Goal: Information Seeking & Learning: Compare options

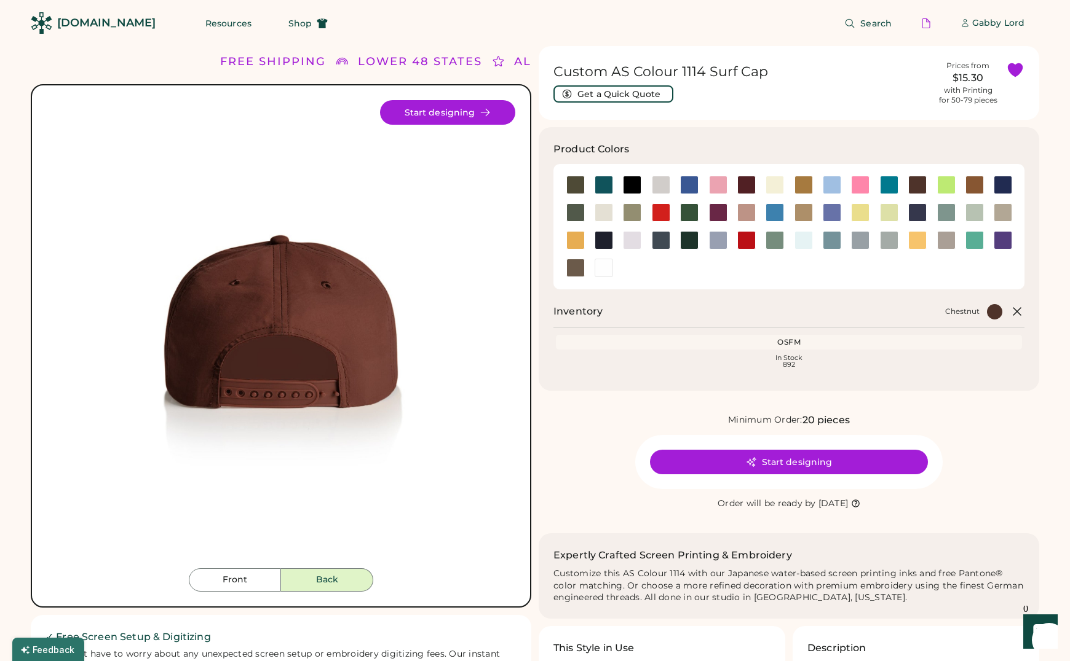
scroll to position [3, 0]
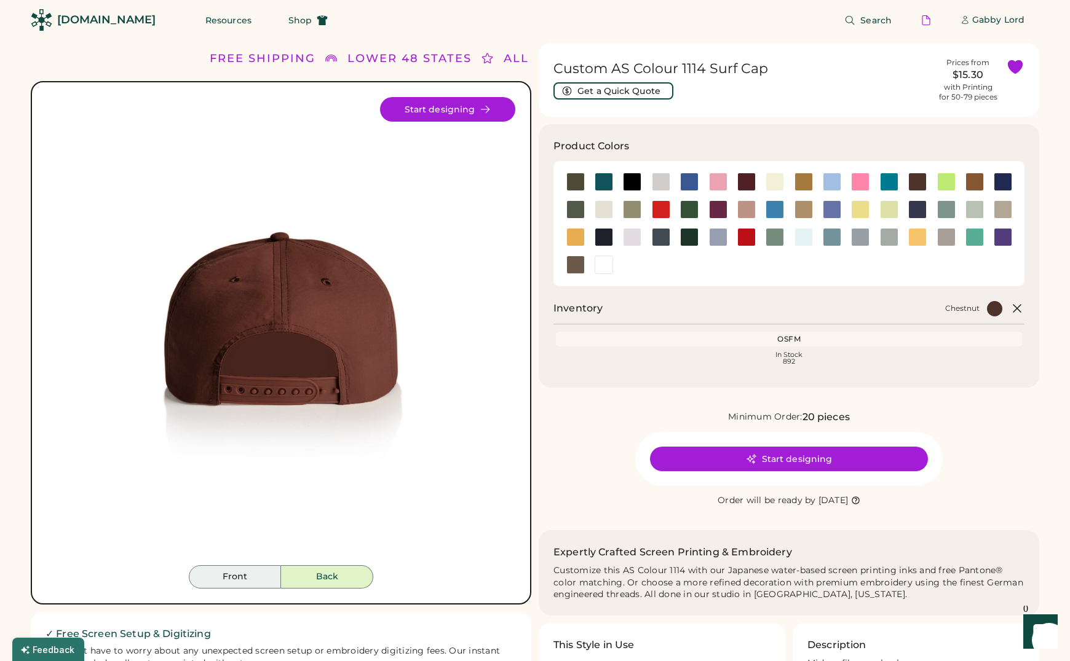
click at [243, 570] on button "Front" at bounding box center [235, 577] width 92 height 23
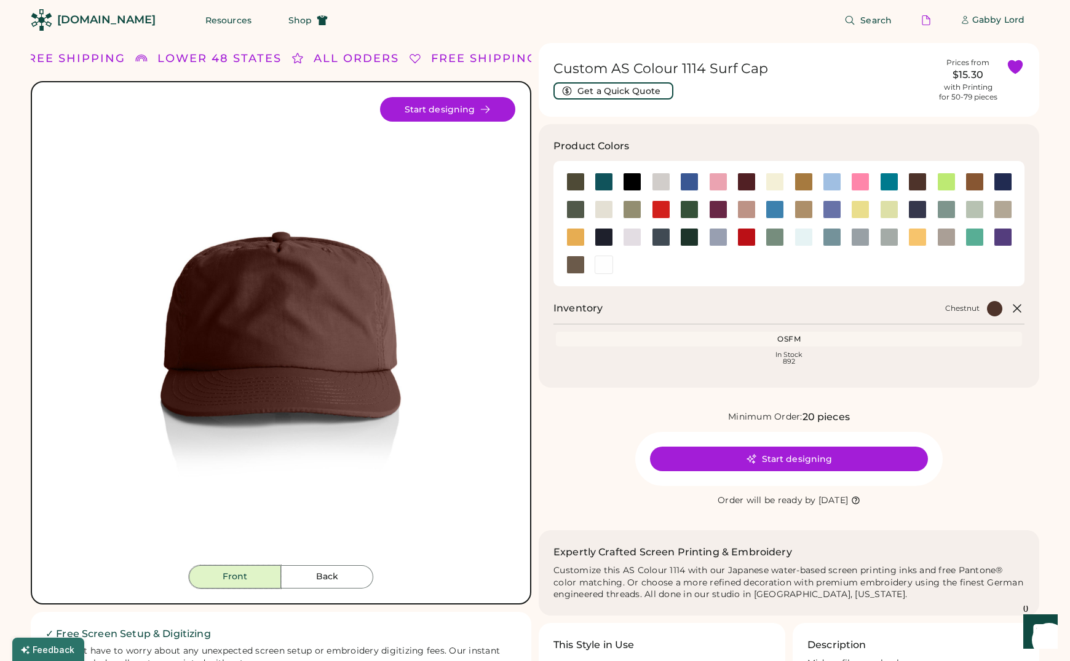
drag, startPoint x: 578, startPoint y: 441, endPoint x: 413, endPoint y: 550, distance: 197.4
click at [577, 441] on div "Minimum Order: 20 pieces Start designing Order will be ready by Thursday, Sep. …" at bounding box center [788, 459] width 500 height 98
drag, startPoint x: 342, startPoint y: 582, endPoint x: 321, endPoint y: 582, distance: 20.3
click at [341, 582] on button "Back" at bounding box center [327, 577] width 92 height 23
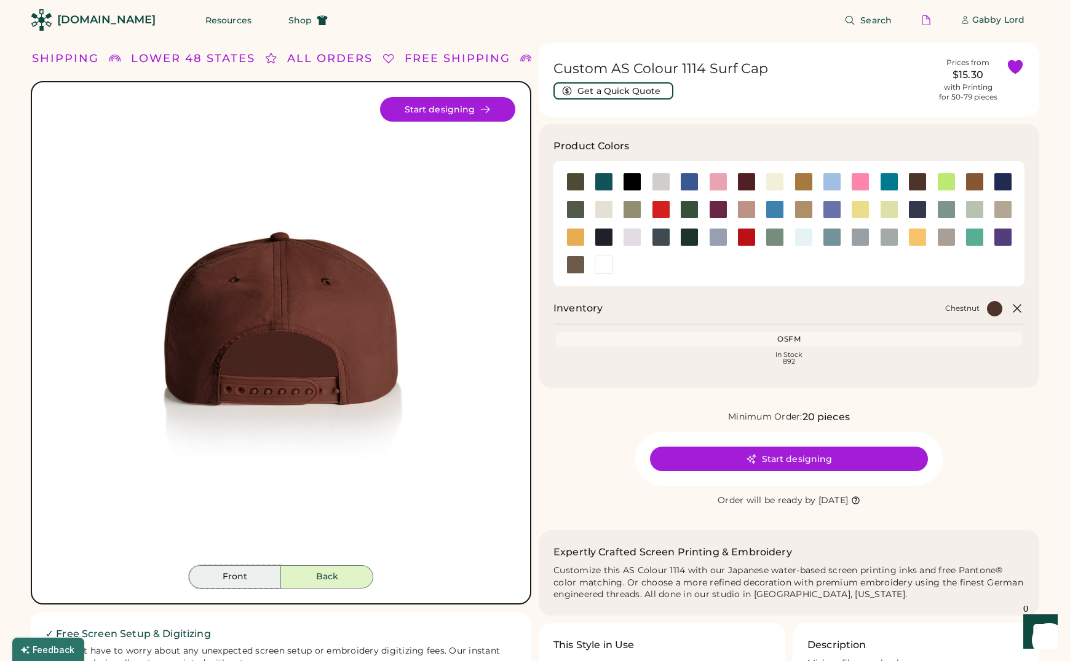
click at [248, 580] on button "Front" at bounding box center [235, 577] width 92 height 23
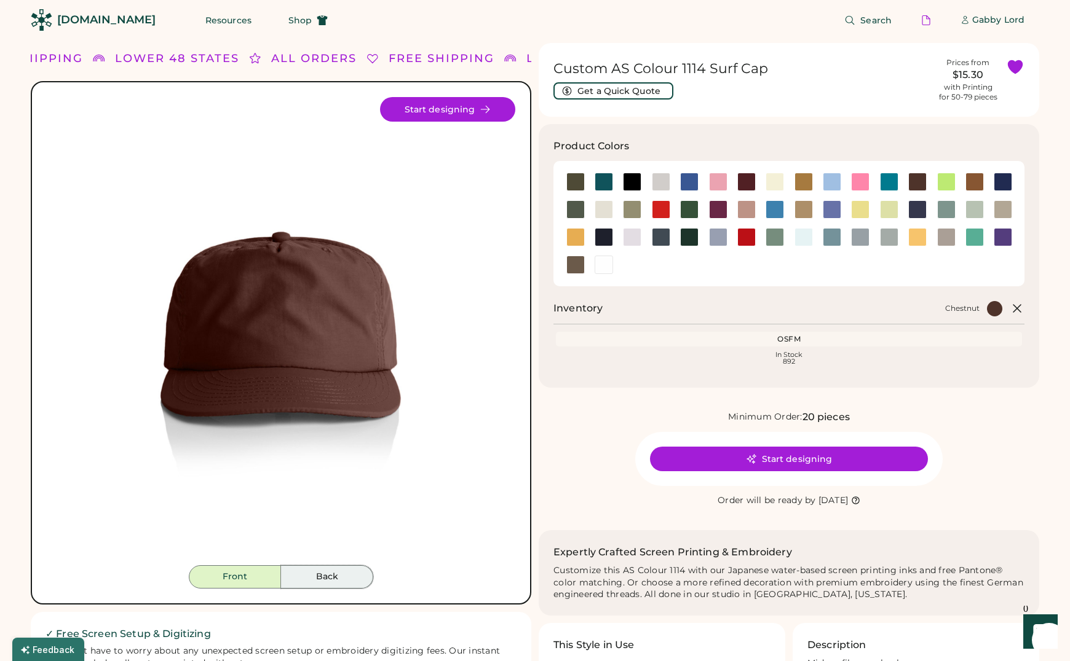
click at [297, 578] on button "Back" at bounding box center [327, 577] width 92 height 23
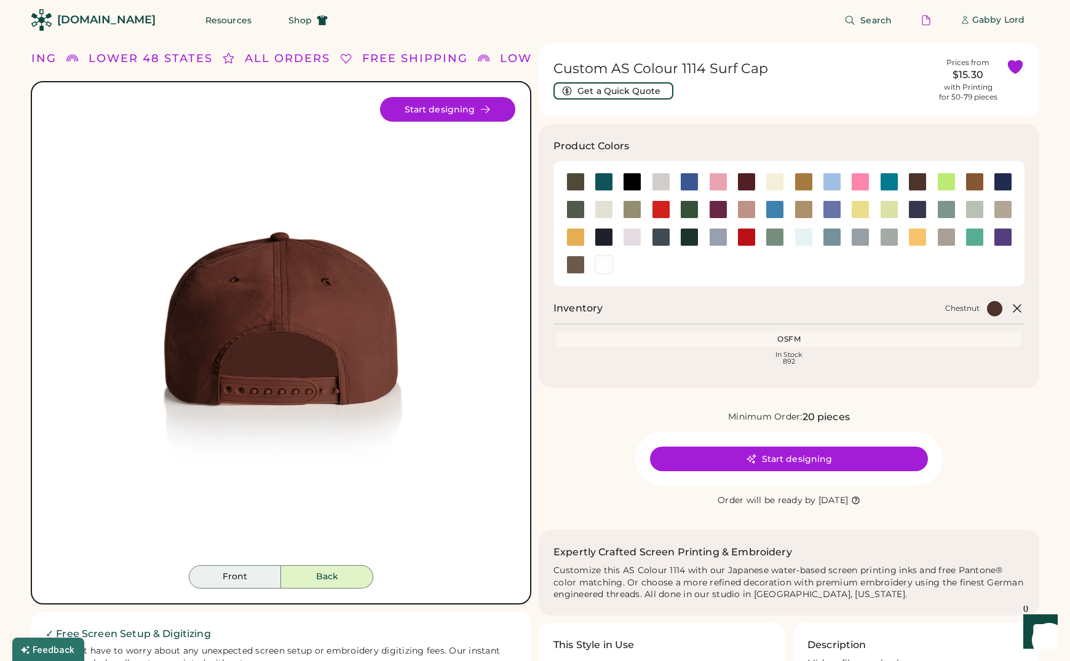
click at [240, 577] on button "Front" at bounding box center [235, 577] width 92 height 23
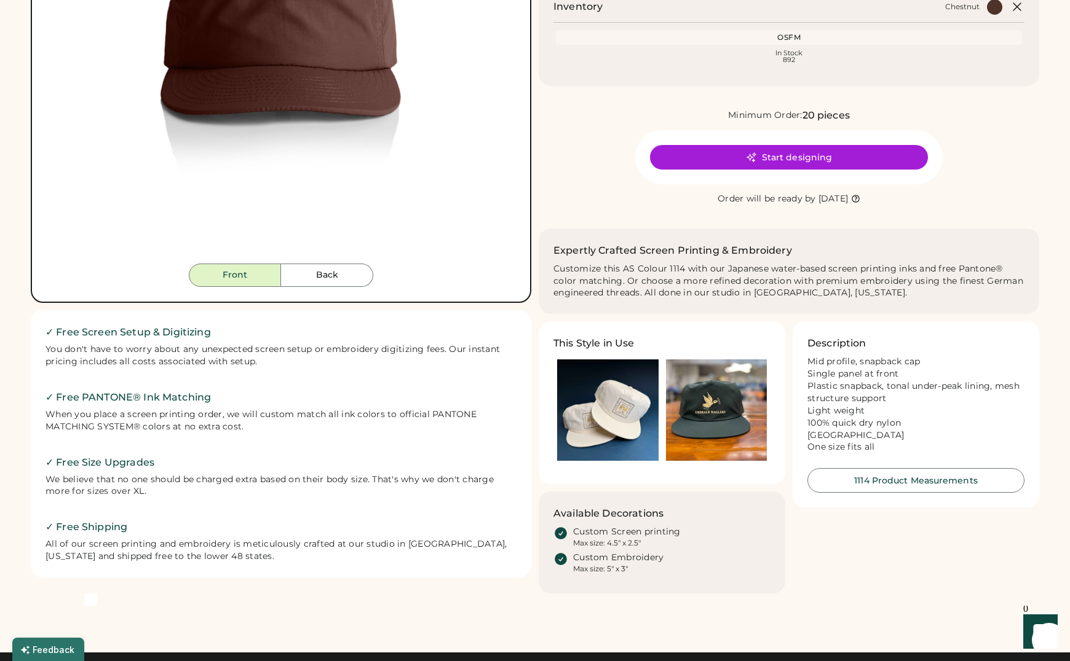
scroll to position [365, 0]
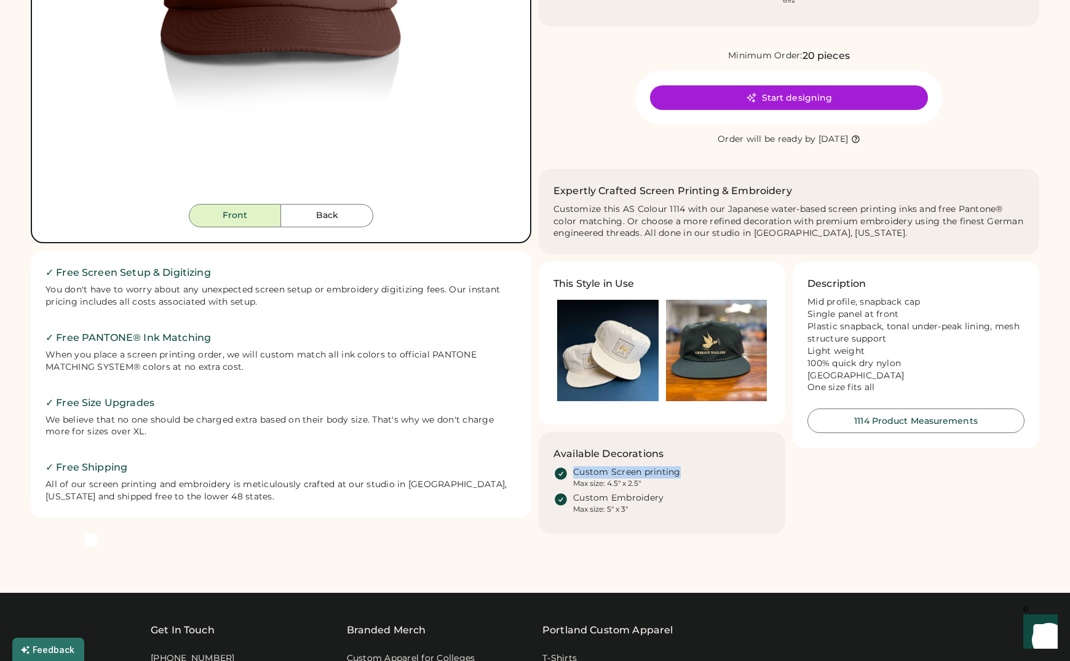
drag, startPoint x: 569, startPoint y: 468, endPoint x: 698, endPoint y: 475, distance: 129.3
click at [698, 475] on div "Custom Screen printing Max size: 4.5" x 2.5"" at bounding box center [661, 478] width 217 height 22
drag, startPoint x: 629, startPoint y: 503, endPoint x: 604, endPoint y: 505, distance: 25.9
click at [627, 503] on div "Custom Embroidery" at bounding box center [618, 498] width 90 height 12
drag, startPoint x: 595, startPoint y: 499, endPoint x: 692, endPoint y: 500, distance: 96.5
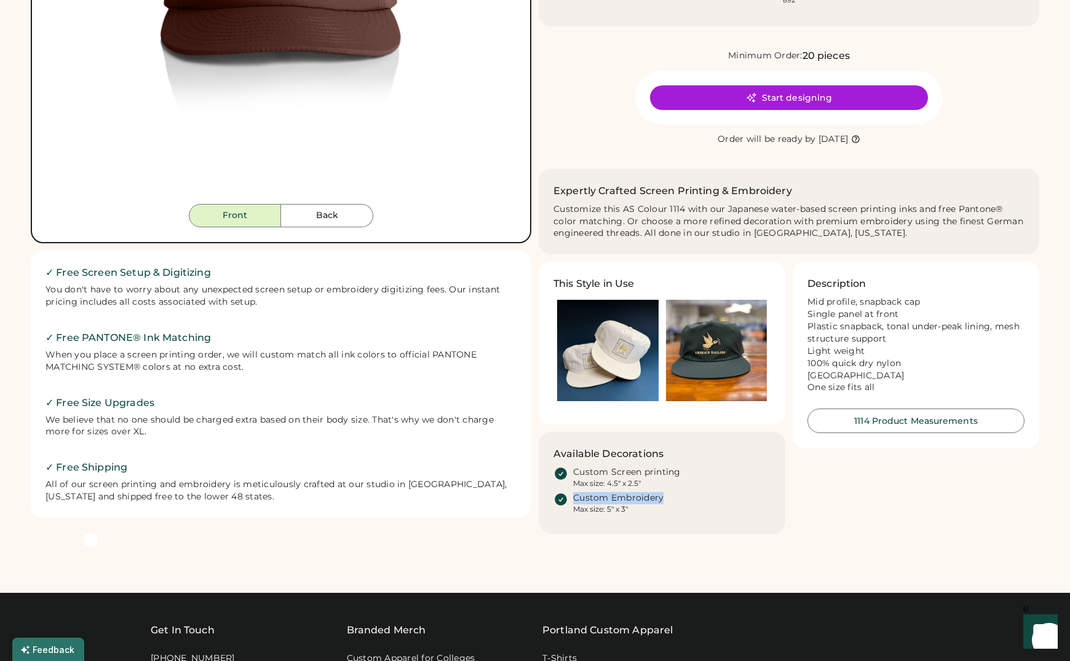
click at [691, 500] on div "Custom Embroidery Max size: 5" x 3"" at bounding box center [671, 503] width 197 height 22
click at [893, 491] on div "This Style in Use Available Decorations Custom Screen printing Max size: 4.5" x…" at bounding box center [788, 398] width 500 height 272
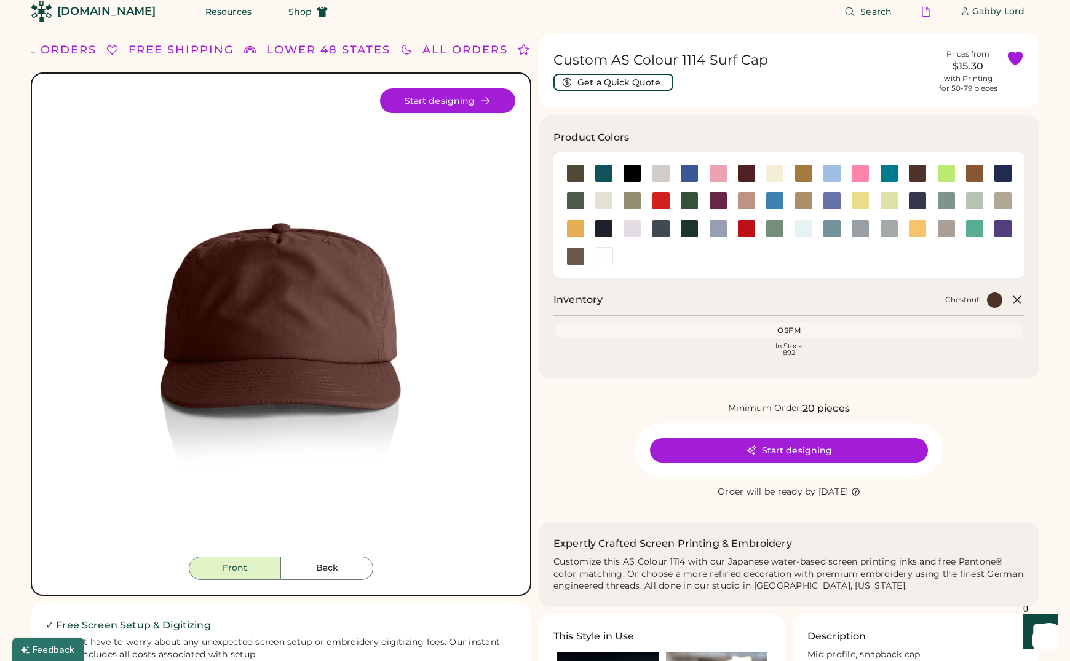
scroll to position [0, 0]
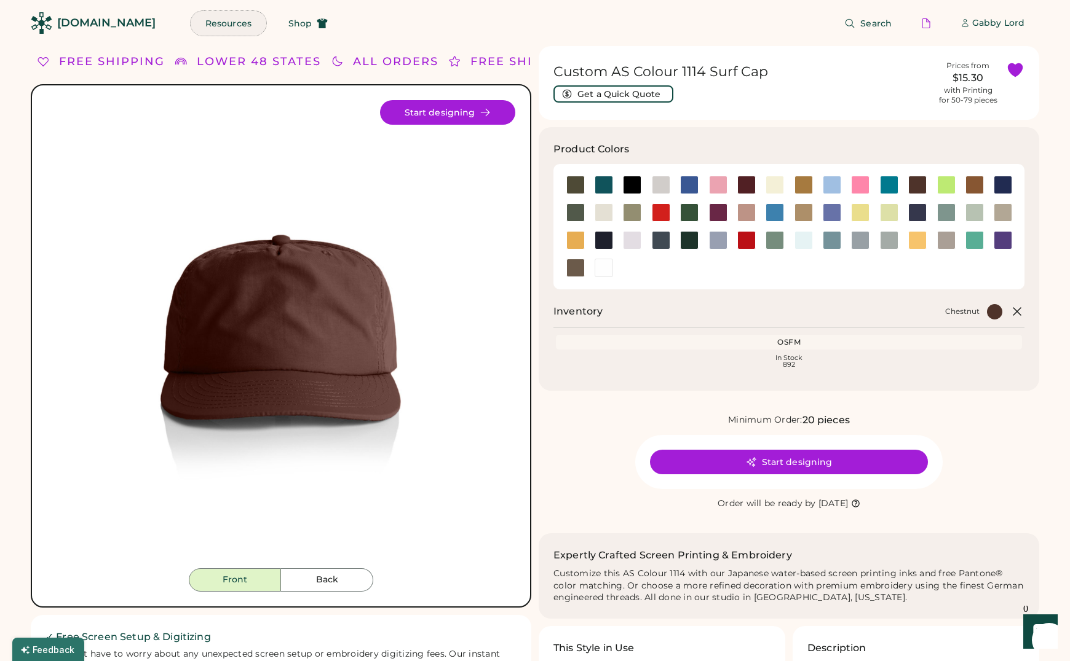
click at [195, 25] on button "Resources" at bounding box center [229, 23] width 76 height 25
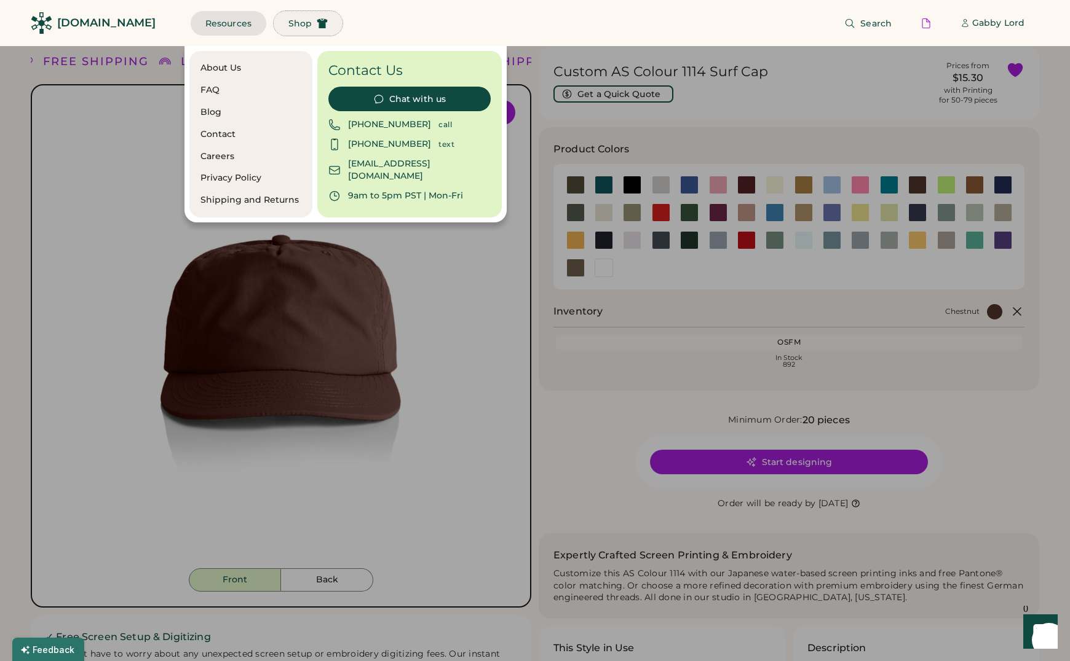
click at [288, 24] on span "Shop" at bounding box center [299, 23] width 23 height 9
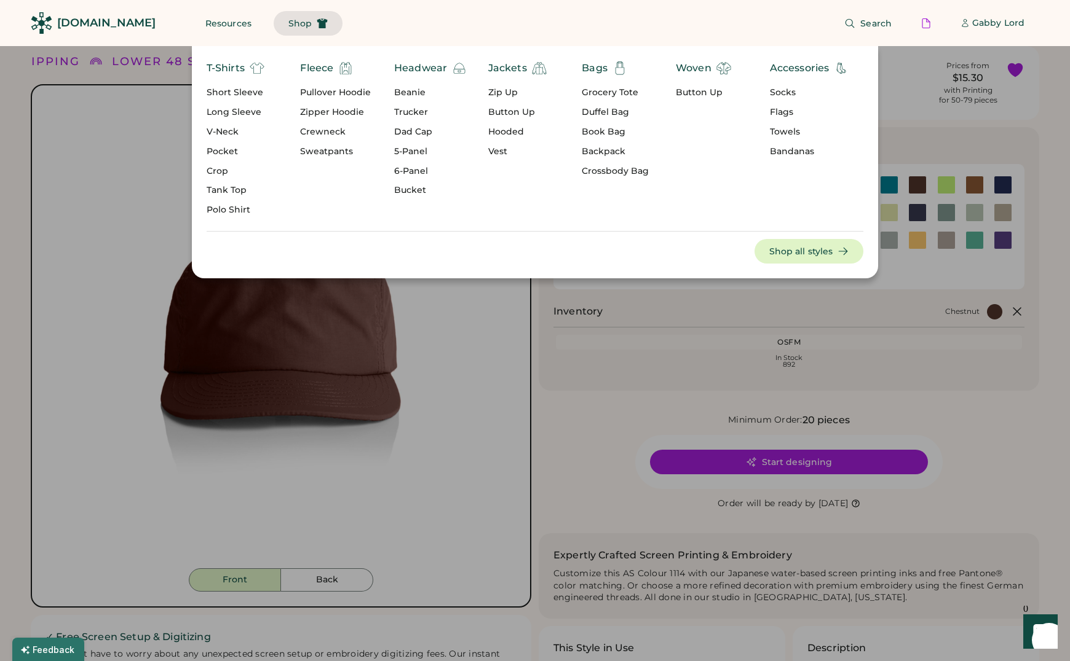
click at [603, 132] on div "Book Bag" at bounding box center [615, 132] width 67 height 12
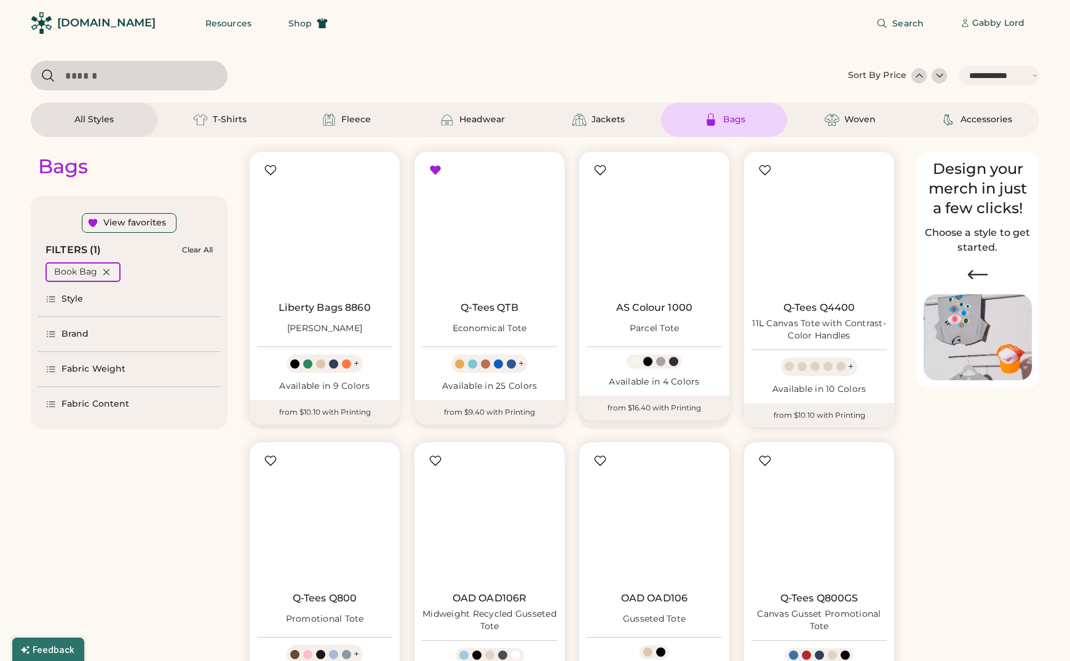
select select "*****"
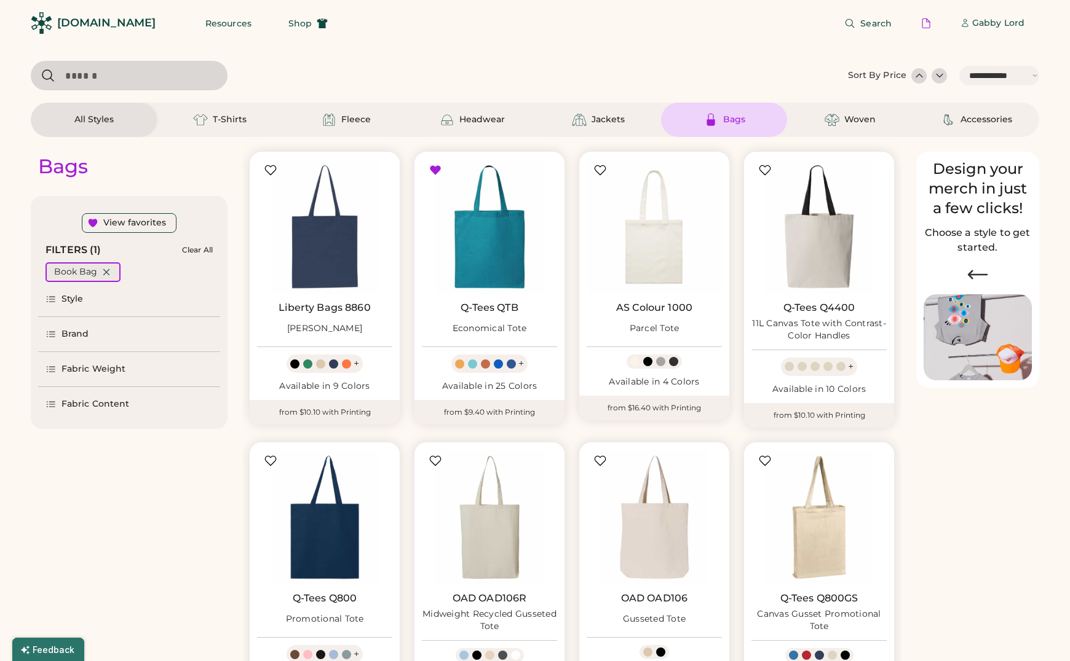
click at [106, 272] on icon at bounding box center [106, 272] width 11 height 11
select select "*"
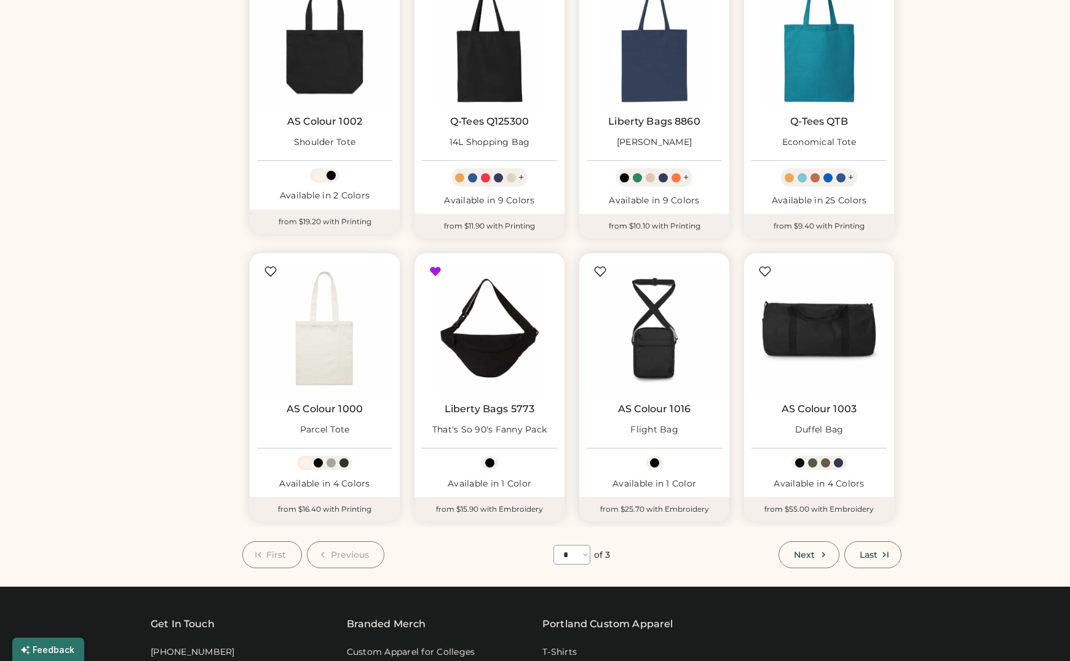
scroll to position [473, 0]
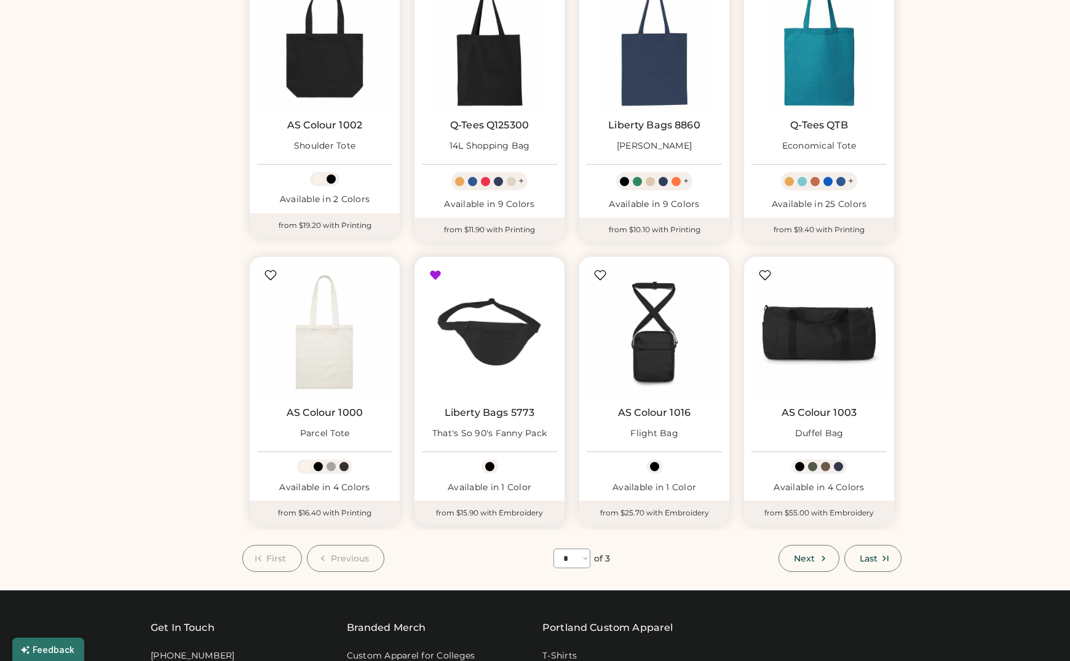
click at [482, 345] on img at bounding box center [489, 331] width 135 height 135
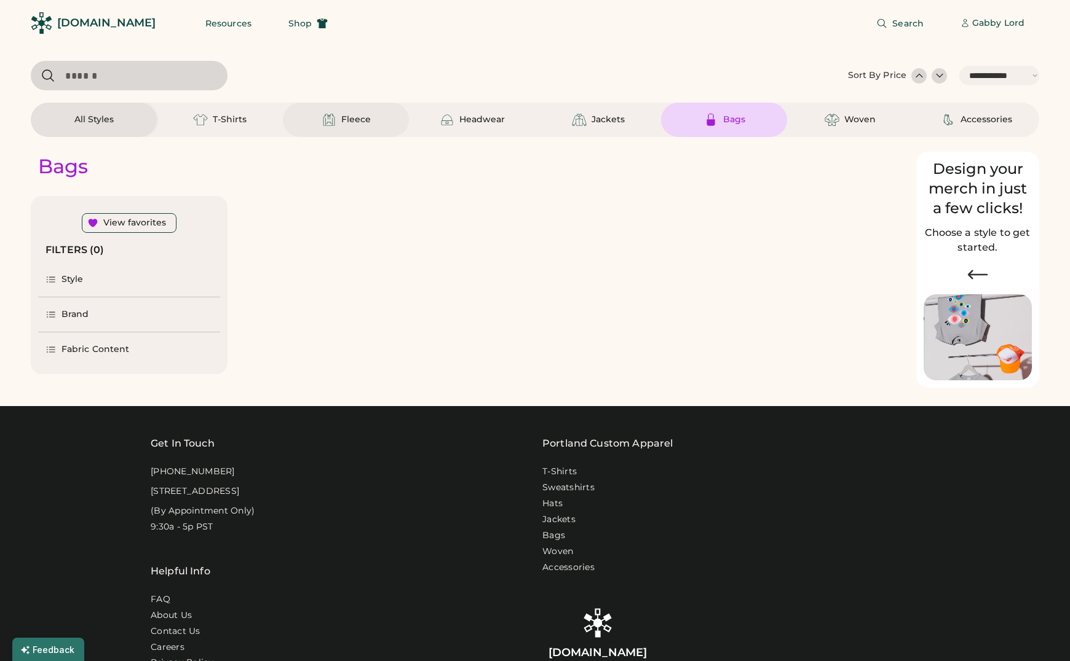
select select "*****"
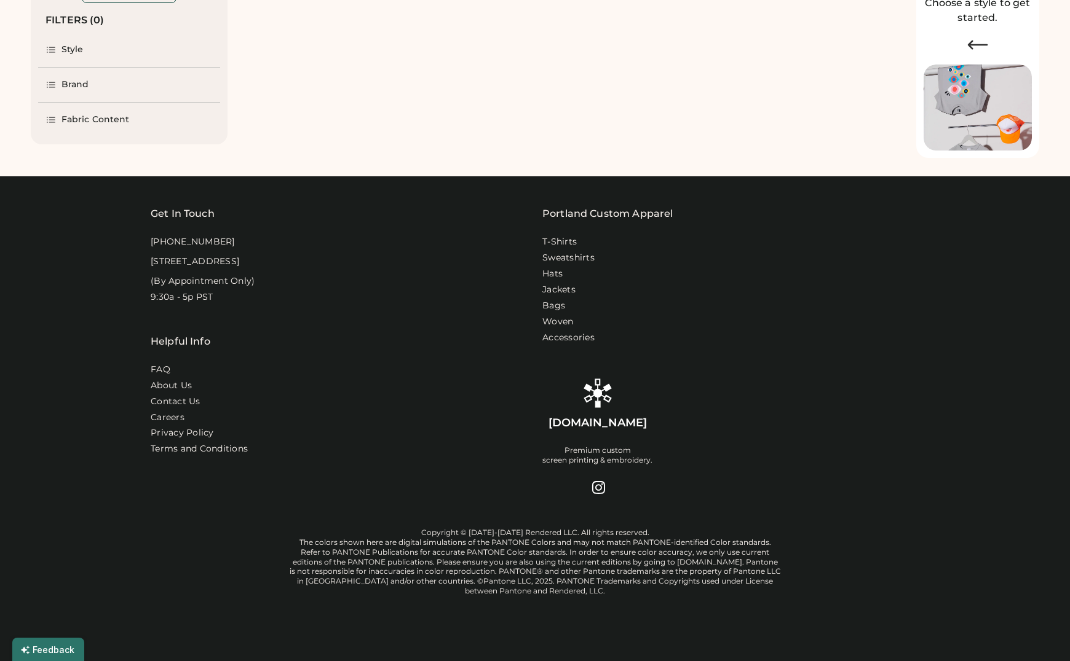
select select "*"
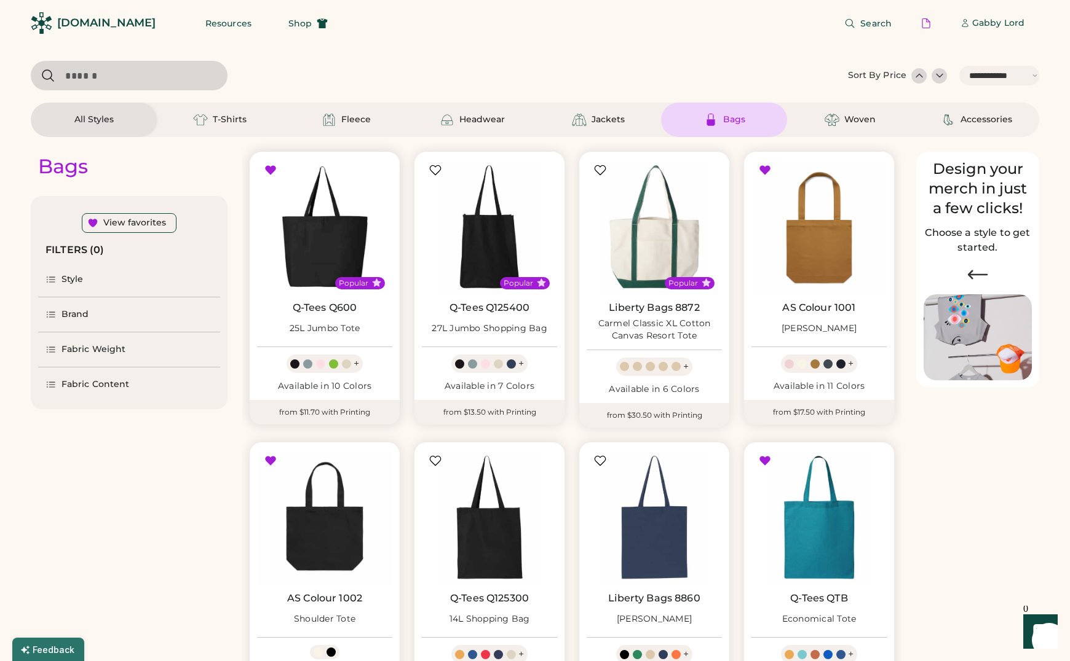
click at [320, 262] on img at bounding box center [324, 226] width 135 height 135
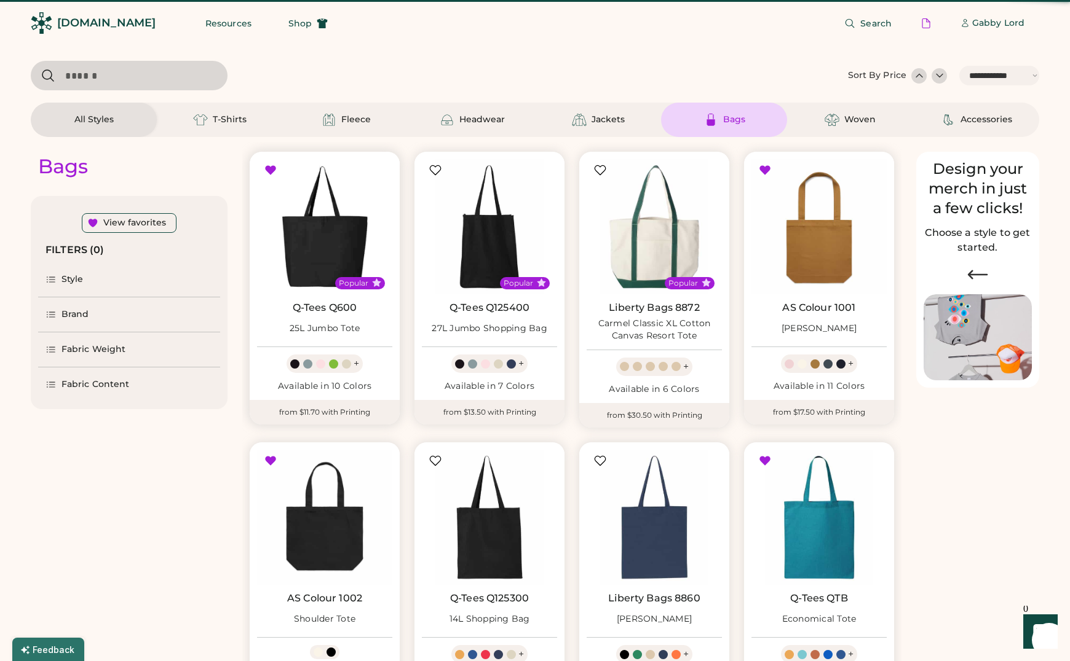
scroll to position [1, 0]
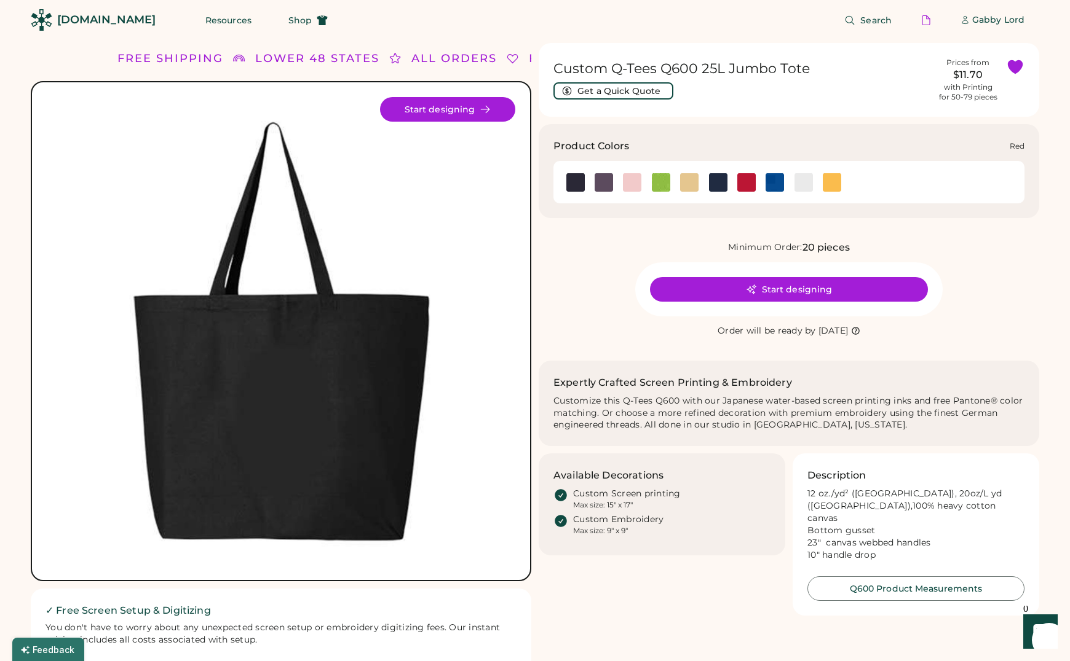
click at [746, 186] on img at bounding box center [746, 182] width 18 height 18
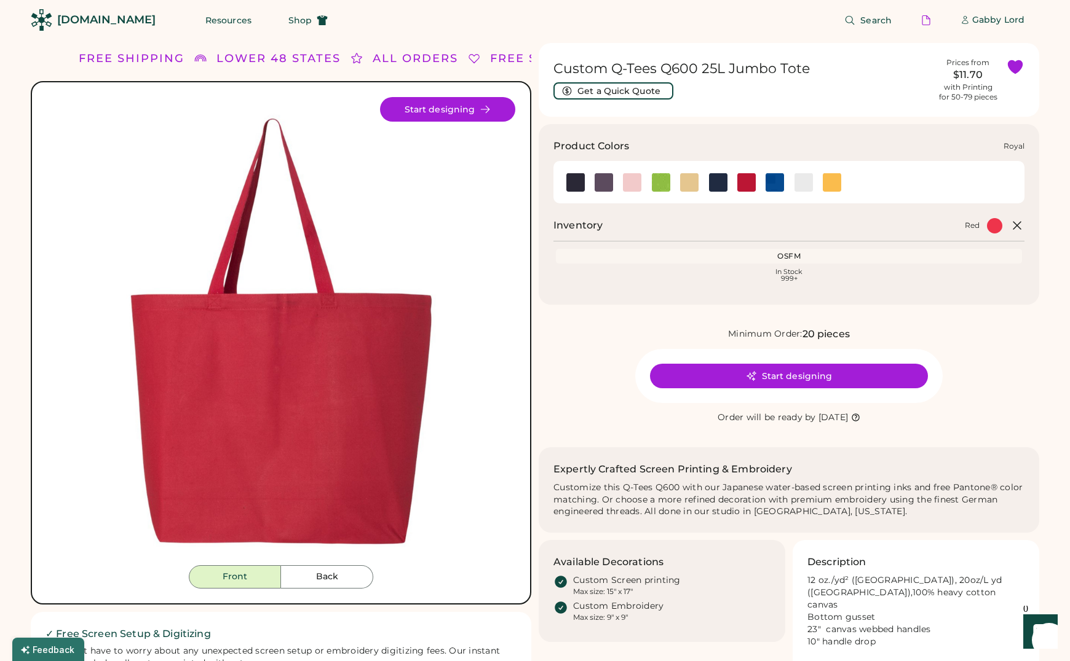
click at [776, 185] on img at bounding box center [774, 182] width 18 height 18
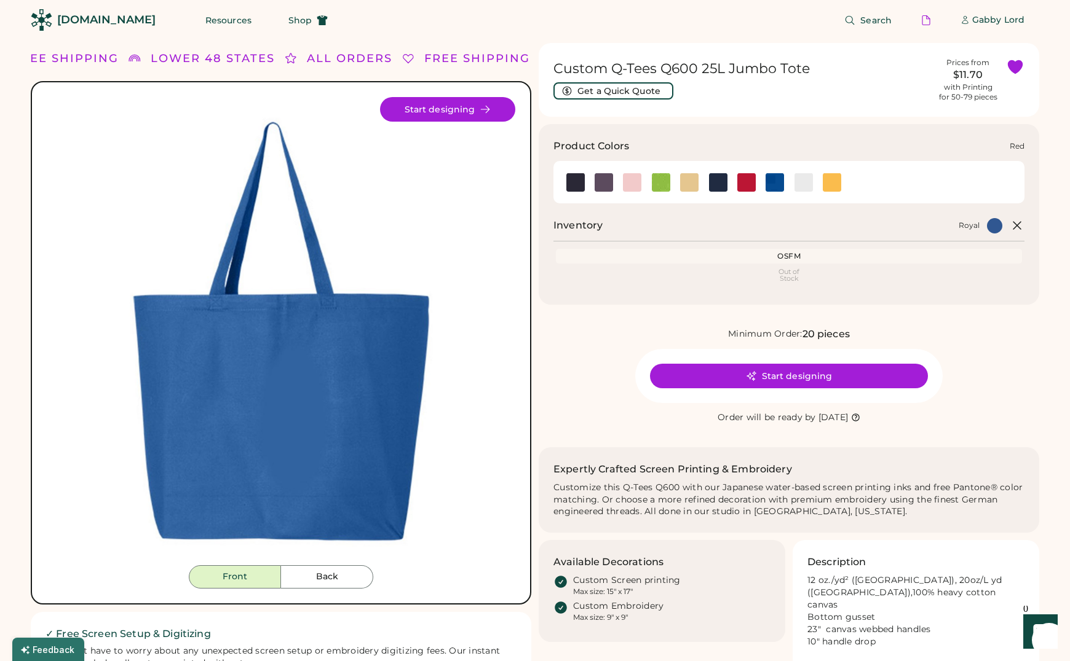
click at [749, 183] on img at bounding box center [746, 182] width 18 height 18
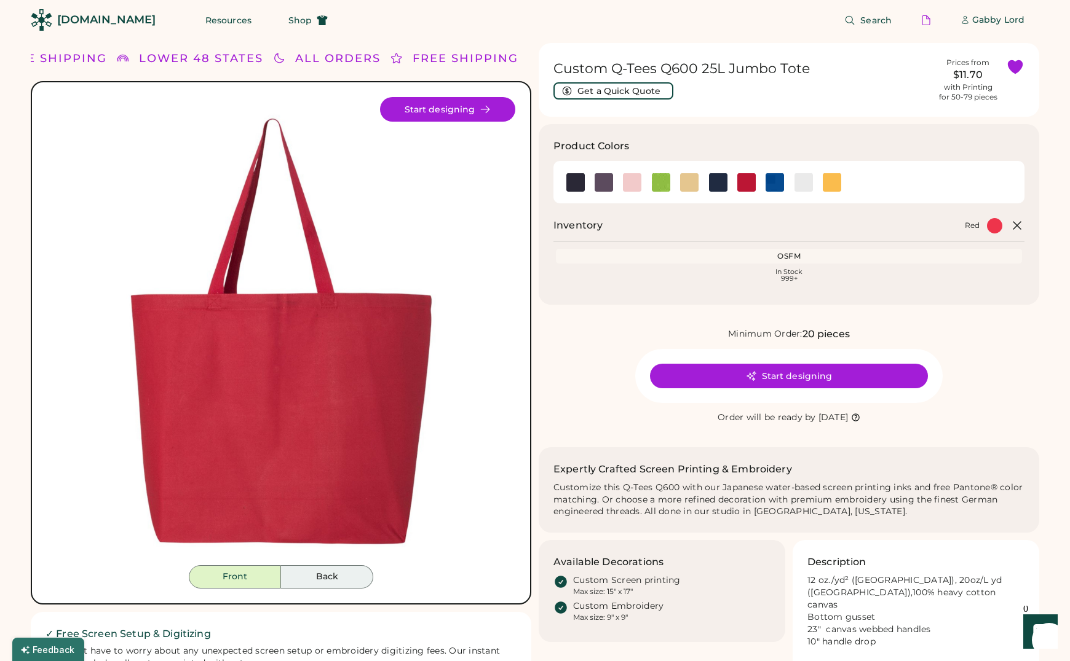
click at [313, 571] on button "Back" at bounding box center [327, 577] width 92 height 23
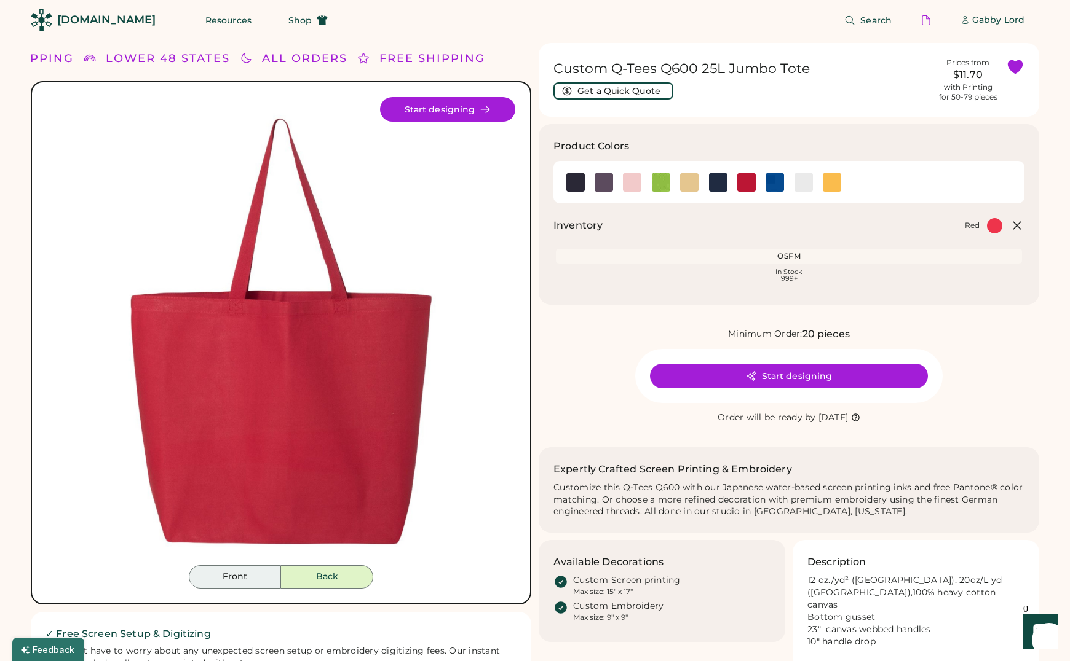
click at [253, 576] on button "Front" at bounding box center [235, 577] width 92 height 23
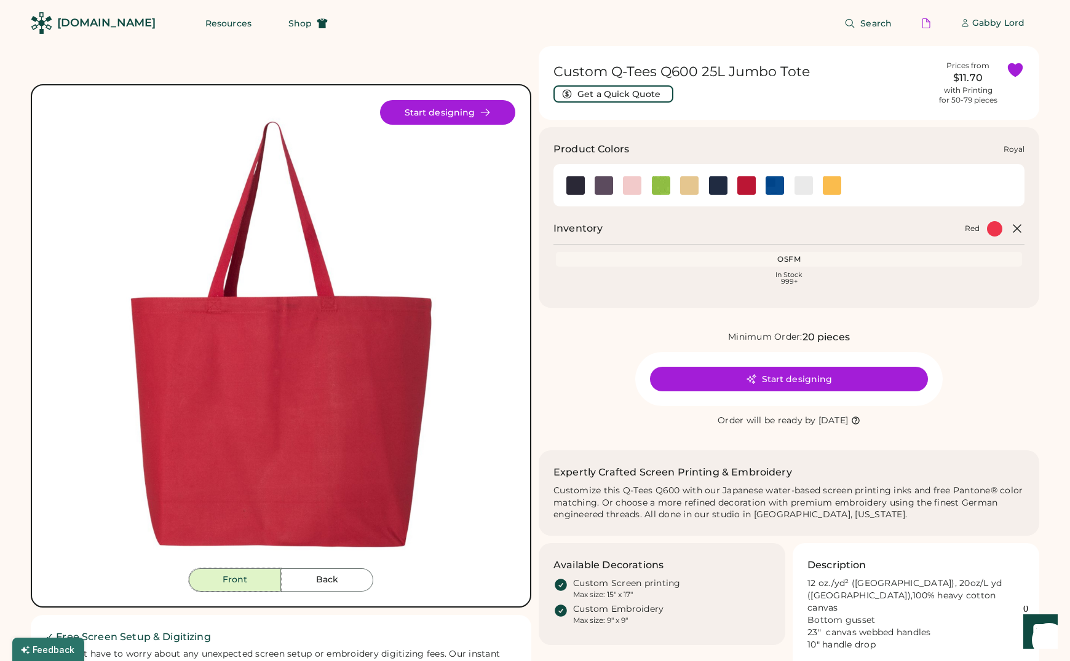
click at [773, 188] on img at bounding box center [774, 185] width 18 height 18
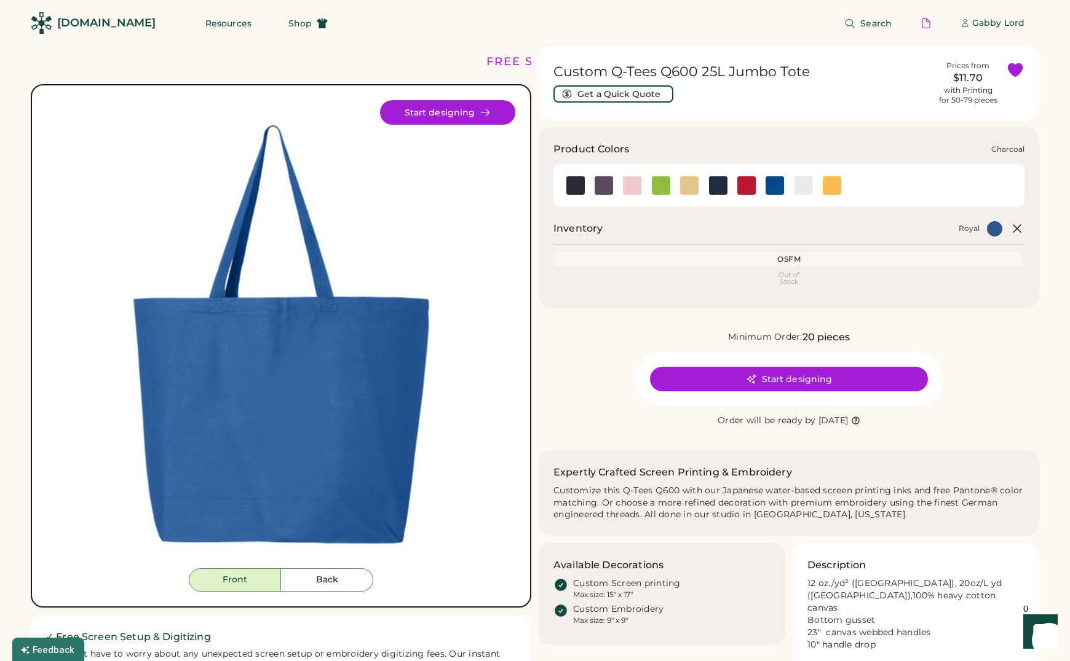
click at [604, 187] on img at bounding box center [603, 185] width 18 height 18
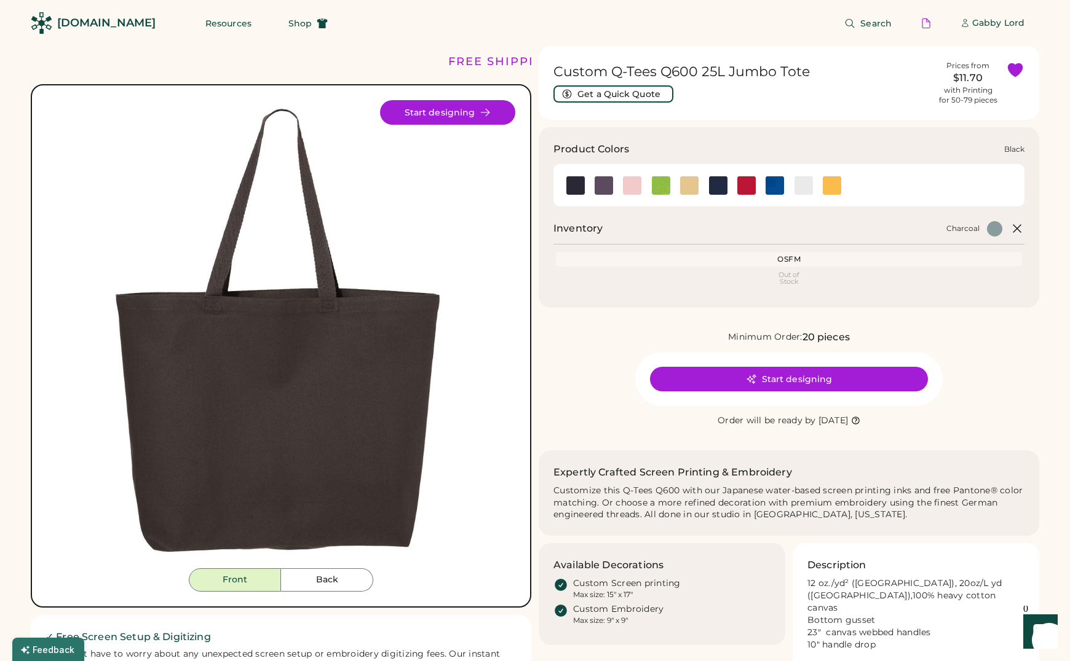
click at [575, 187] on img at bounding box center [575, 185] width 18 height 18
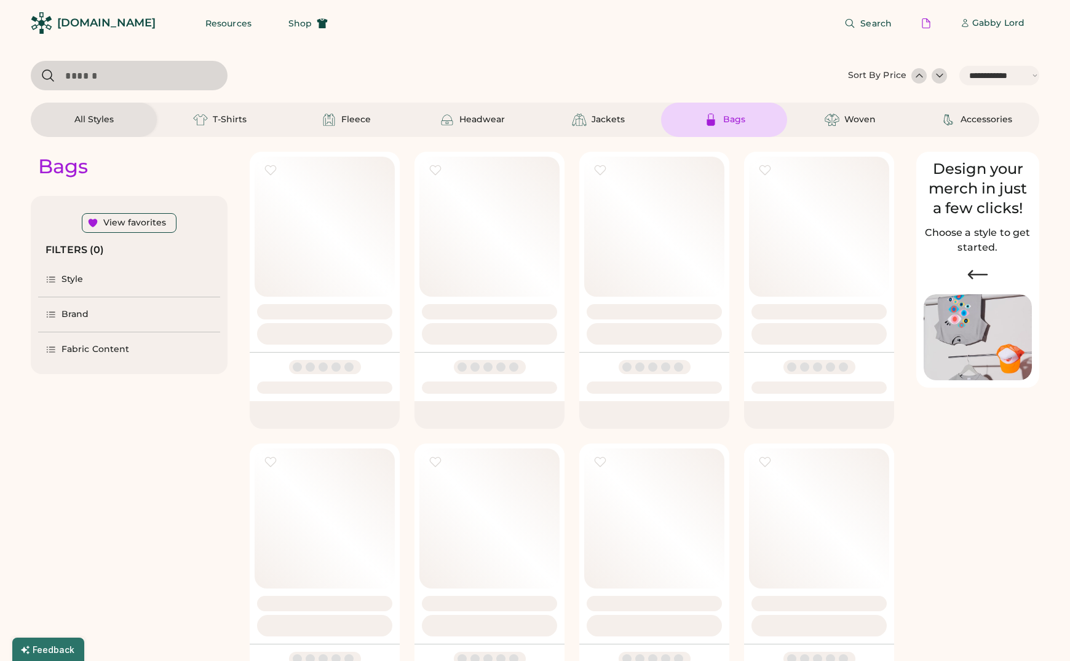
select select "*****"
select select "*"
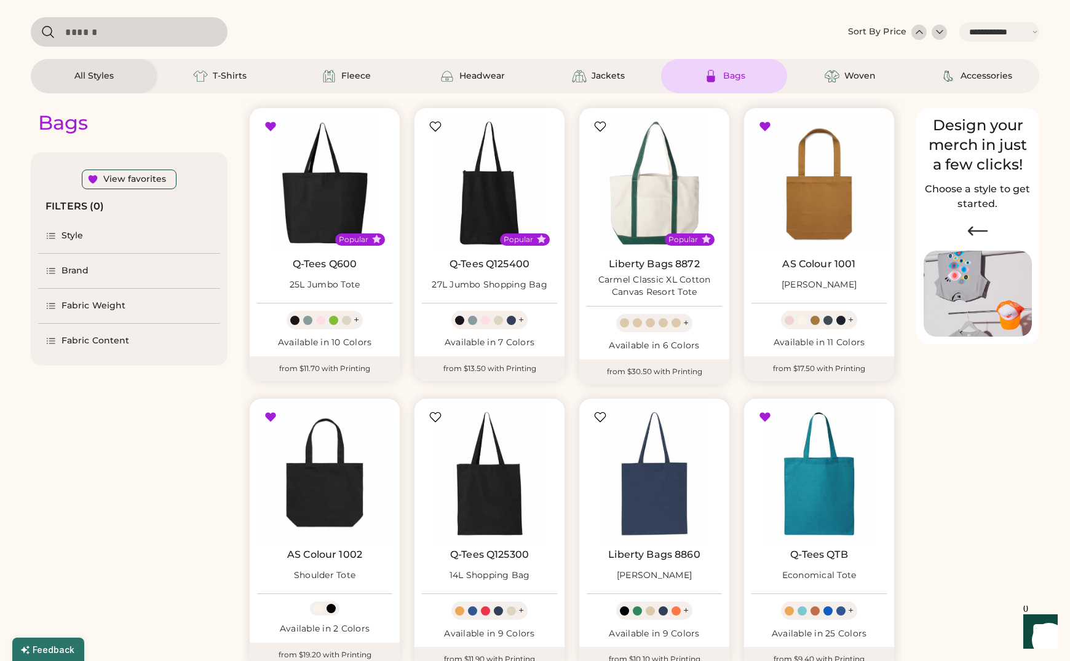
scroll to position [47, 0]
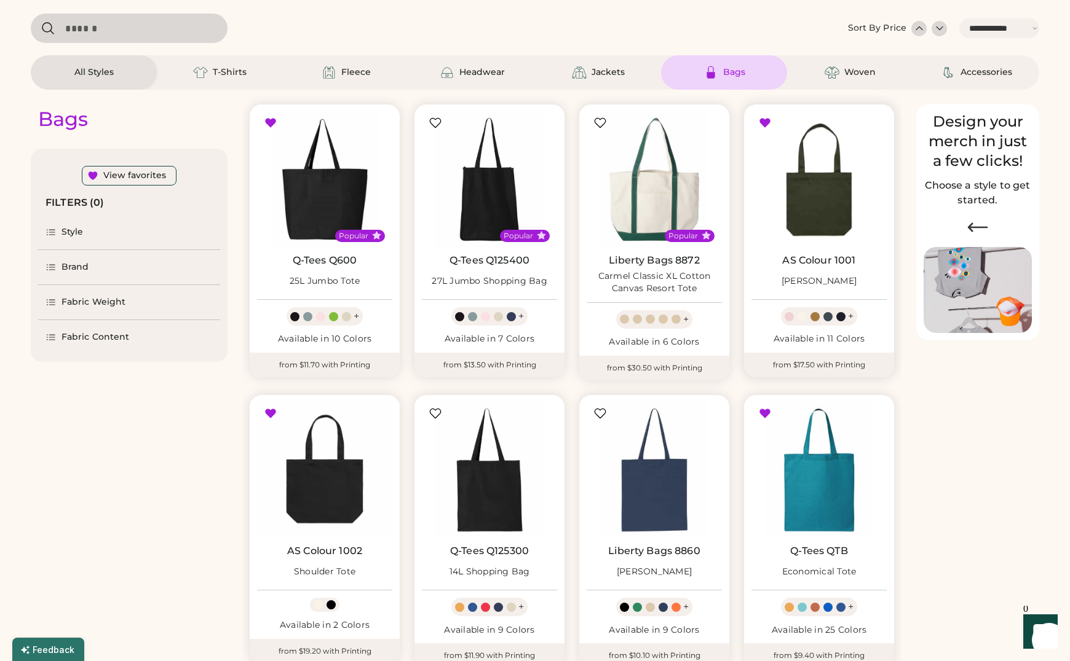
click at [822, 206] on img at bounding box center [818, 179] width 135 height 135
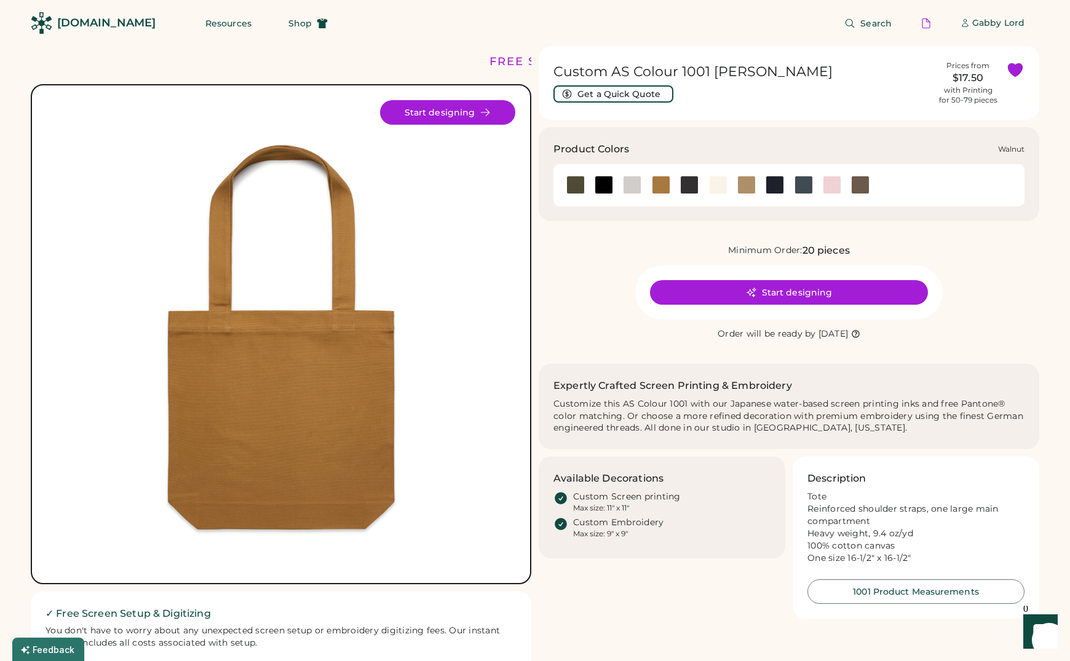
click at [859, 186] on div at bounding box center [860, 185] width 18 height 18
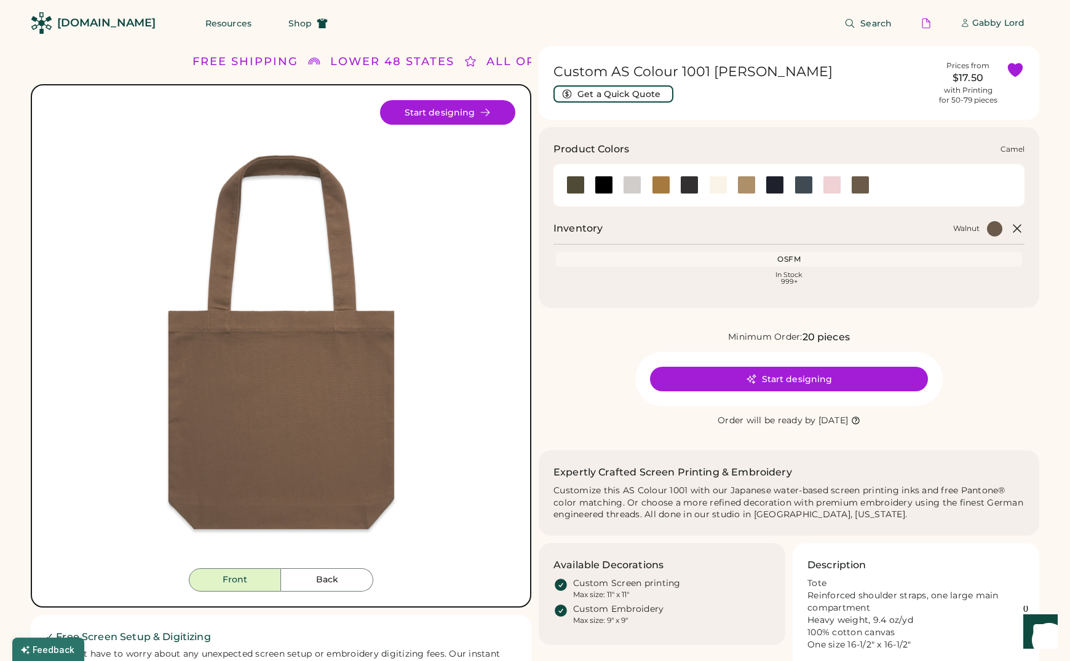
click at [660, 184] on div at bounding box center [661, 185] width 18 height 18
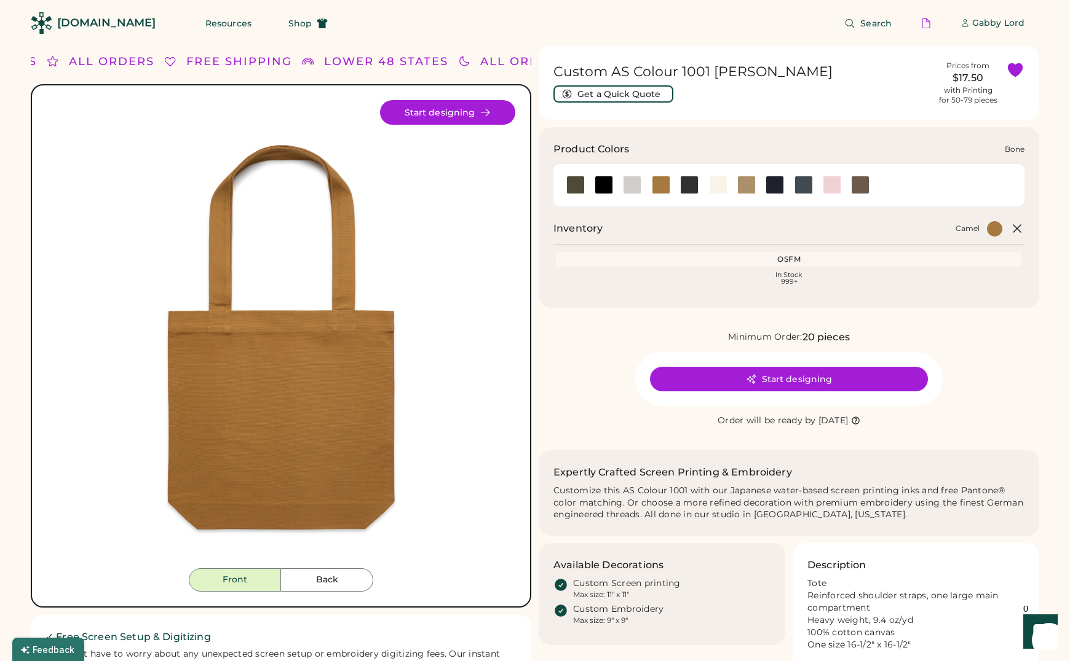
click at [631, 183] on div at bounding box center [632, 185] width 18 height 18
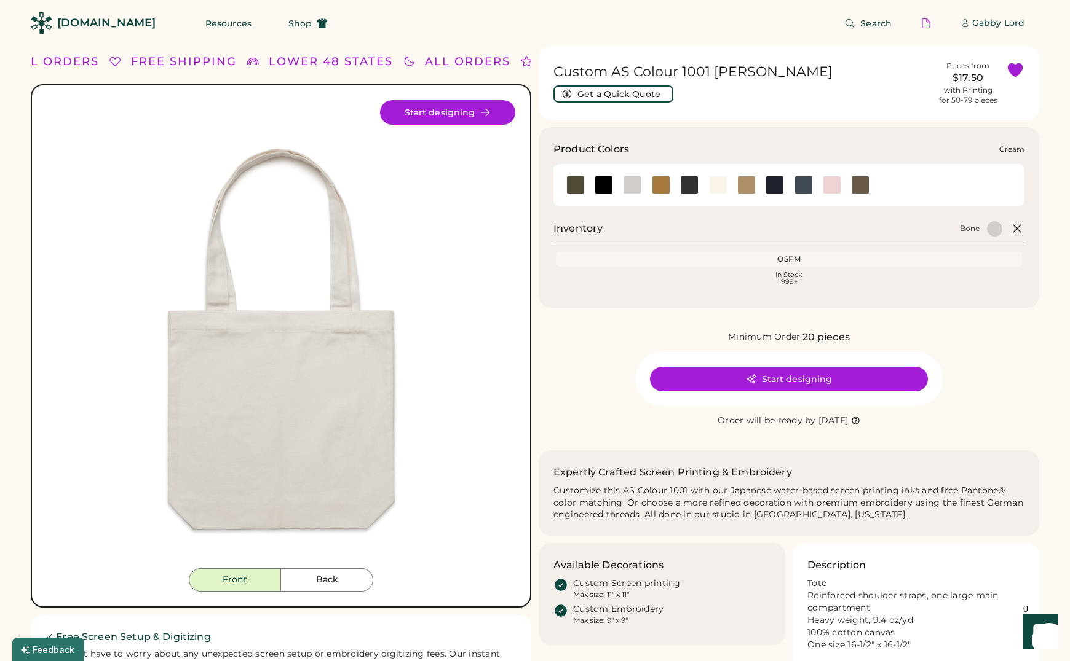
click at [716, 187] on div at bounding box center [718, 185] width 18 height 18
click at [626, 189] on div at bounding box center [632, 185] width 18 height 18
click at [602, 190] on div at bounding box center [603, 185] width 18 height 18
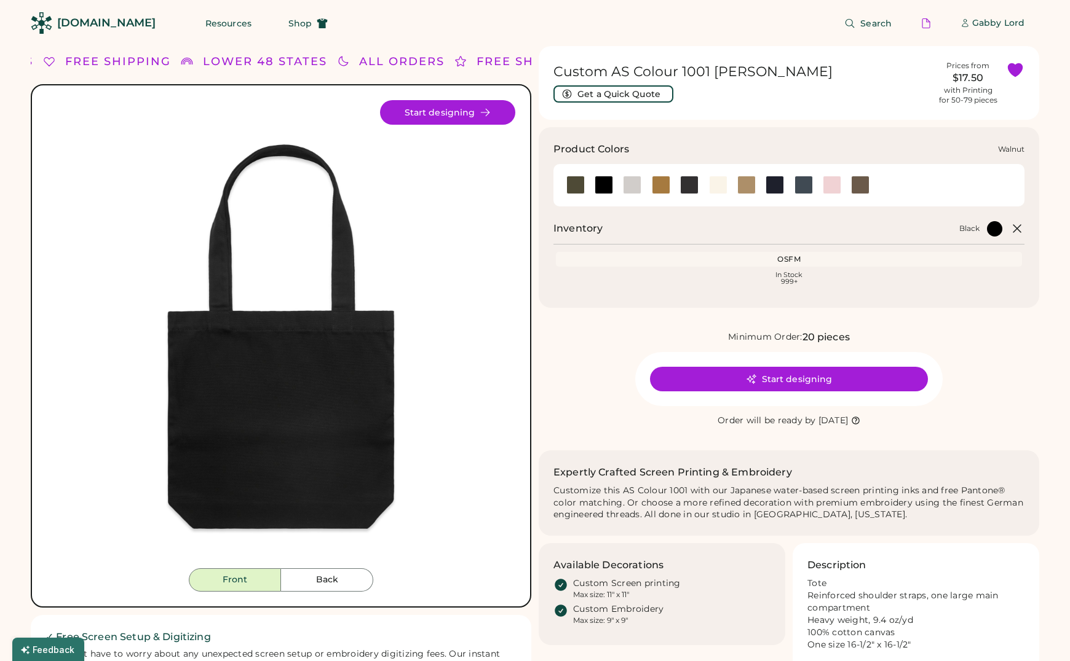
click at [864, 184] on div at bounding box center [860, 185] width 18 height 18
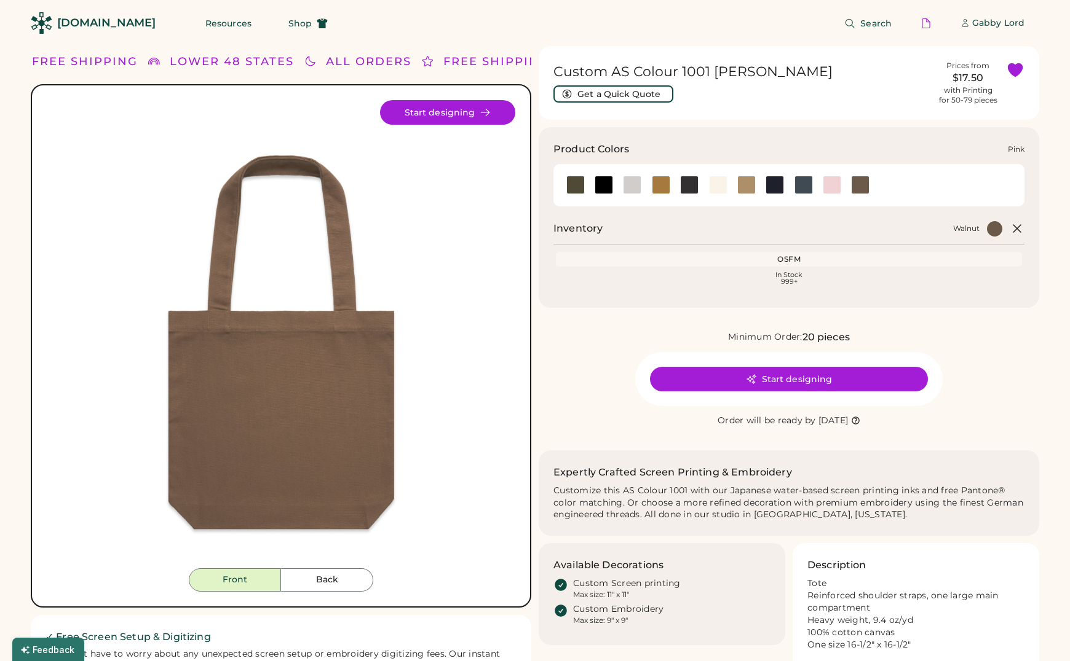
click at [826, 186] on div at bounding box center [831, 185] width 18 height 18
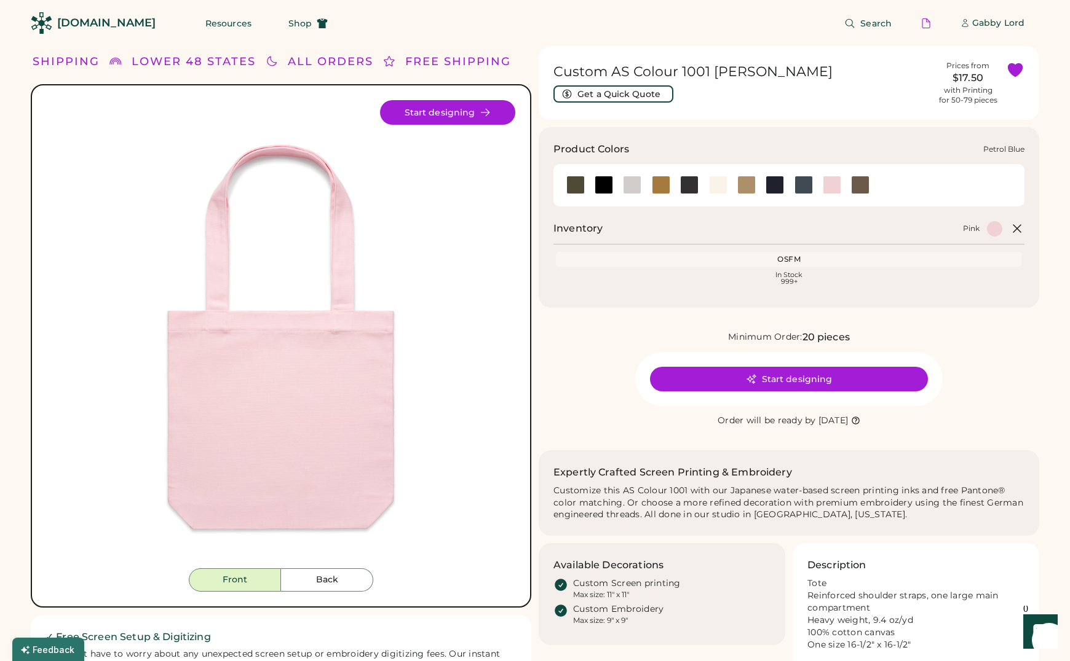
click at [802, 187] on div at bounding box center [803, 185] width 18 height 18
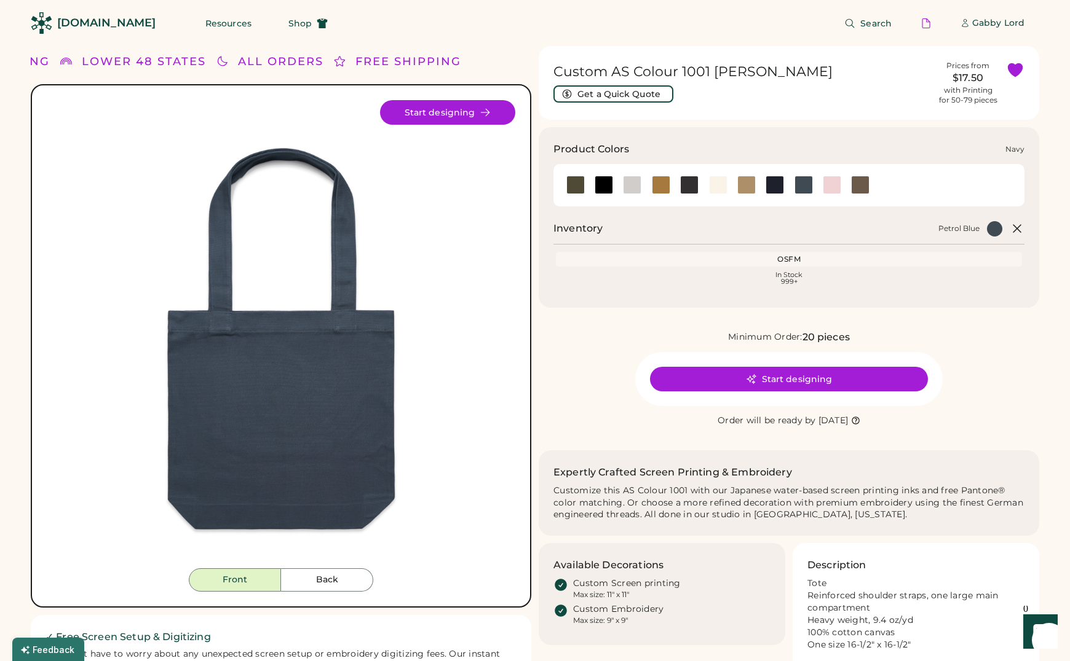
click at [775, 183] on div at bounding box center [774, 185] width 18 height 18
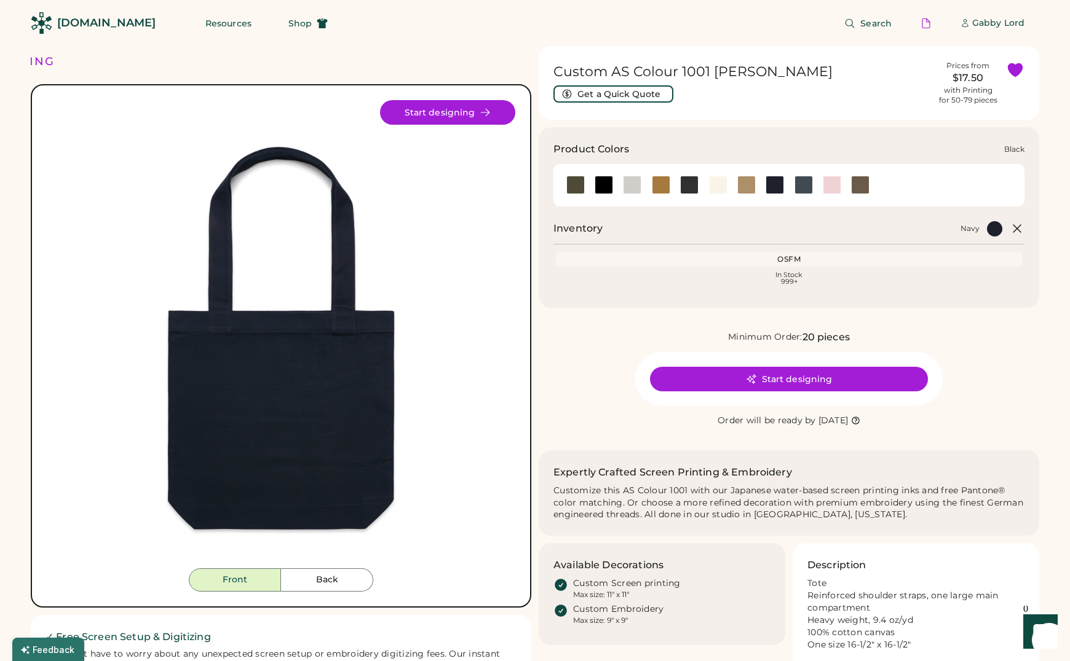
click at [598, 192] on div at bounding box center [603, 185] width 18 height 18
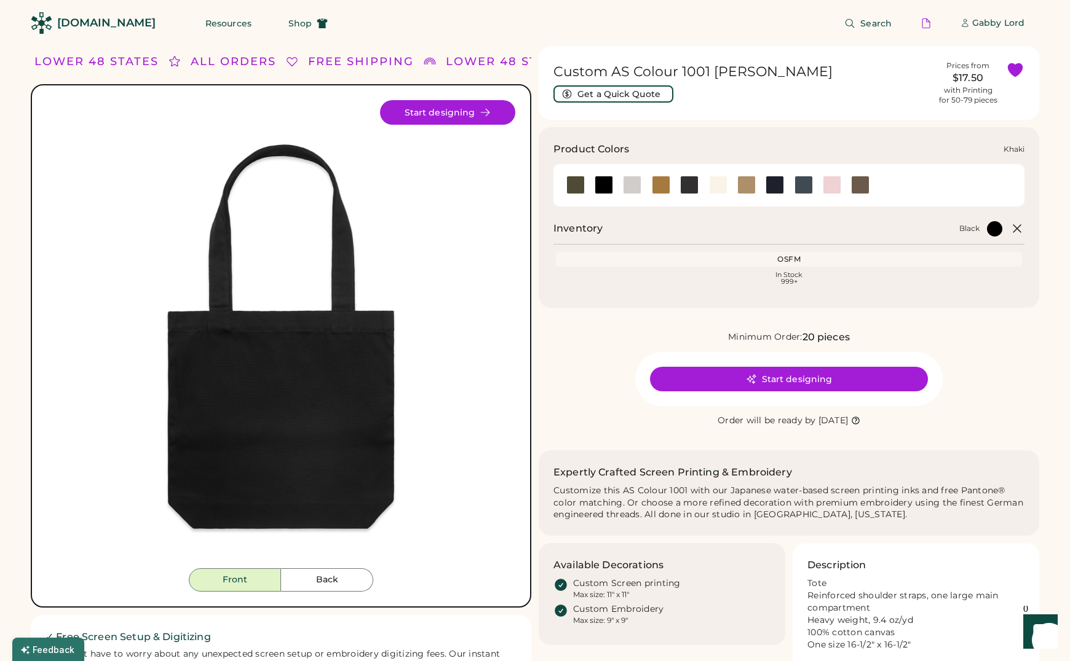
click at [728, 186] on div at bounding box center [717, 185] width 28 height 18
click at [717, 187] on div at bounding box center [718, 185] width 18 height 18
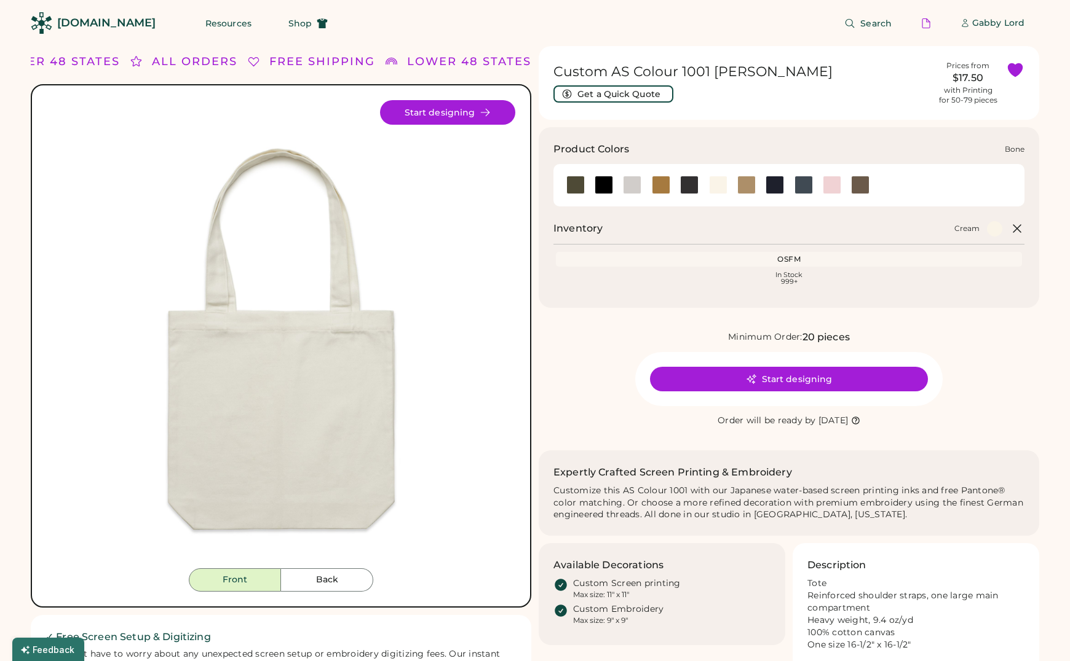
click at [629, 184] on div at bounding box center [632, 185] width 18 height 18
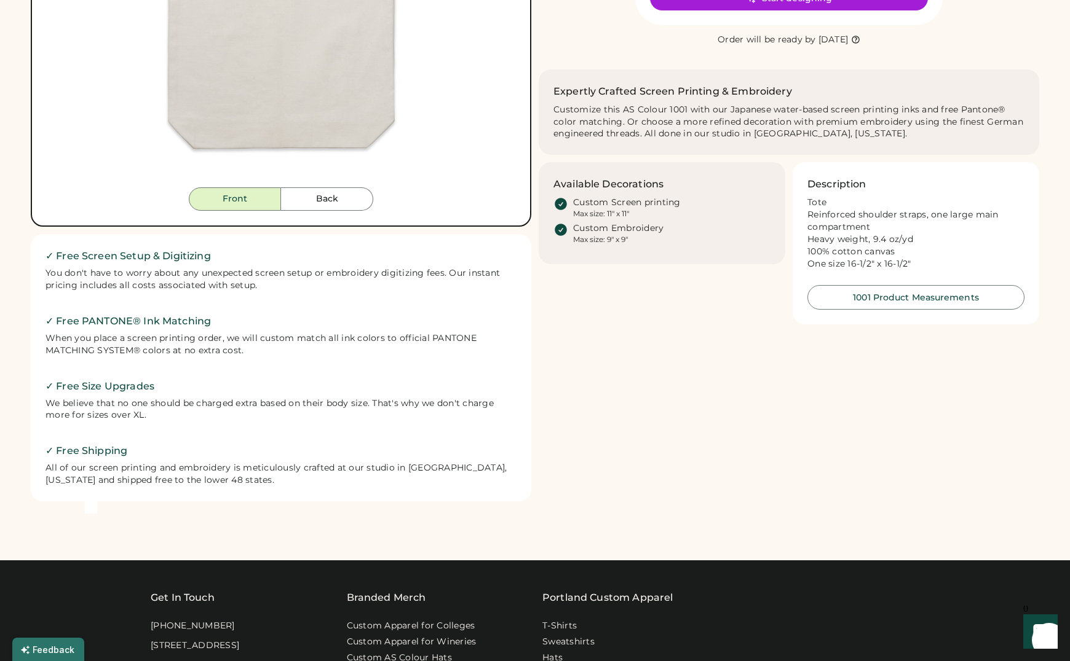
scroll to position [887, 0]
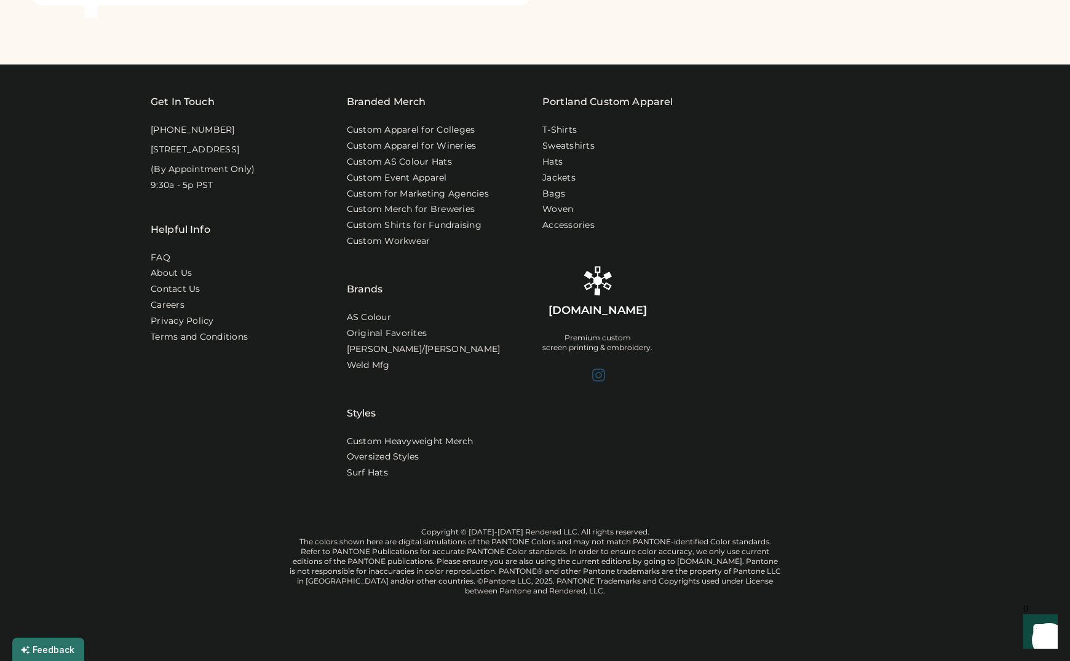
click at [597, 368] on div at bounding box center [597, 375] width 15 height 15
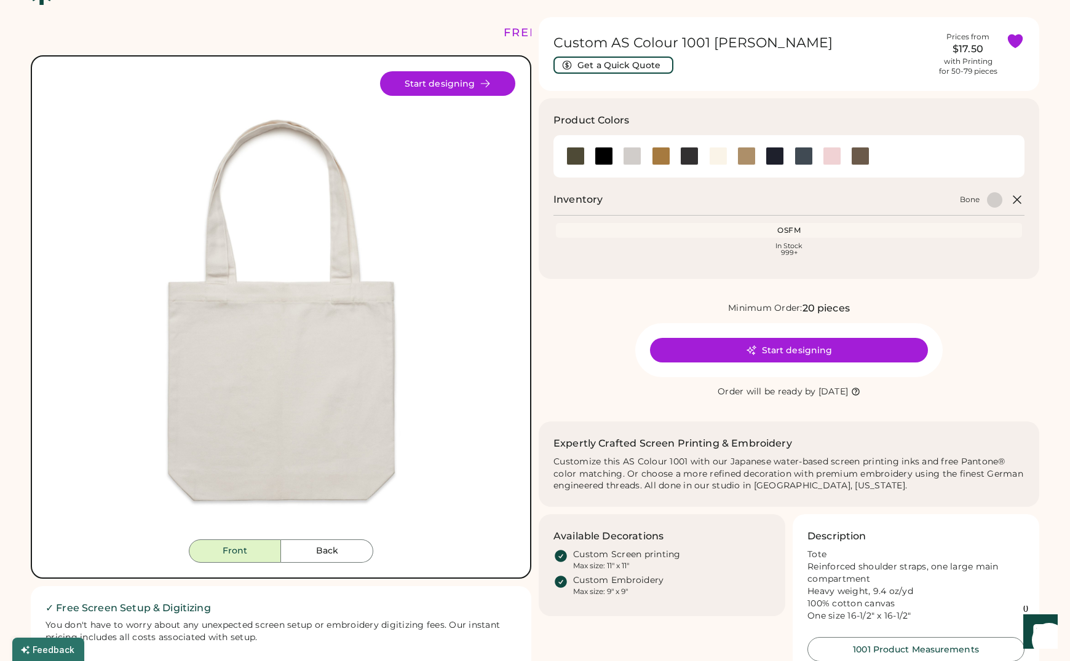
scroll to position [0, 0]
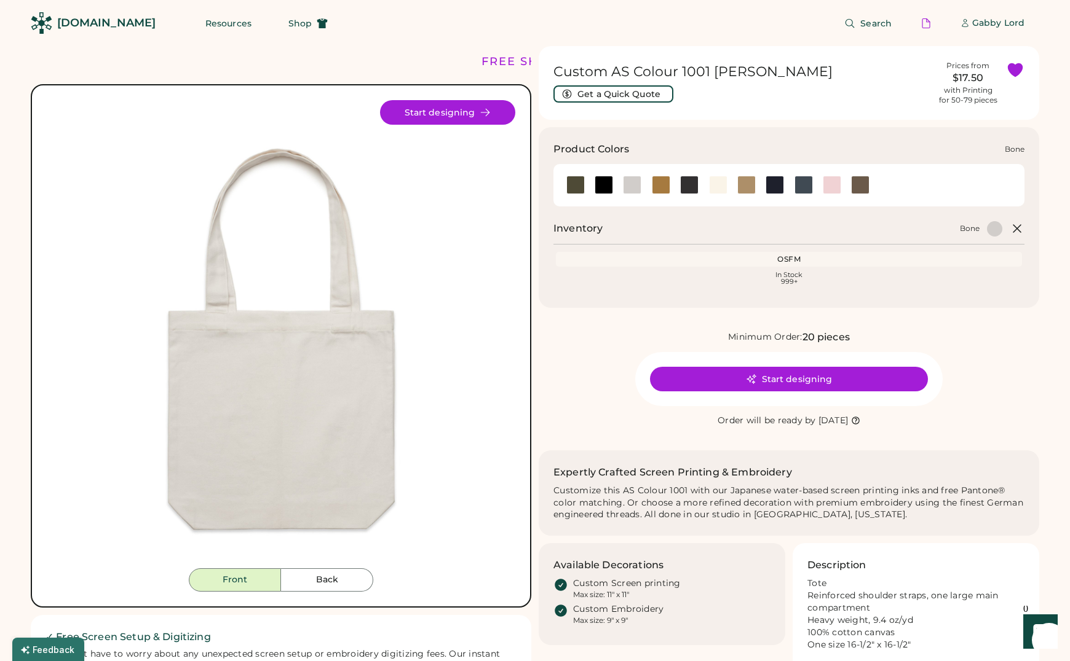
click at [628, 185] on div at bounding box center [632, 185] width 18 height 18
click at [600, 184] on div at bounding box center [603, 185] width 18 height 18
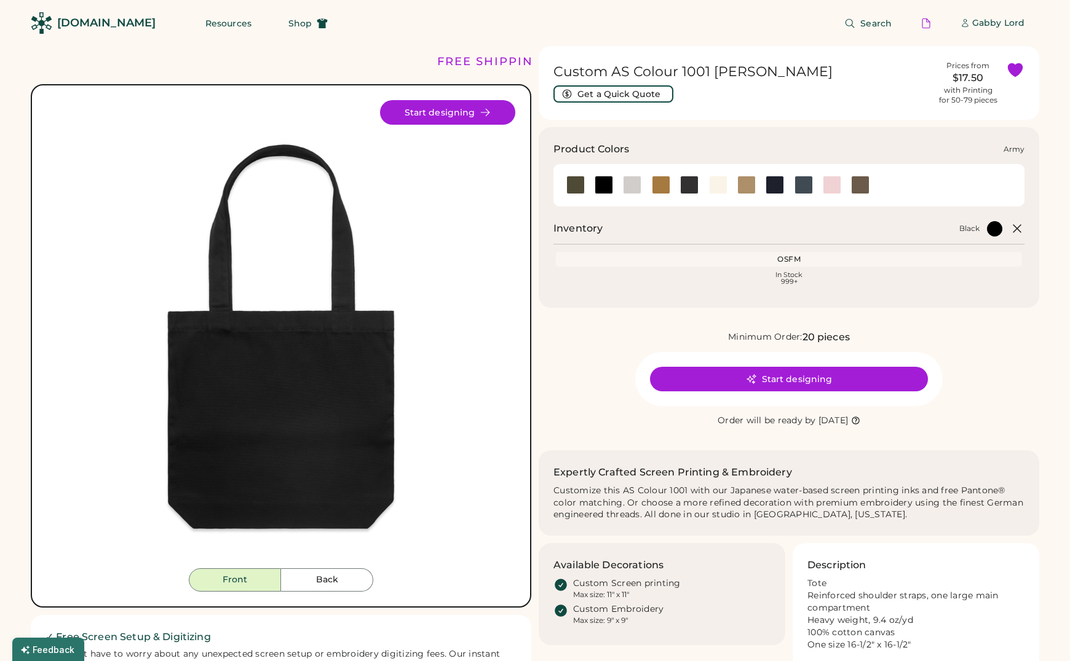
click at [580, 187] on div at bounding box center [575, 185] width 18 height 18
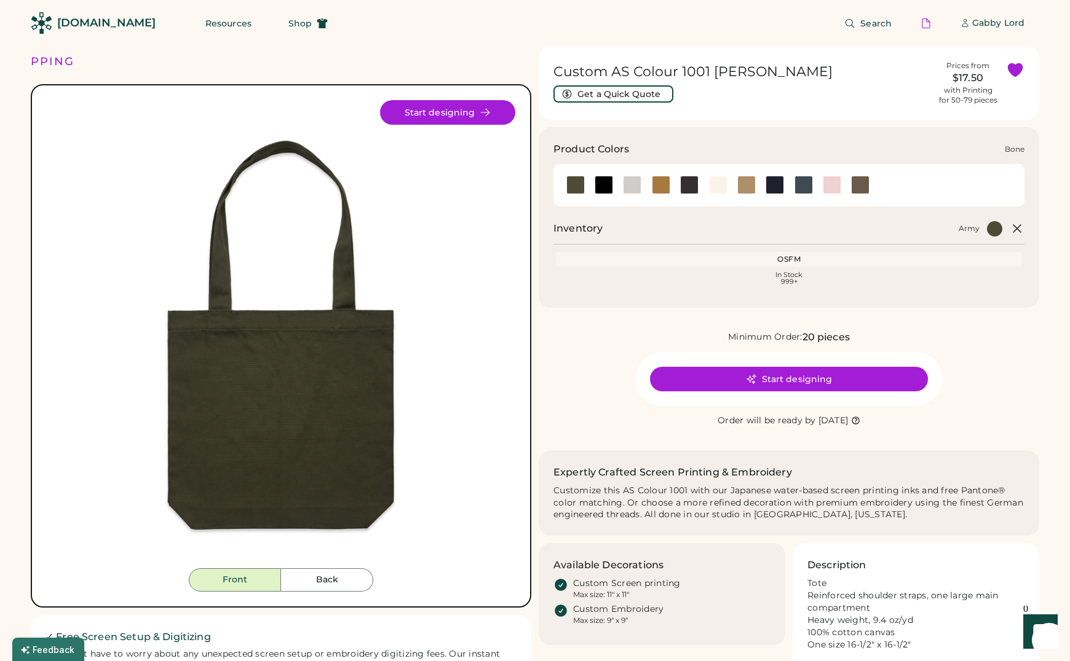
click at [631, 189] on div at bounding box center [632, 185] width 18 height 18
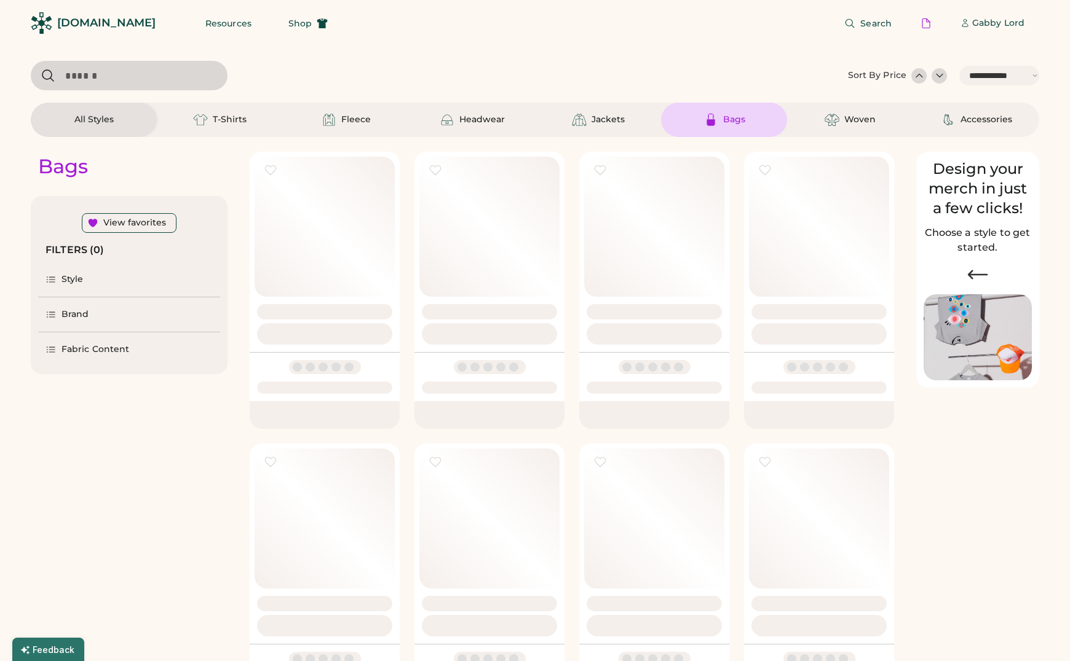
select select "*****"
select select "*"
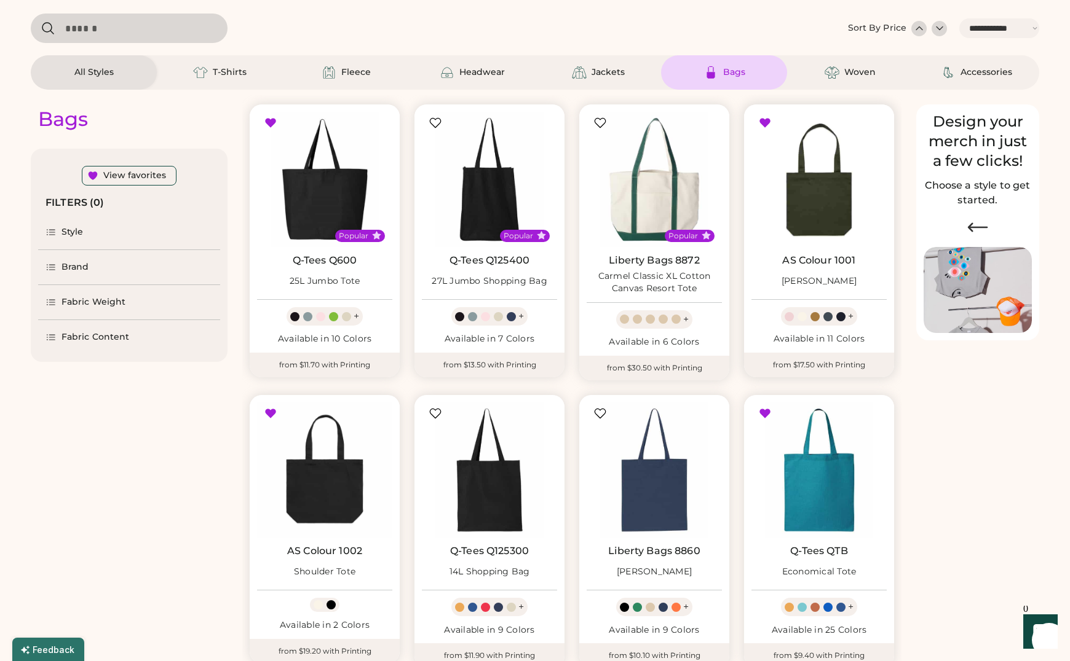
click at [812, 199] on img at bounding box center [818, 179] width 135 height 135
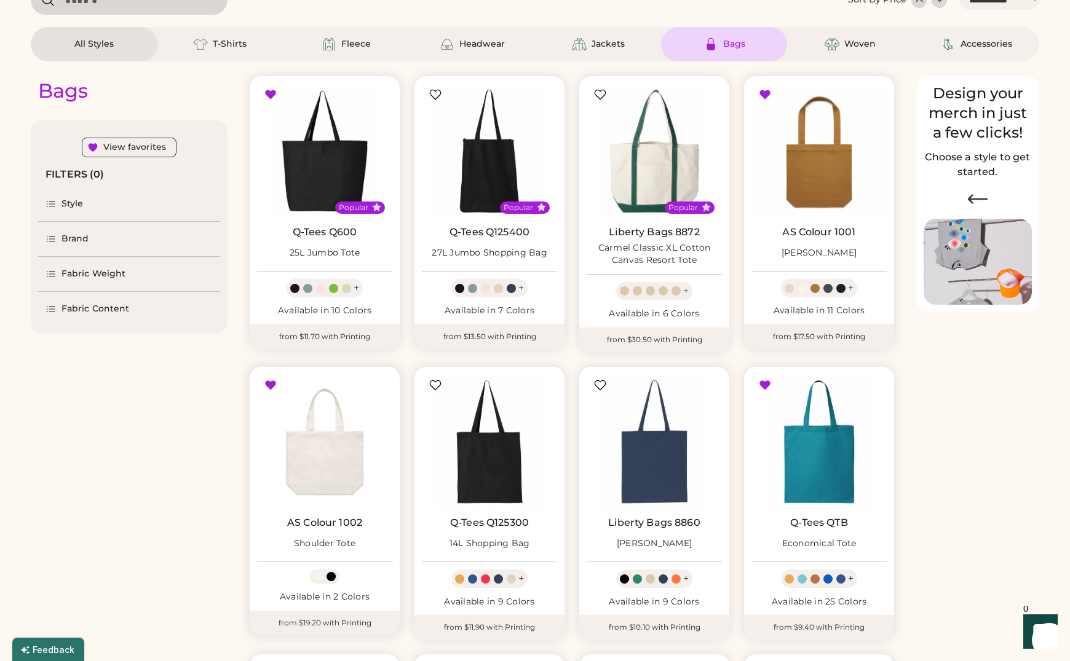
scroll to position [111, 0]
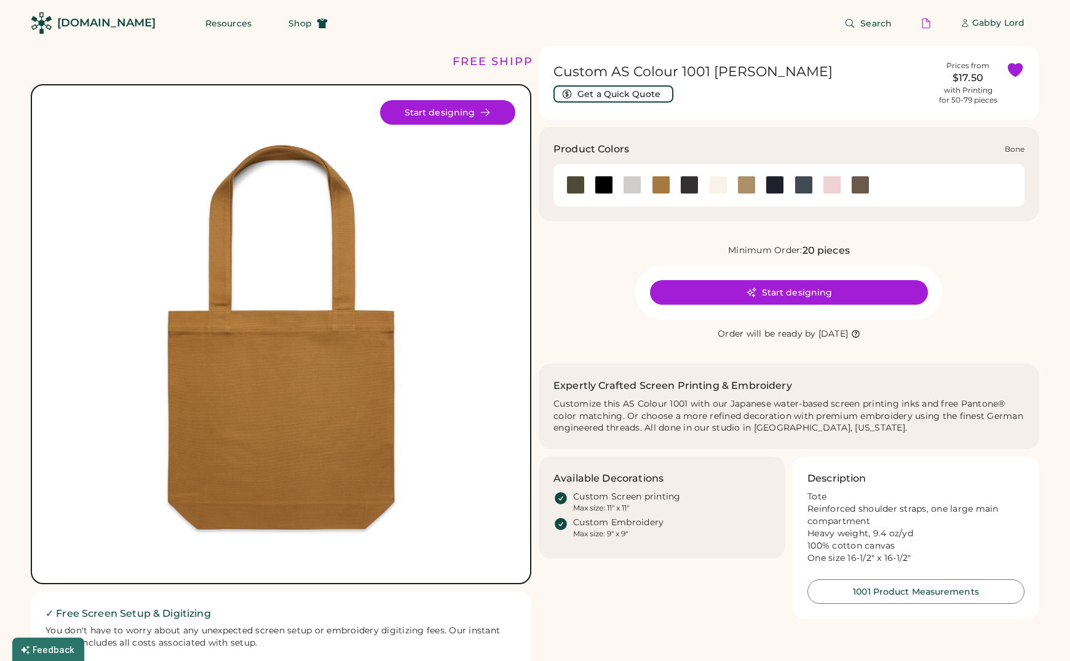
click at [630, 189] on div at bounding box center [632, 185] width 18 height 18
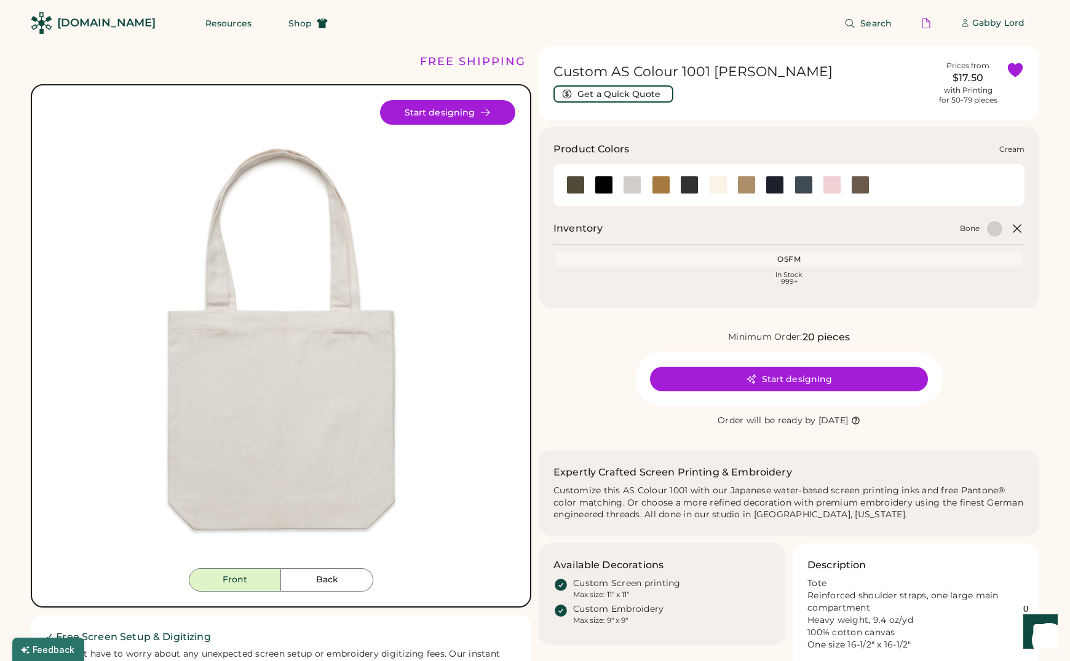
click at [716, 187] on div at bounding box center [718, 185] width 18 height 18
click at [632, 183] on div at bounding box center [632, 185] width 18 height 18
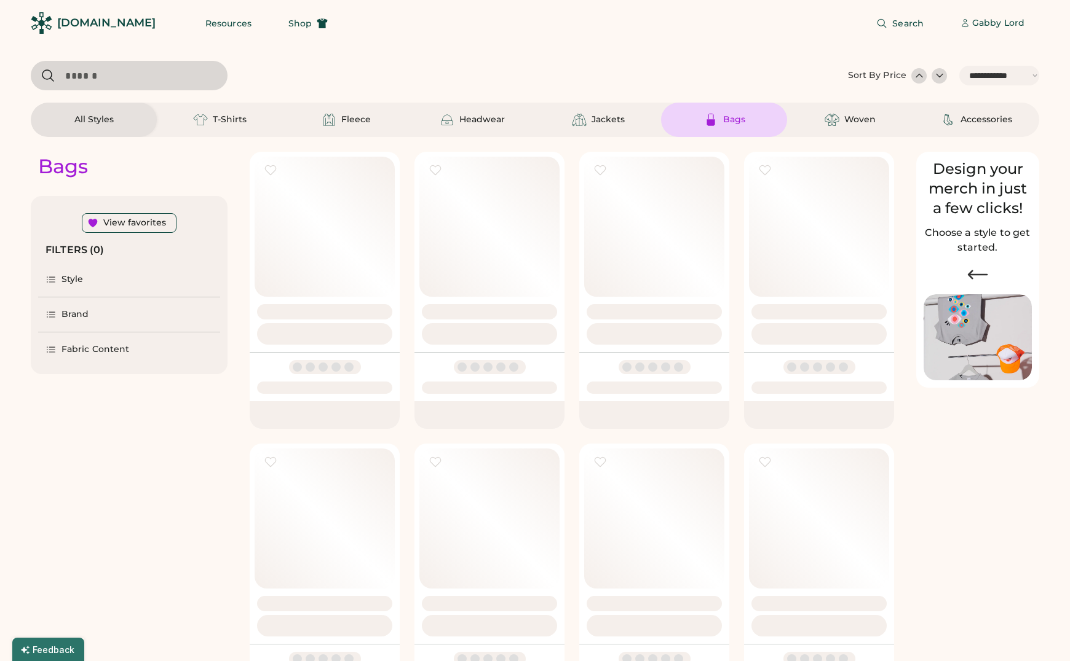
select select "*****"
select select "*"
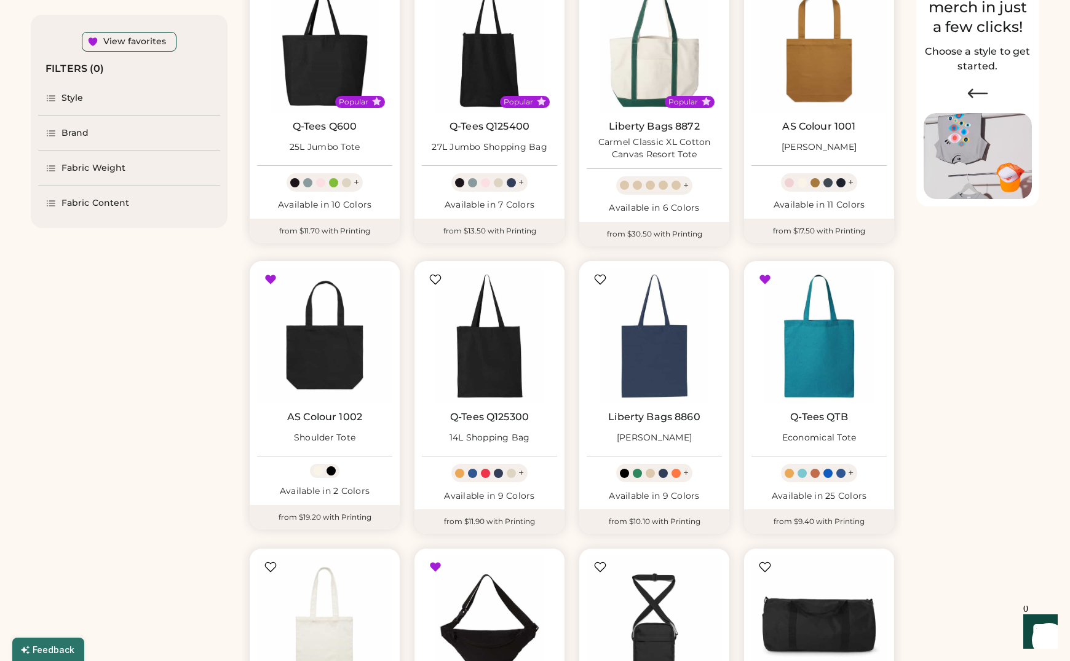
scroll to position [192, 0]
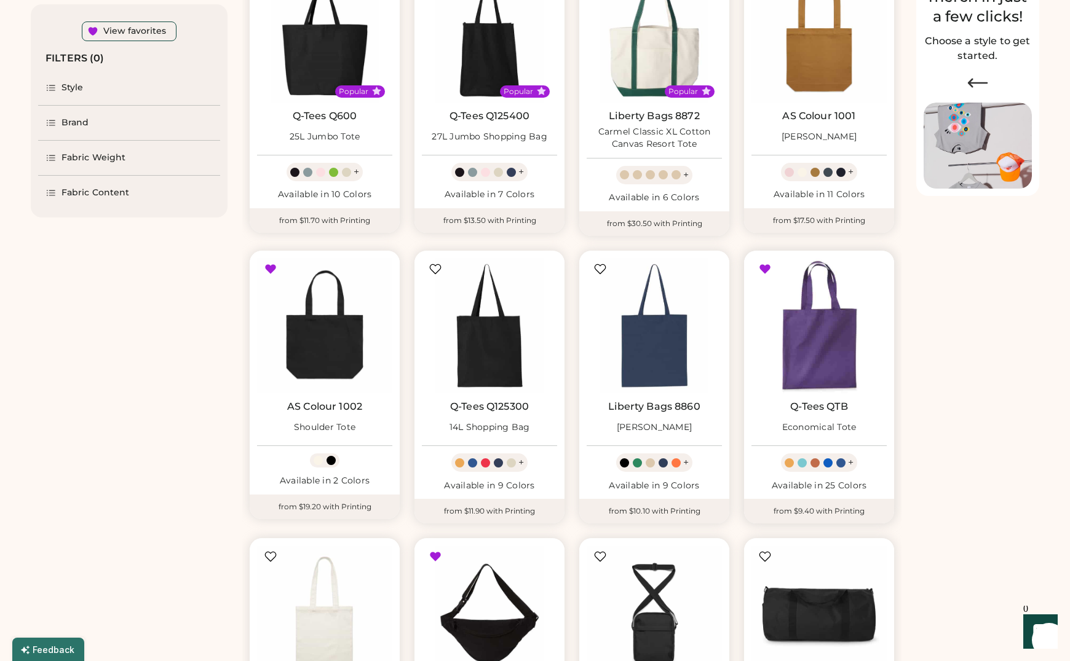
click at [821, 352] on img at bounding box center [818, 325] width 135 height 135
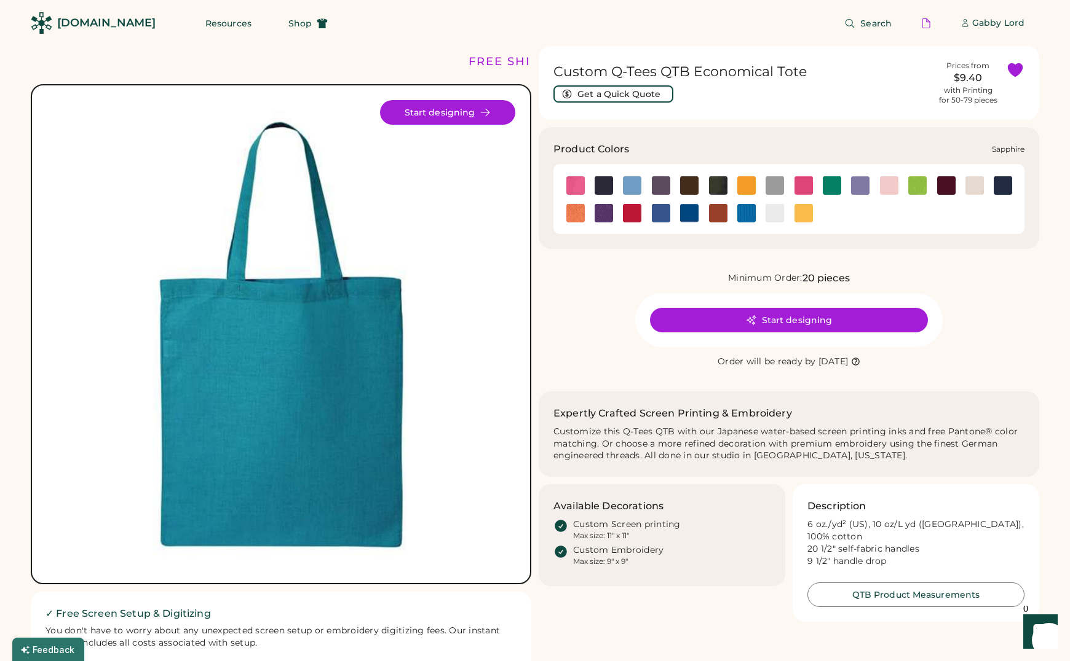
click at [690, 216] on img at bounding box center [689, 213] width 18 height 18
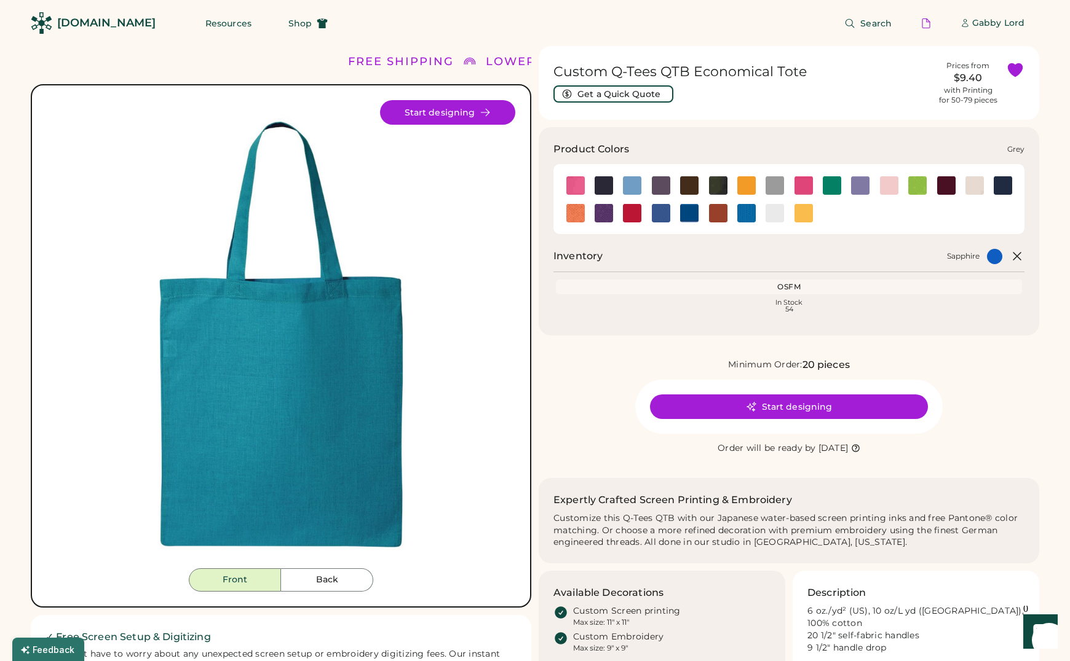
click at [774, 183] on img at bounding box center [774, 185] width 18 height 18
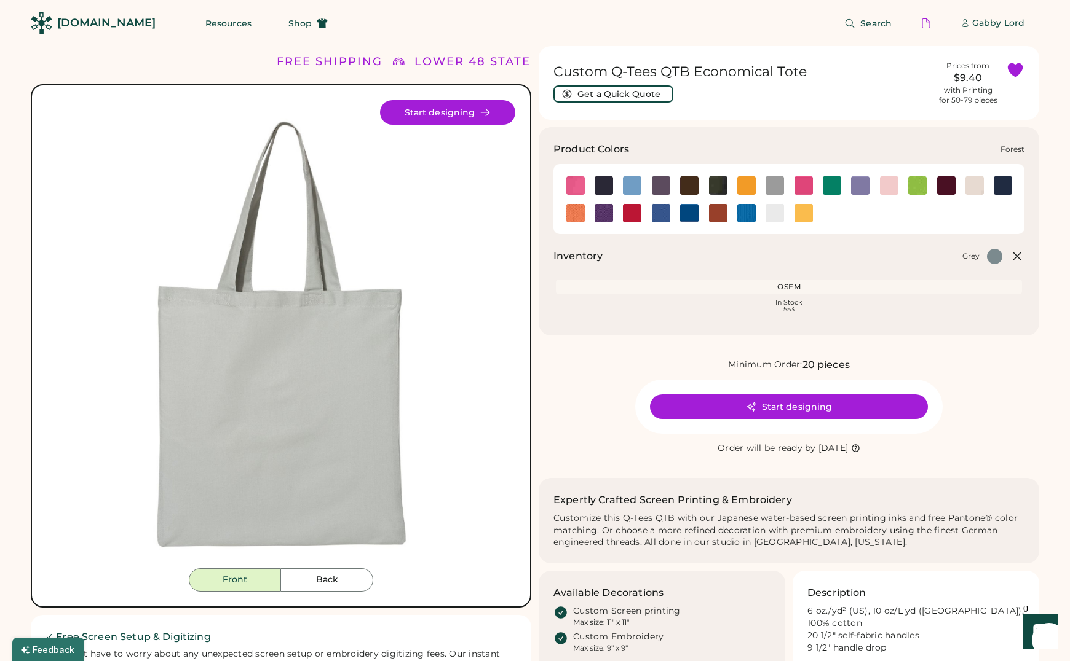
click at [719, 186] on img at bounding box center [718, 185] width 18 height 18
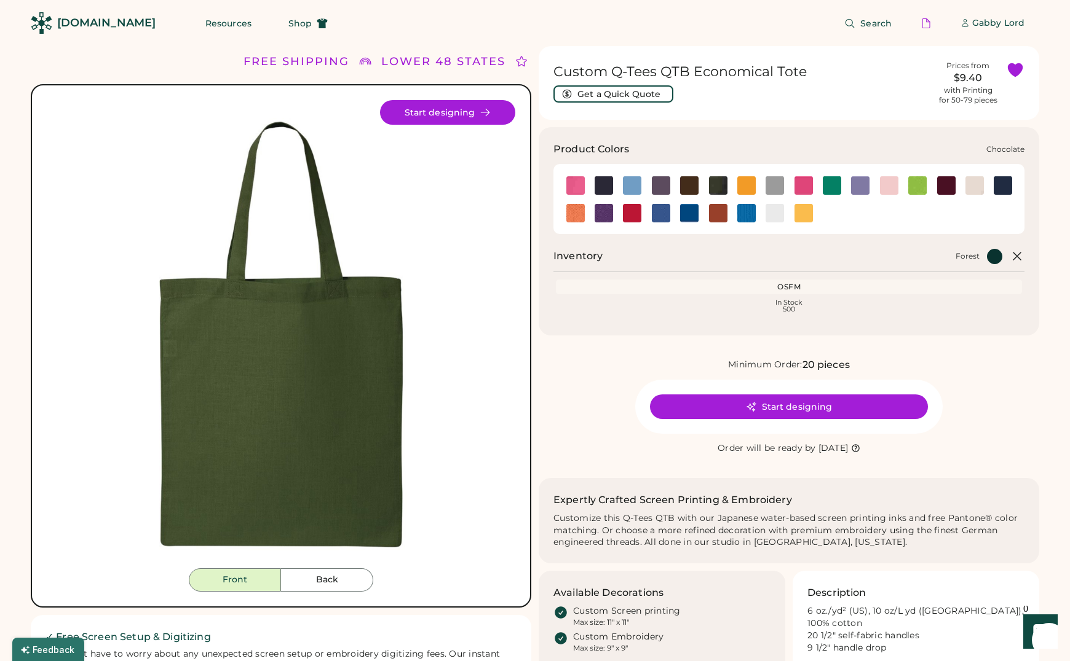
click at [689, 186] on img at bounding box center [689, 185] width 18 height 18
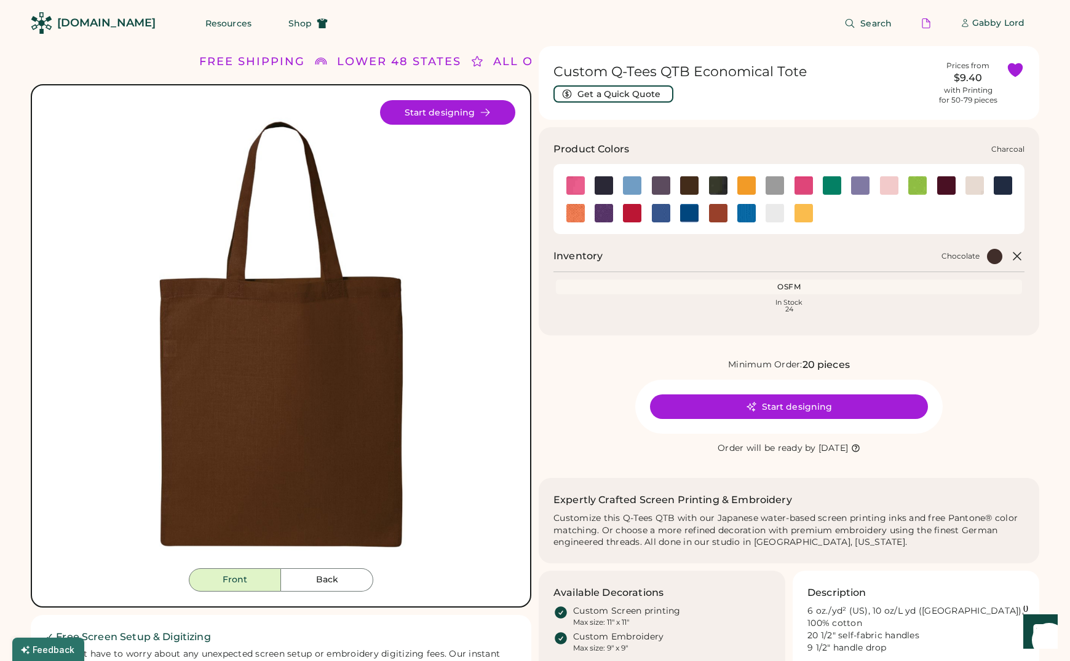
click at [665, 187] on img at bounding box center [661, 185] width 18 height 18
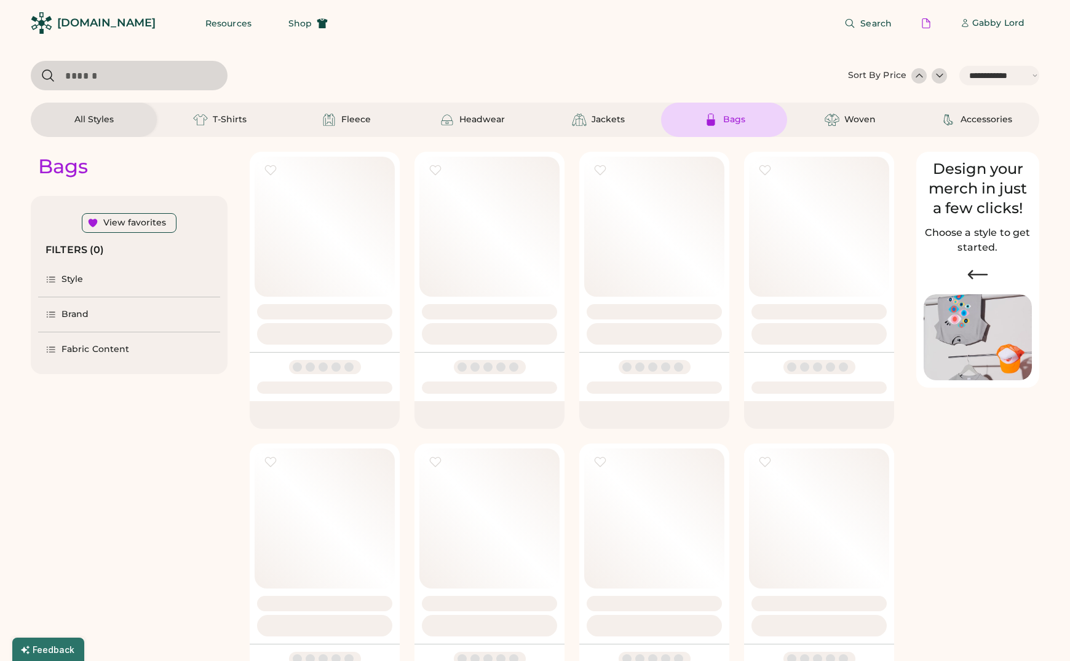
select select "*****"
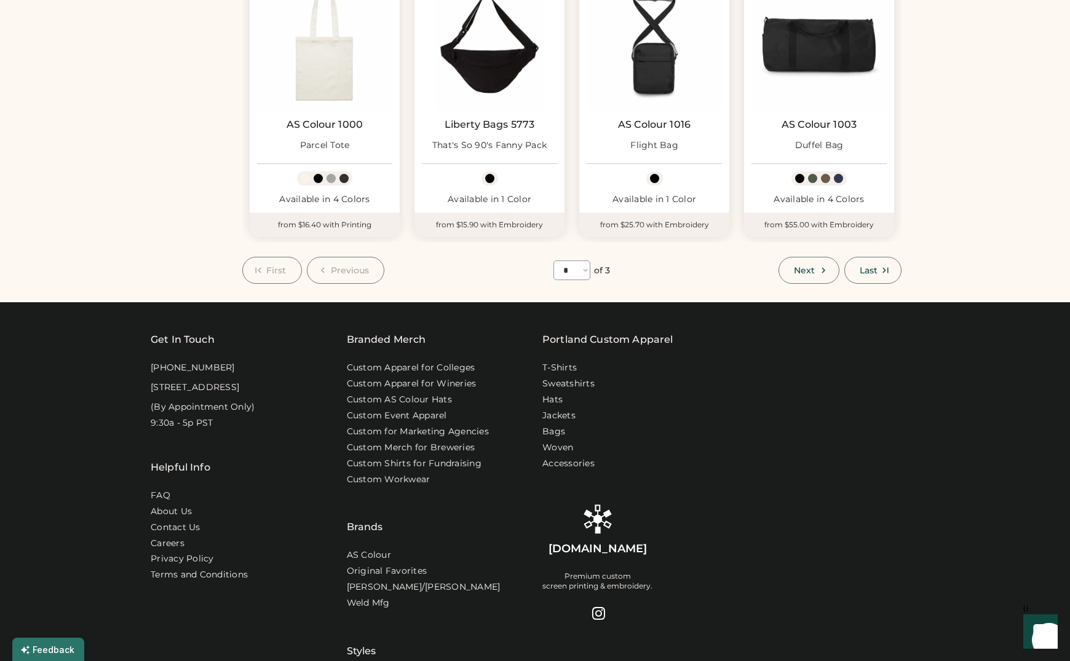
scroll to position [748, 0]
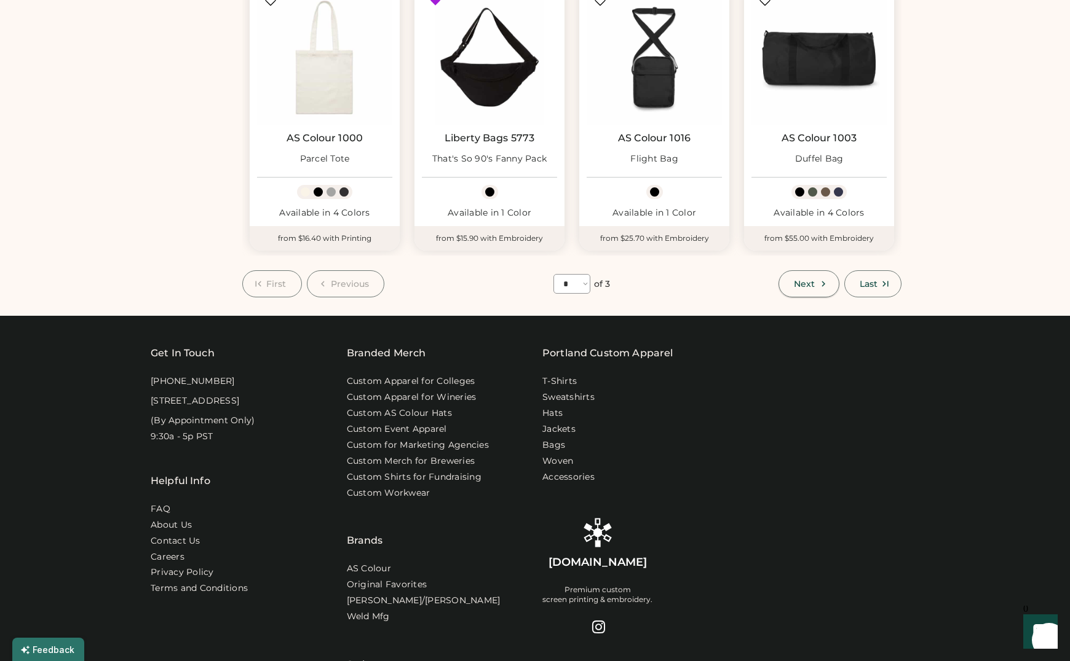
click at [816, 289] on button "Next" at bounding box center [808, 283] width 60 height 27
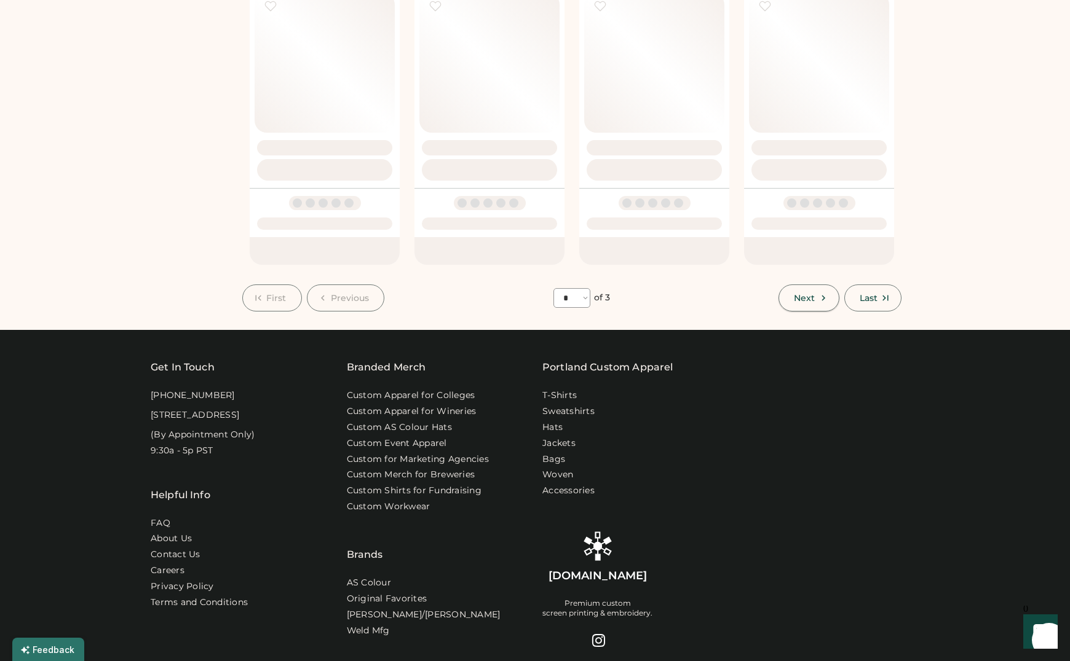
select select "*"
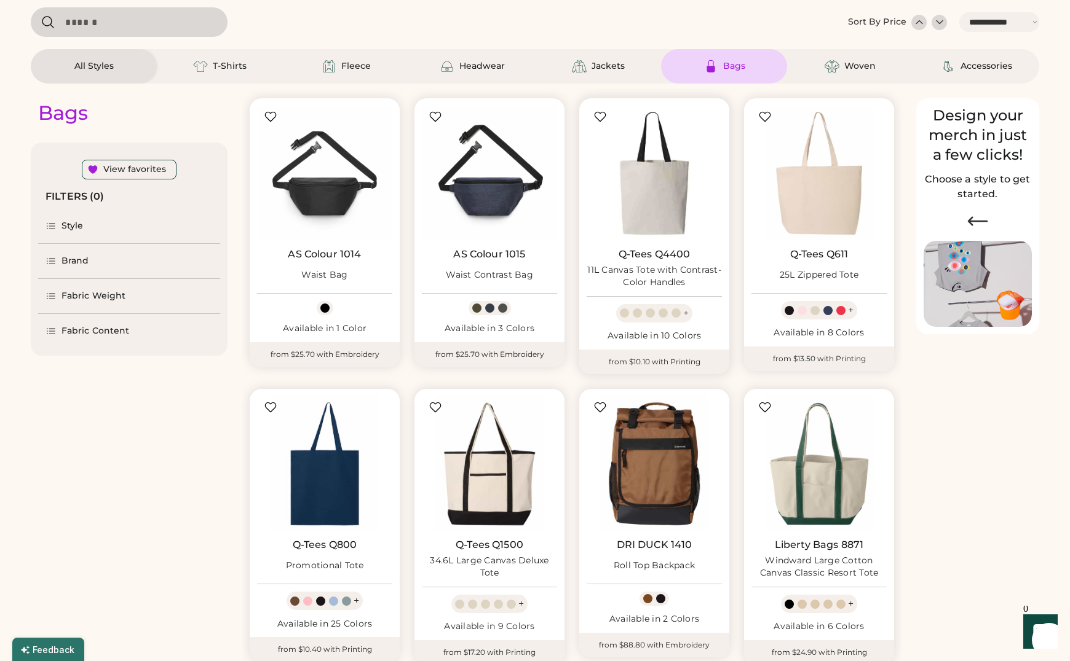
click at [671, 202] on img at bounding box center [653, 173] width 135 height 135
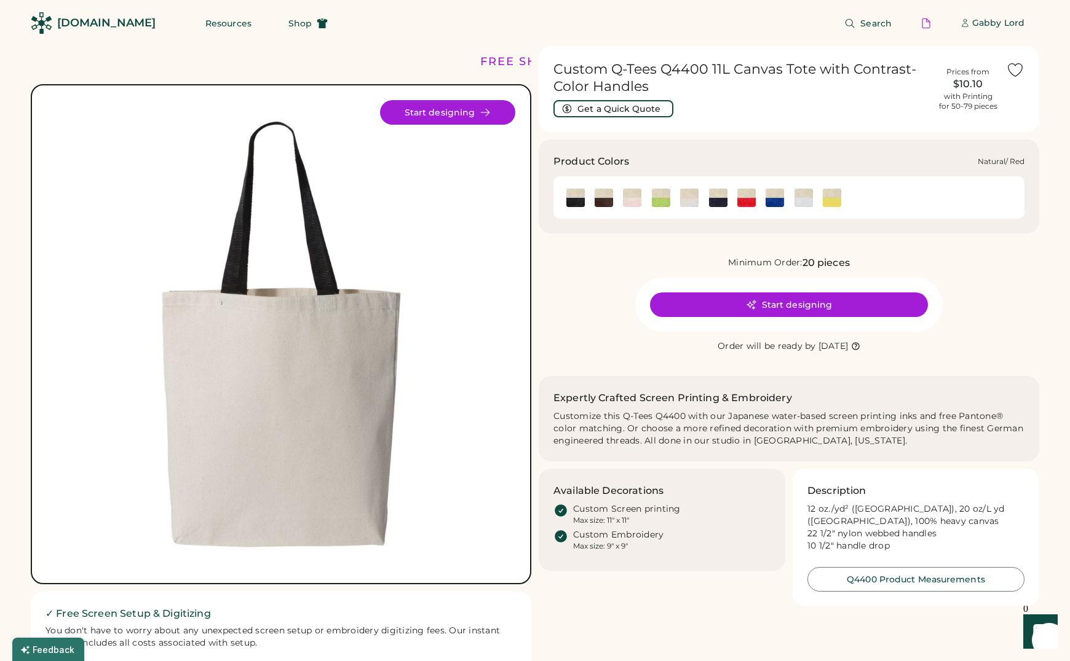
click at [745, 199] on img at bounding box center [746, 198] width 18 height 18
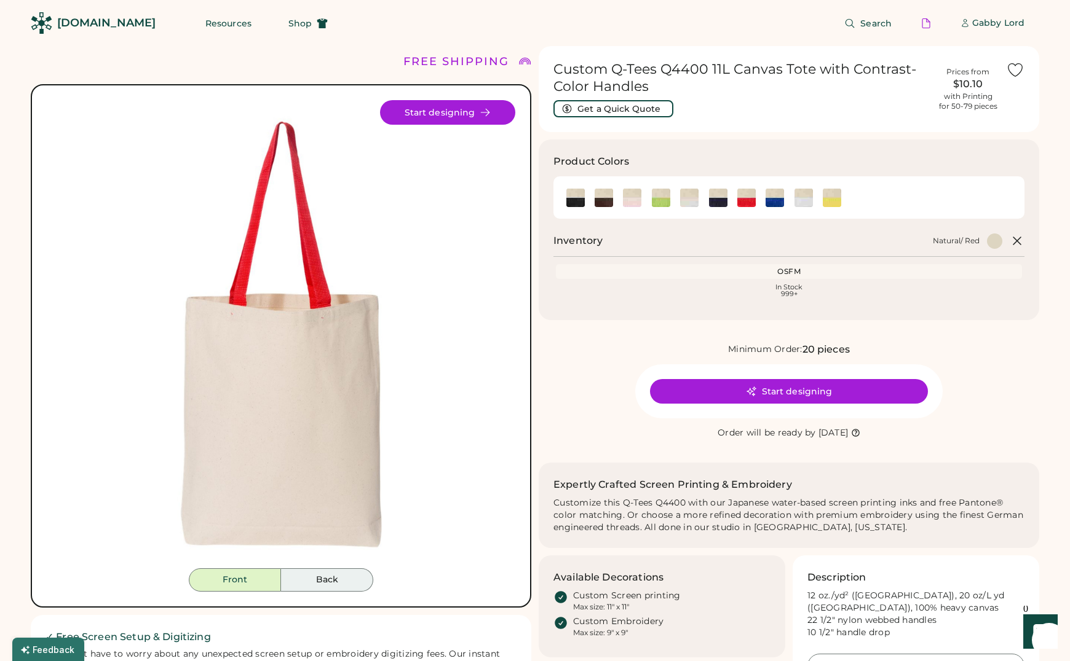
click at [318, 582] on button "Back" at bounding box center [327, 580] width 92 height 23
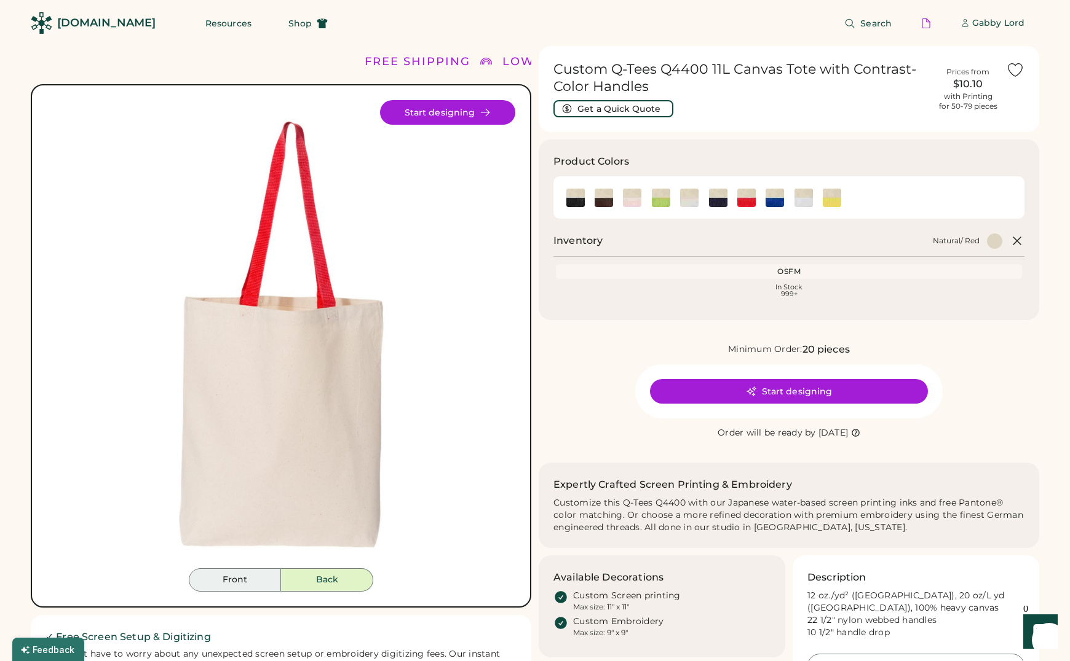
click at [243, 579] on button "Front" at bounding box center [235, 580] width 92 height 23
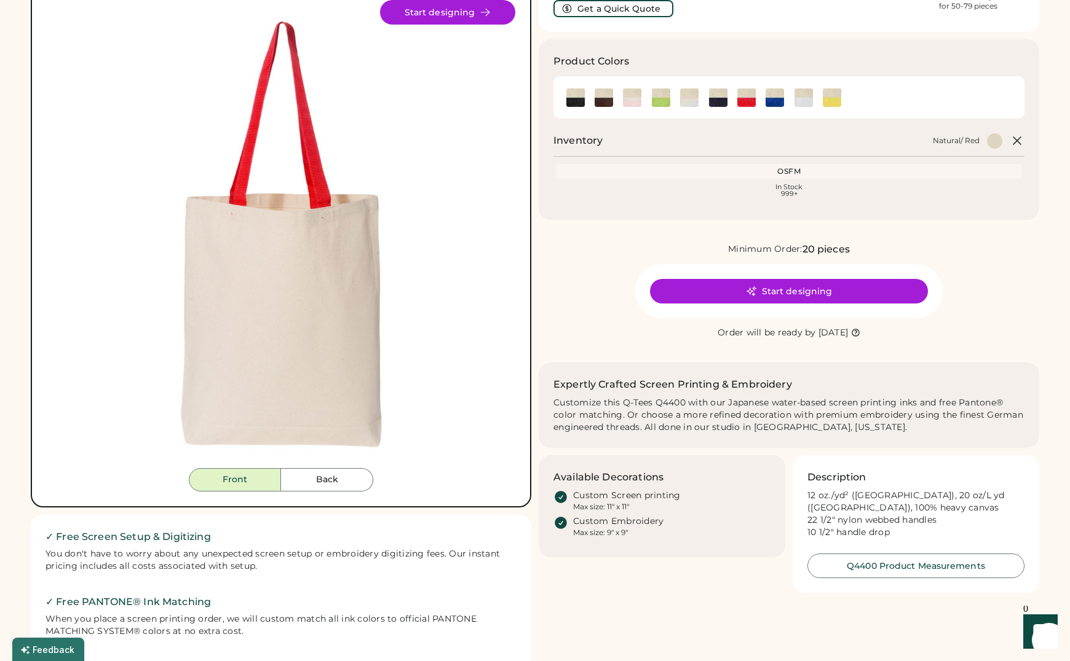
scroll to position [92, 0]
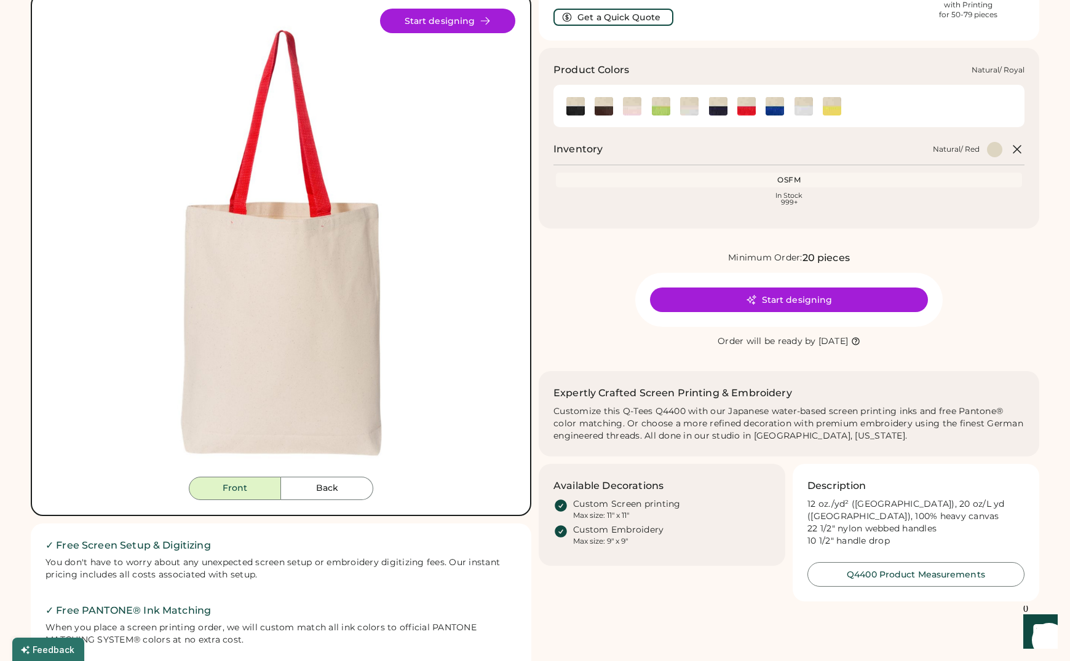
click at [773, 112] on img at bounding box center [774, 106] width 18 height 18
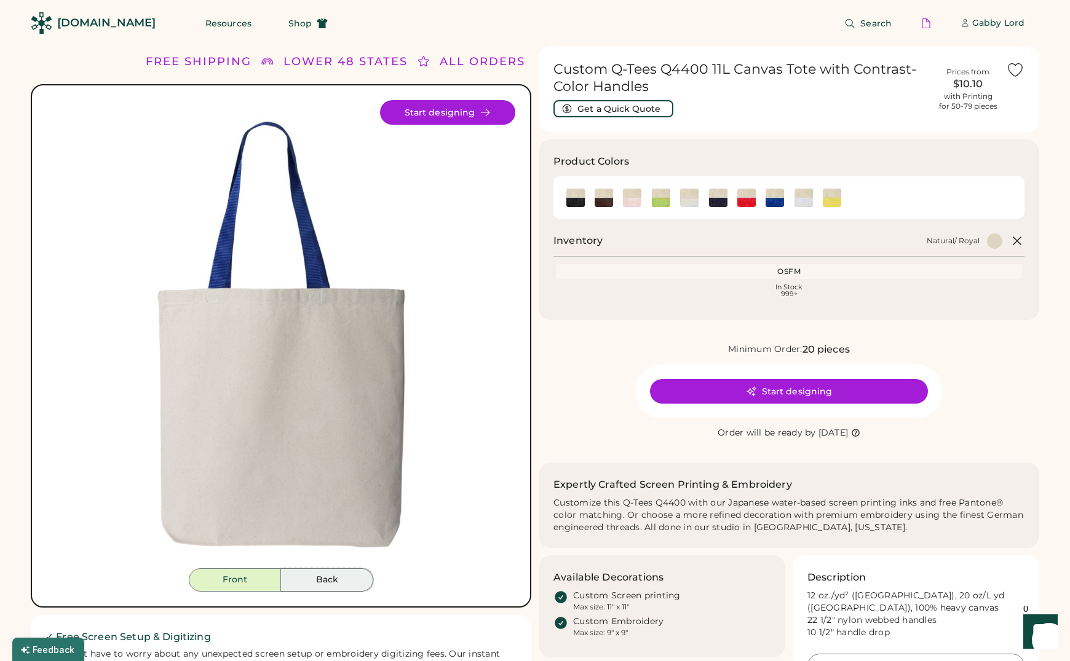
drag, startPoint x: 309, startPoint y: 582, endPoint x: 295, endPoint y: 585, distance: 14.5
click at [309, 582] on button "Back" at bounding box center [327, 580] width 92 height 23
click at [245, 586] on button "Front" at bounding box center [235, 580] width 92 height 23
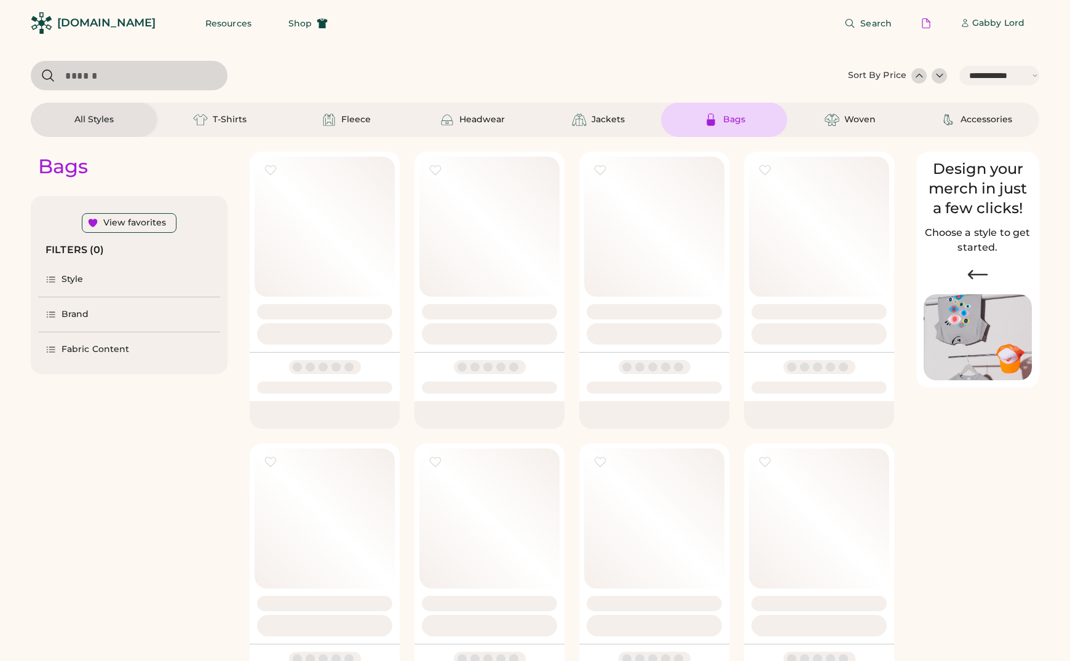
select select "*****"
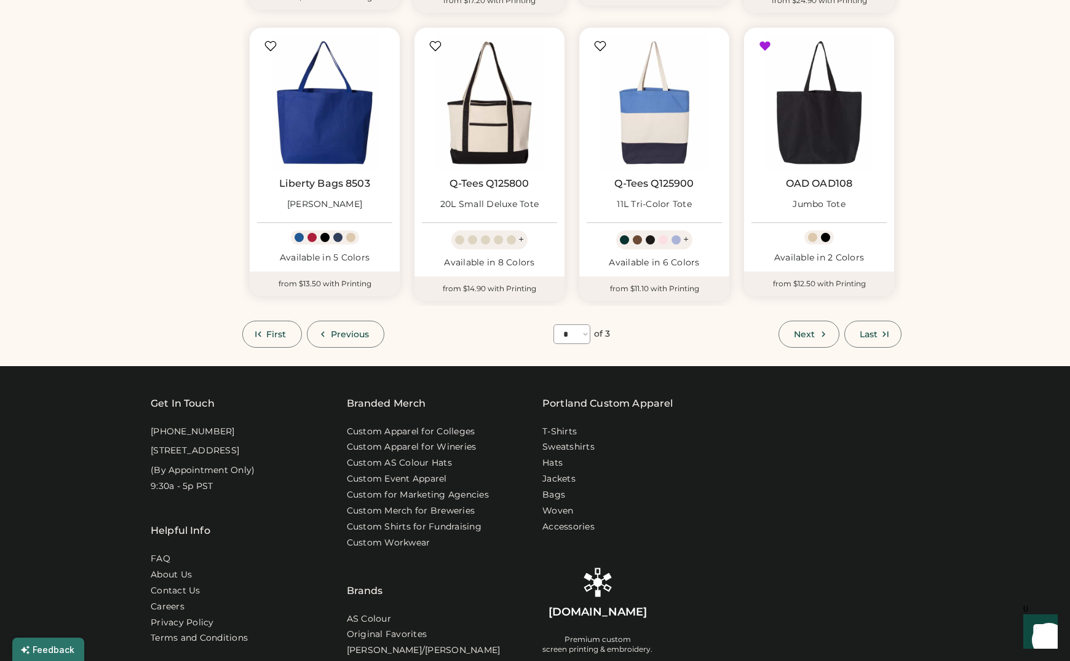
scroll to position [705, 0]
click at [281, 335] on span "First" at bounding box center [276, 335] width 20 height 9
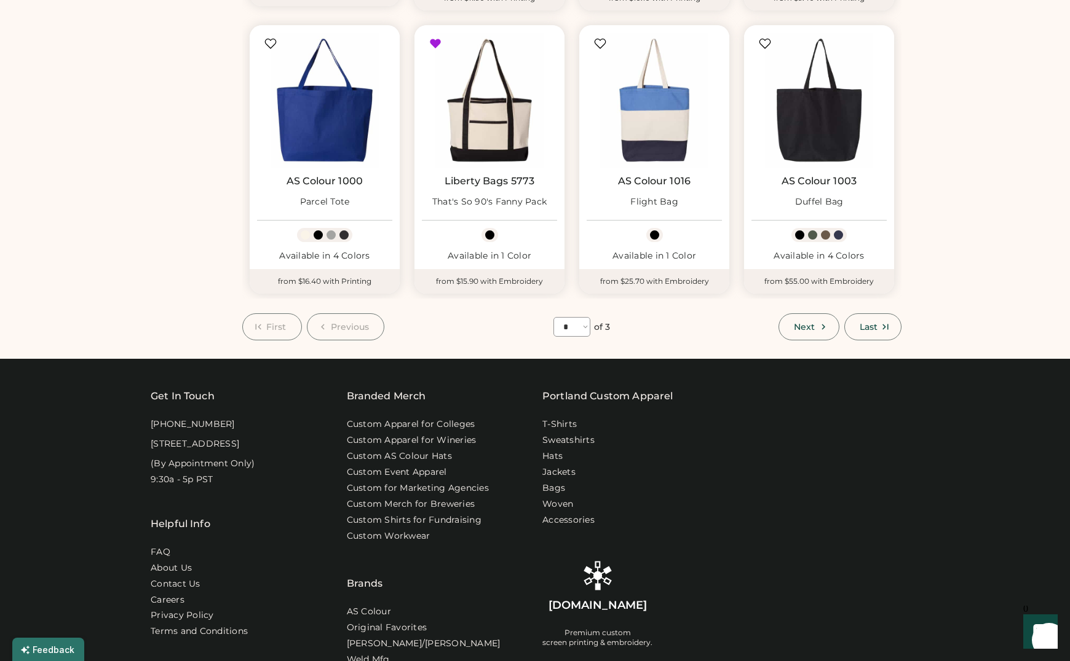
select select "*"
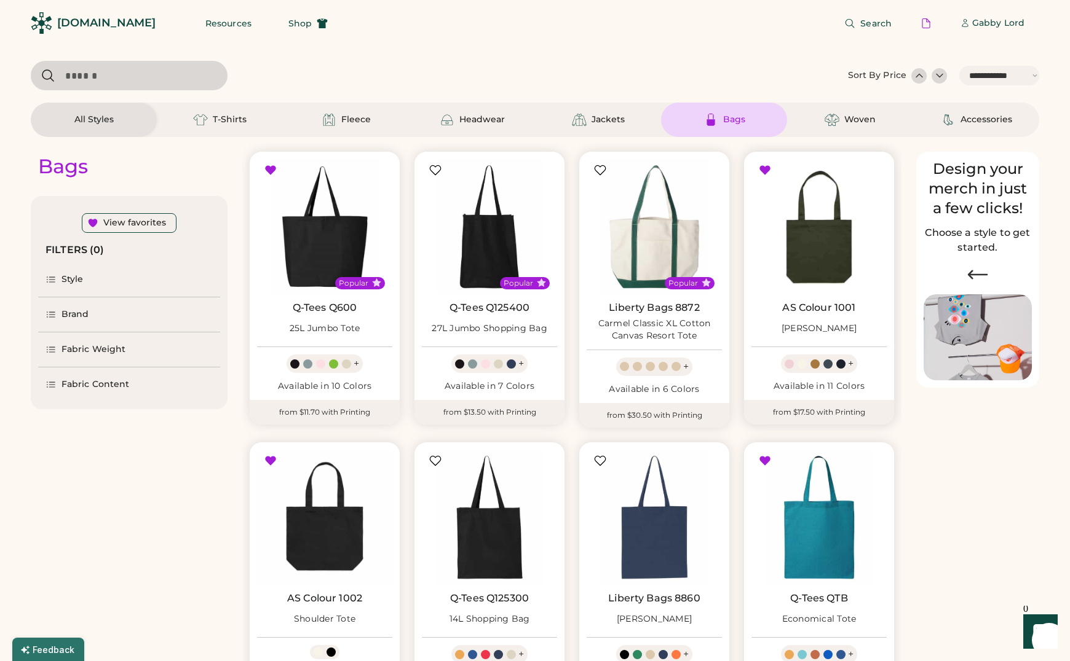
click at [810, 247] on img at bounding box center [818, 226] width 135 height 135
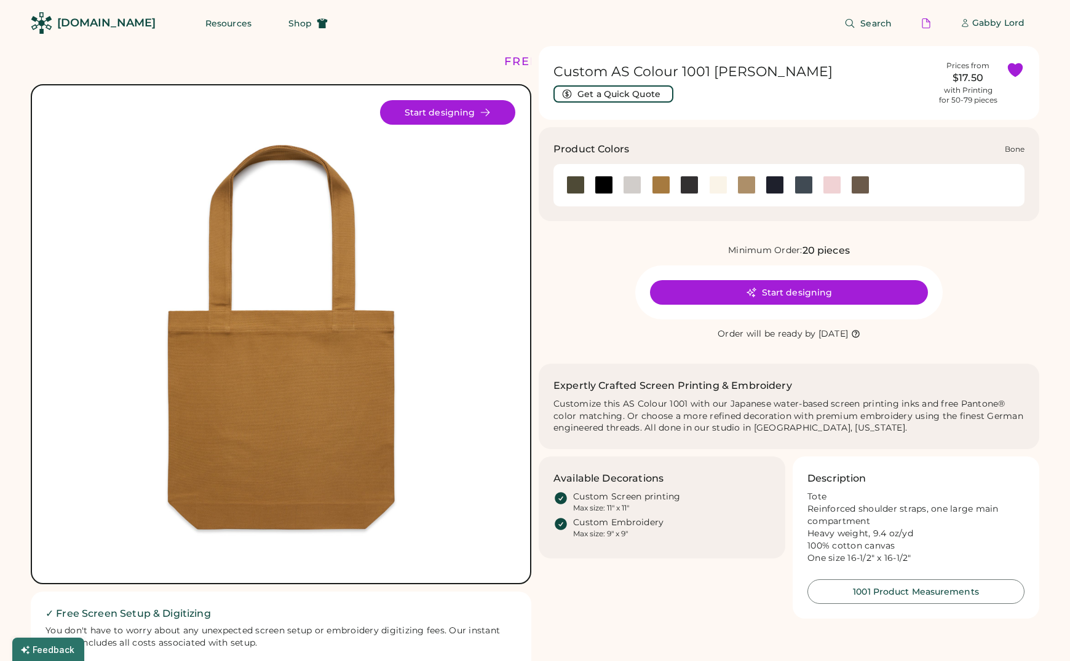
click at [632, 186] on div at bounding box center [632, 185] width 18 height 18
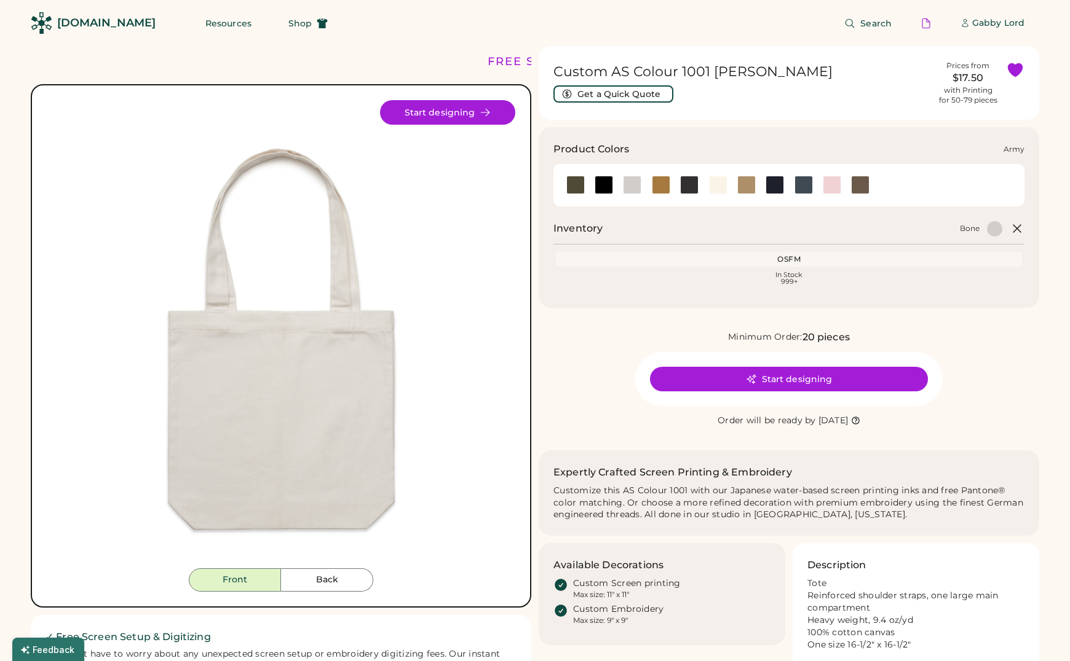
click at [578, 185] on div at bounding box center [575, 185] width 18 height 18
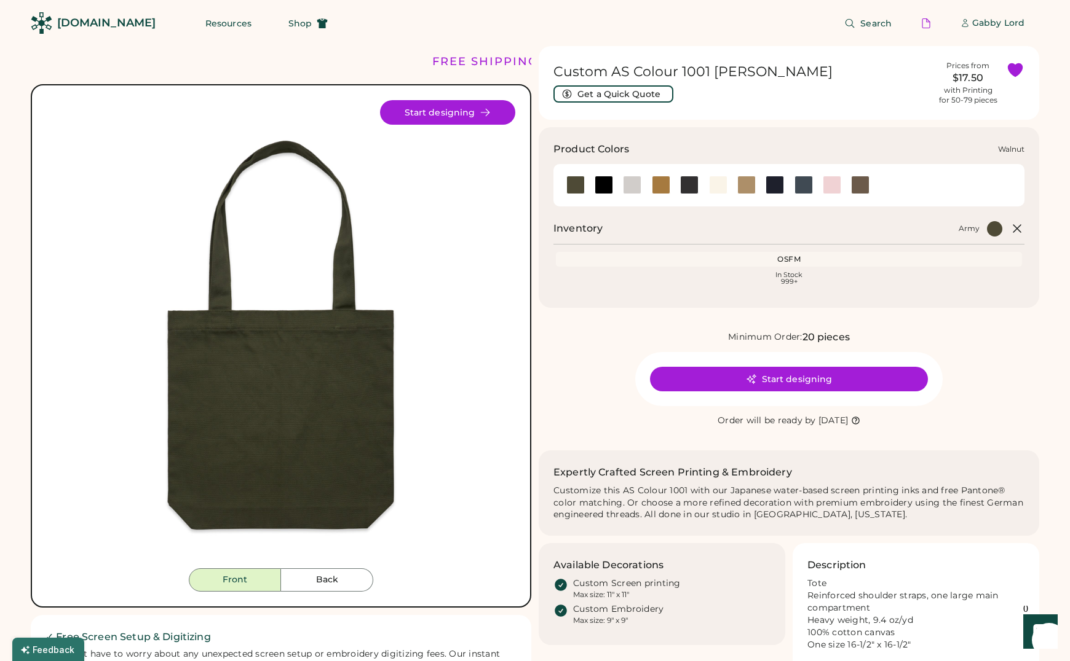
click at [862, 184] on div at bounding box center [860, 185] width 18 height 18
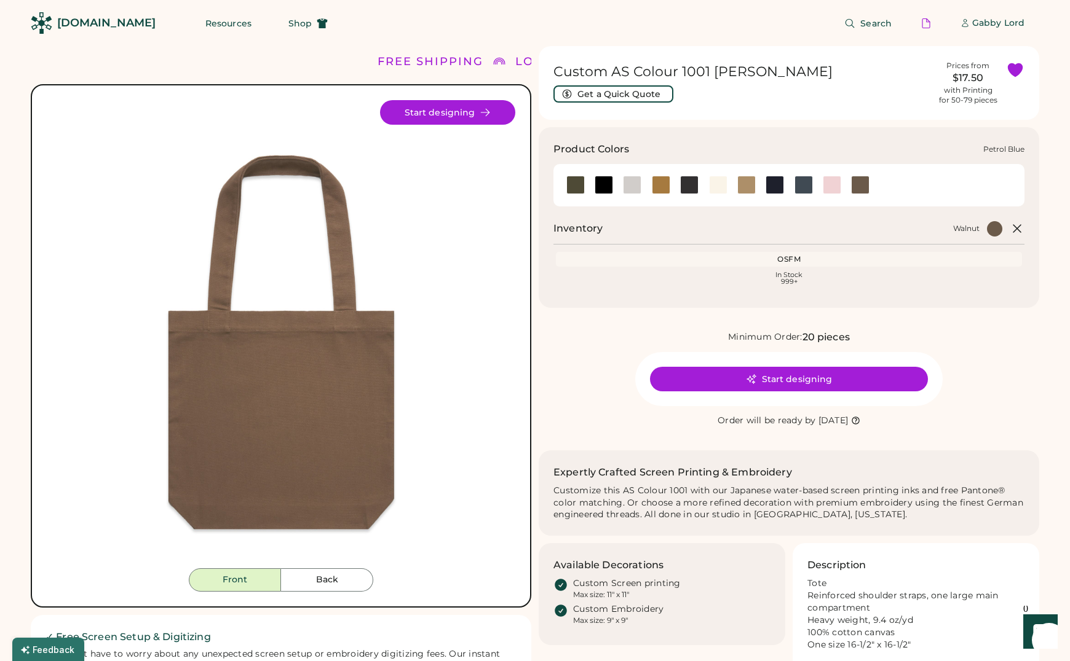
click at [800, 187] on div at bounding box center [803, 185] width 18 height 18
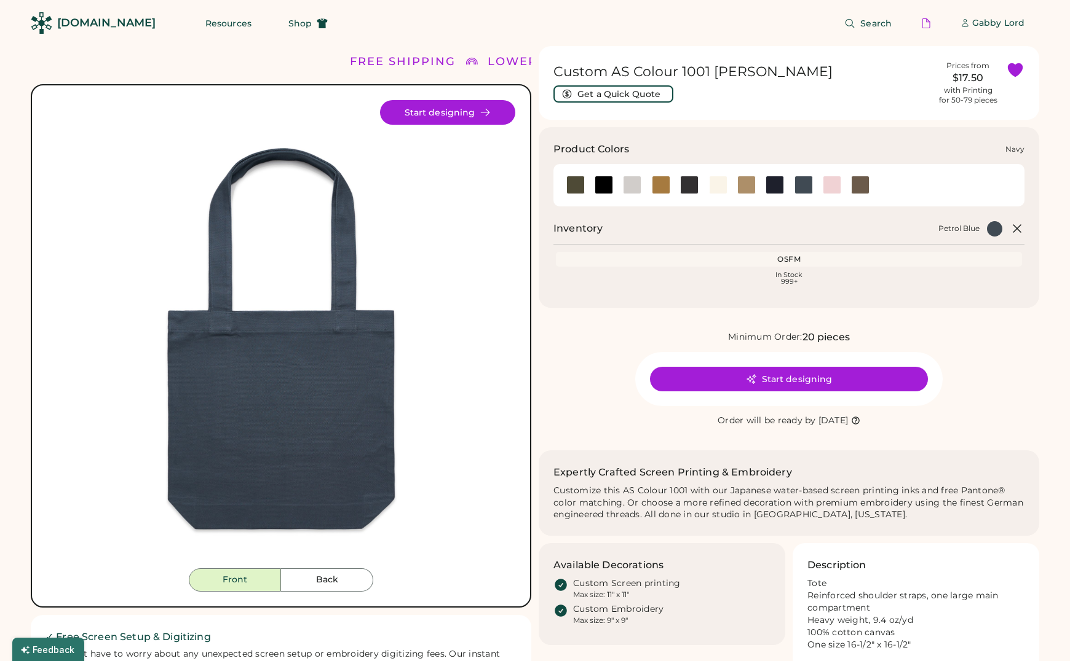
drag, startPoint x: 779, startPoint y: 187, endPoint x: 750, endPoint y: 187, distance: 28.9
click at [778, 187] on div at bounding box center [774, 185] width 18 height 18
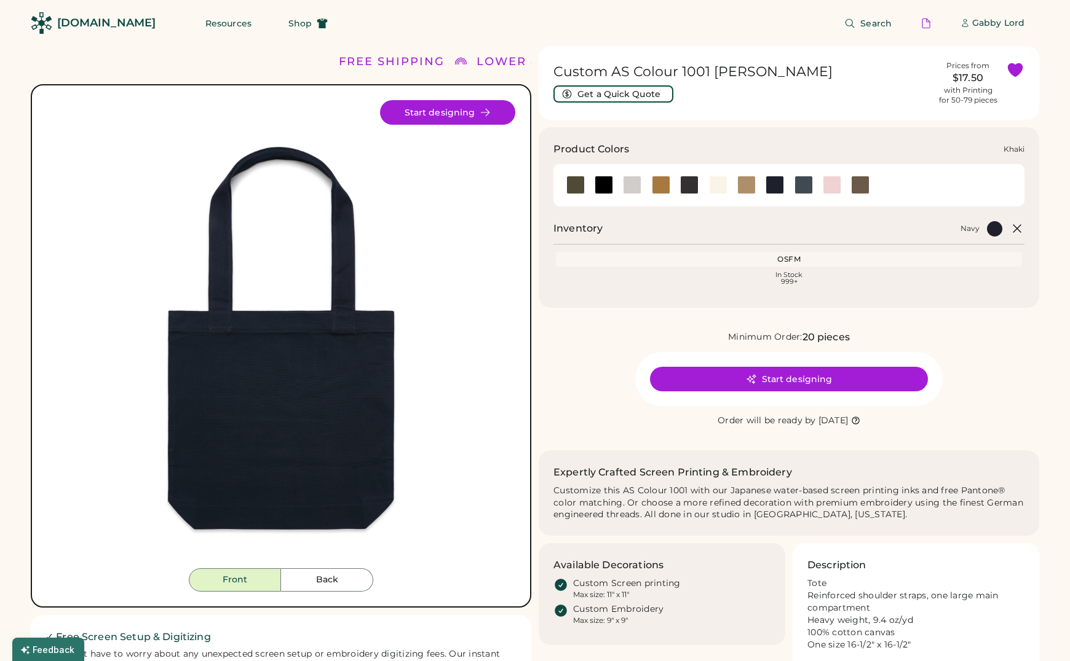
click at [749, 187] on div at bounding box center [746, 185] width 18 height 18
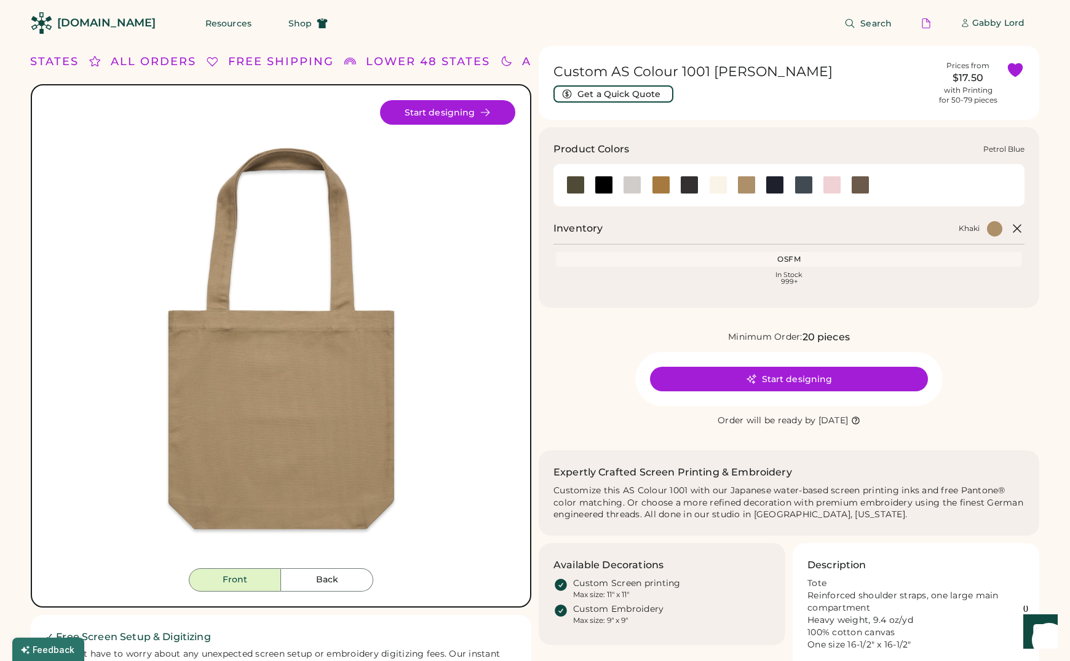
click at [801, 185] on div at bounding box center [803, 185] width 18 height 18
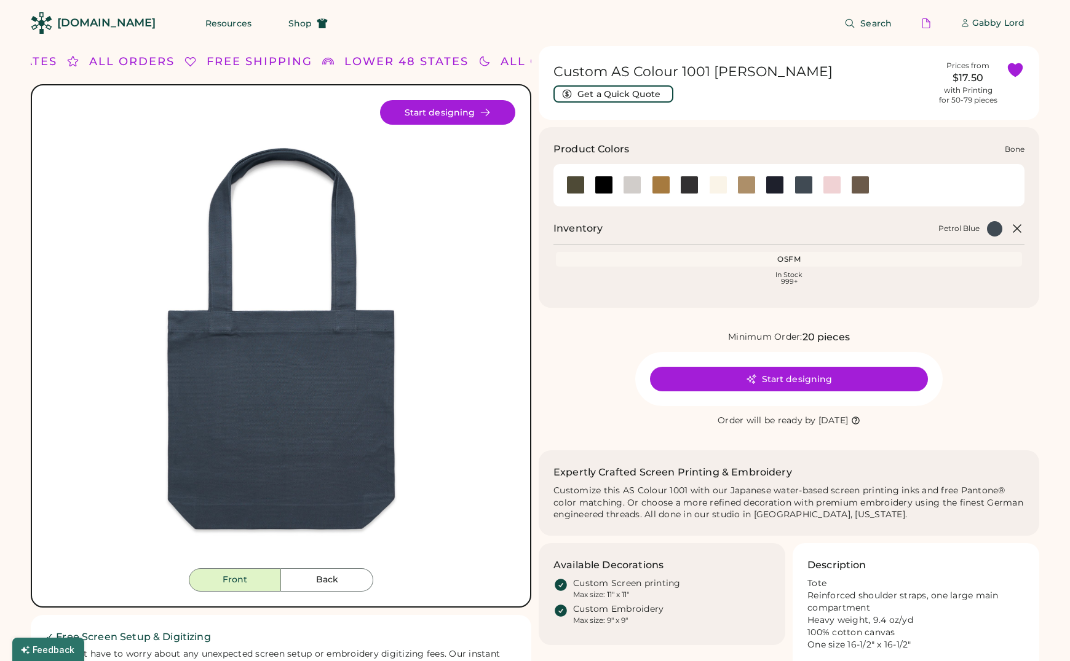
click at [623, 185] on div at bounding box center [632, 185] width 18 height 18
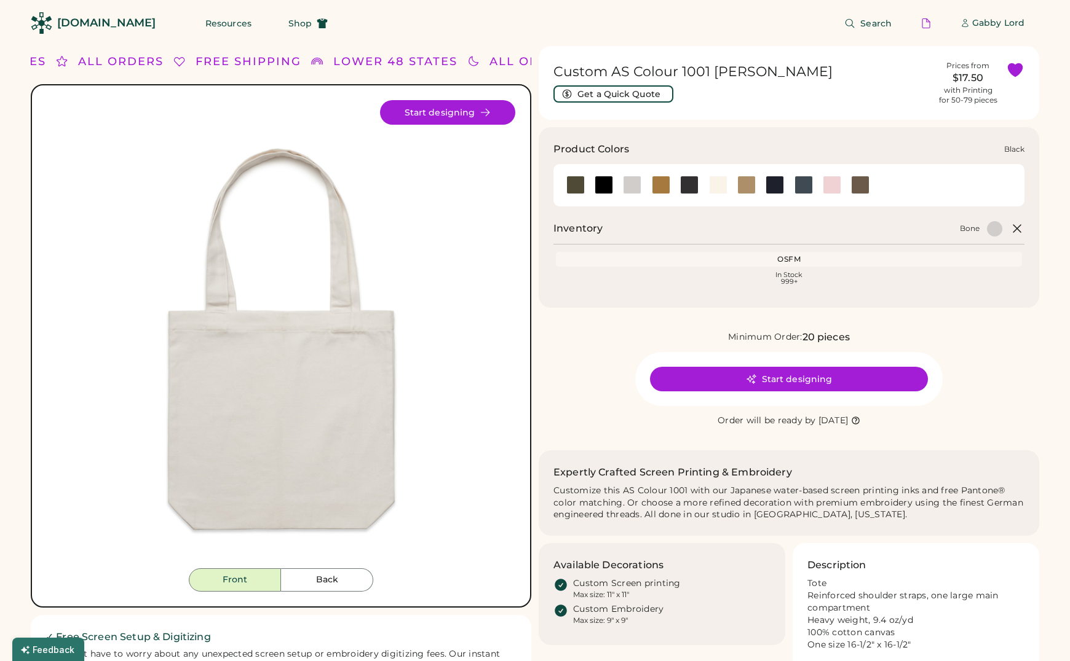
drag, startPoint x: 604, startPoint y: 186, endPoint x: 585, endPoint y: 186, distance: 19.7
click at [604, 186] on div at bounding box center [603, 185] width 18 height 18
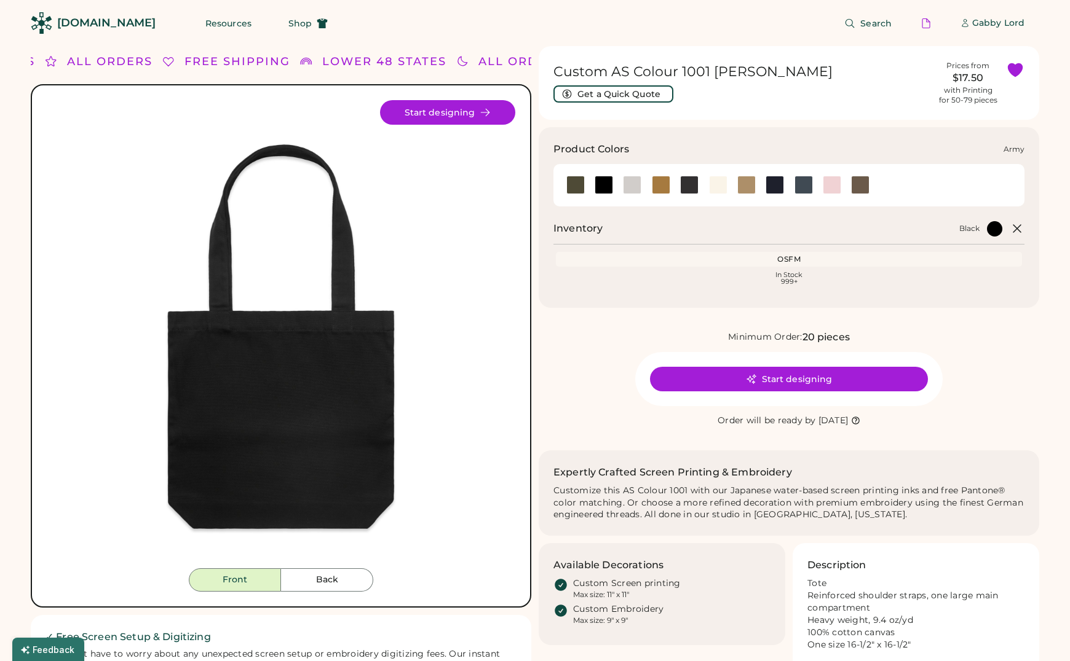
click at [578, 186] on div at bounding box center [575, 185] width 18 height 18
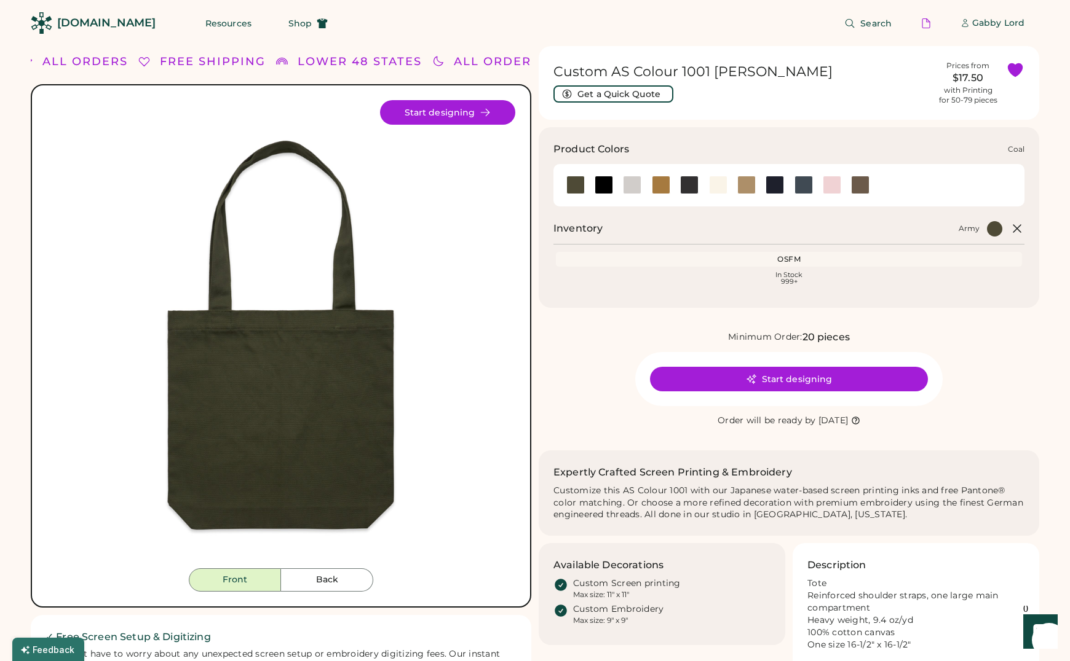
click at [691, 188] on div at bounding box center [689, 185] width 18 height 18
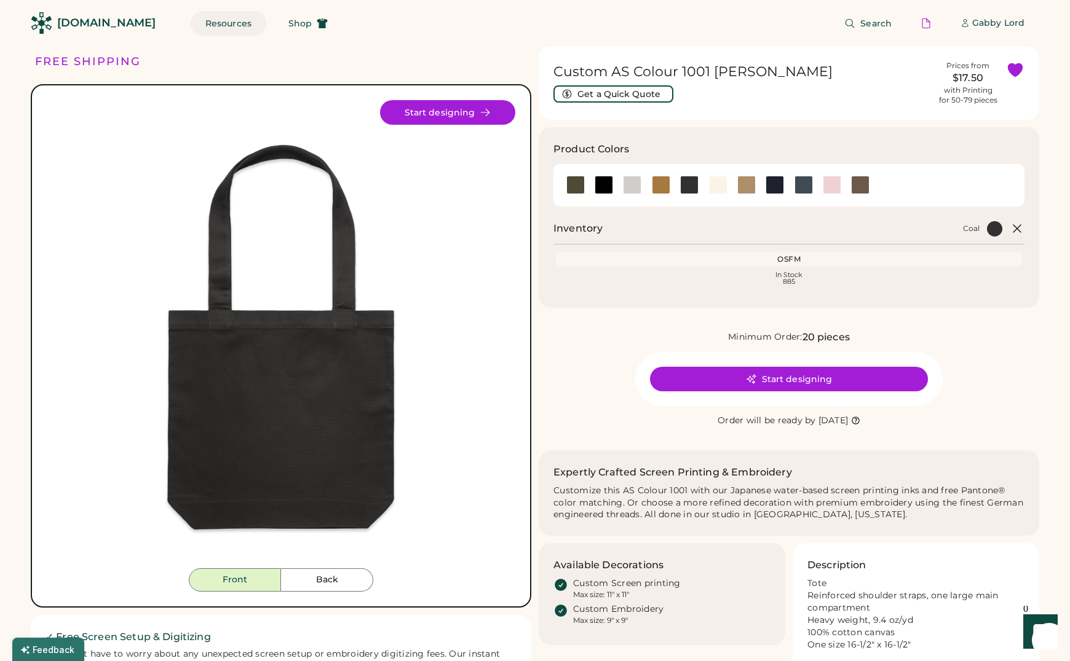
click at [212, 19] on button "Resources" at bounding box center [229, 23] width 76 height 25
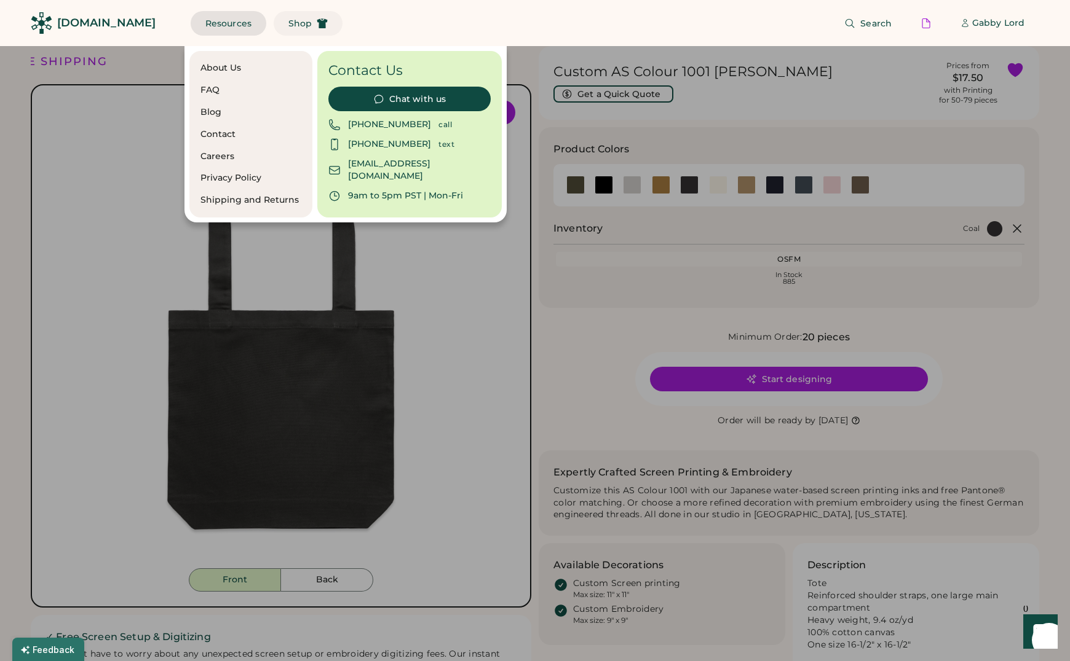
click at [279, 30] on button "Shop" at bounding box center [308, 23] width 69 height 25
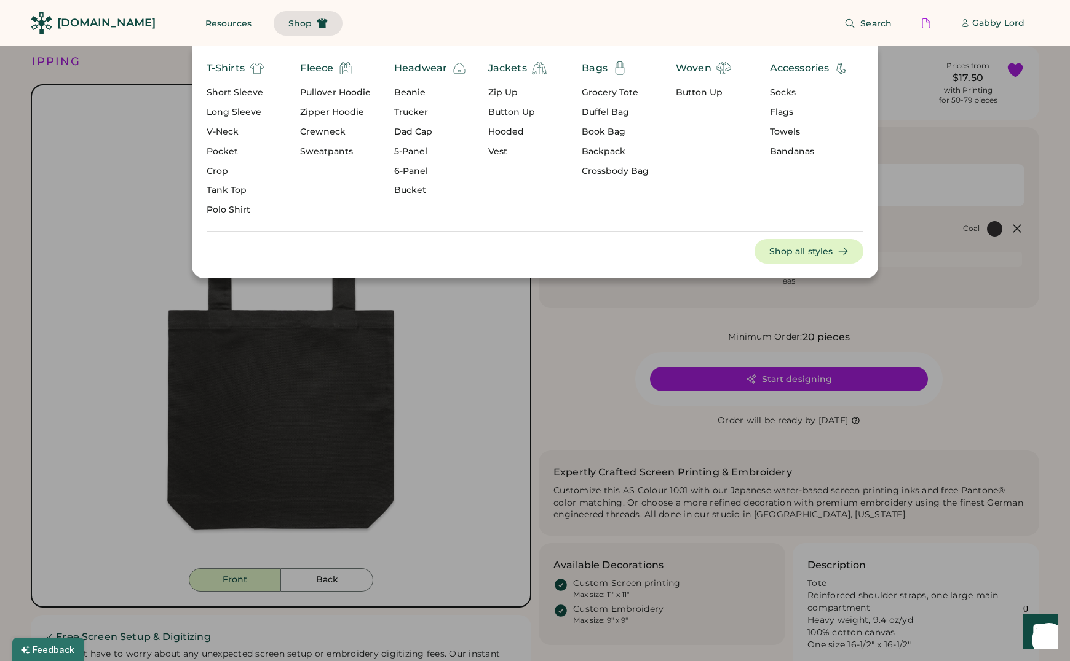
click at [997, 114] on div "T-Shirts Short Sleeve Long Sleeve V-Neck Pocket Crop Tank Top Polo Shirt Fleece…" at bounding box center [535, 162] width 1070 height 232
click at [884, 22] on span "Search" at bounding box center [875, 23] width 31 height 9
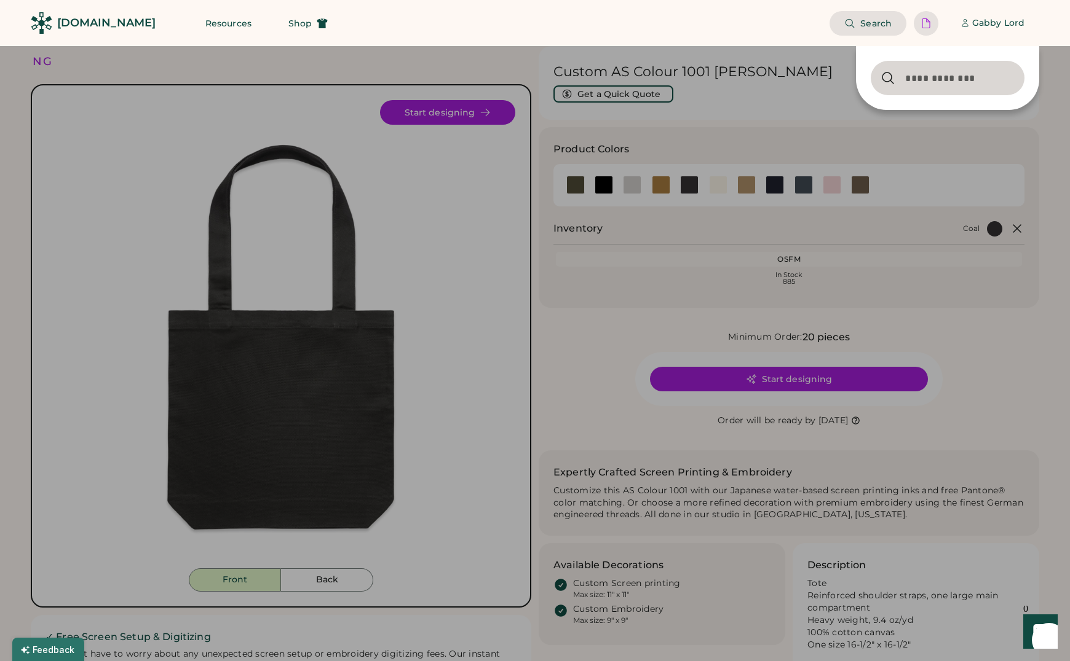
click at [934, 18] on div at bounding box center [925, 23] width 25 height 25
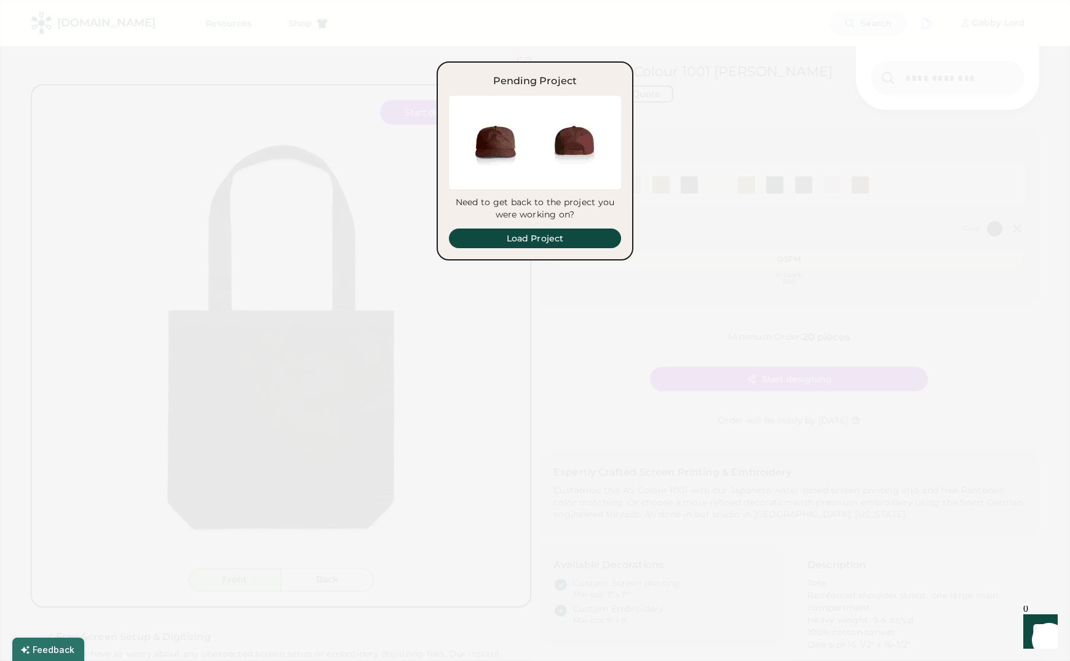
click at [584, 303] on div at bounding box center [535, 330] width 1070 height 661
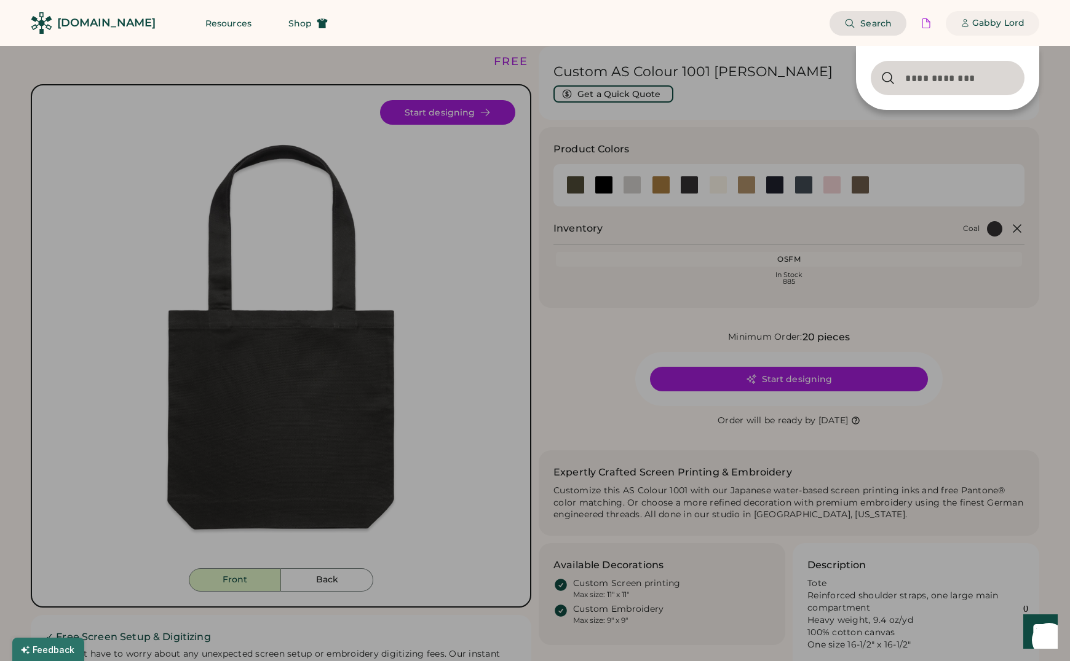
click at [986, 15] on div "Gabby Lord" at bounding box center [998, 23] width 52 height 25
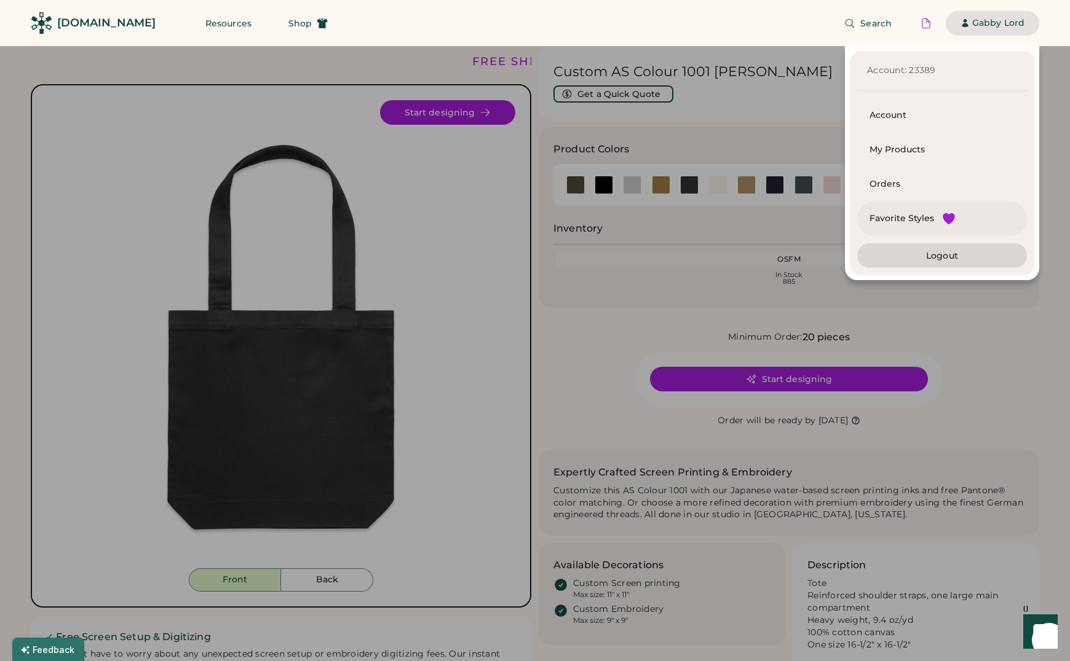
click at [905, 216] on div "Favorite Styles" at bounding box center [901, 219] width 65 height 12
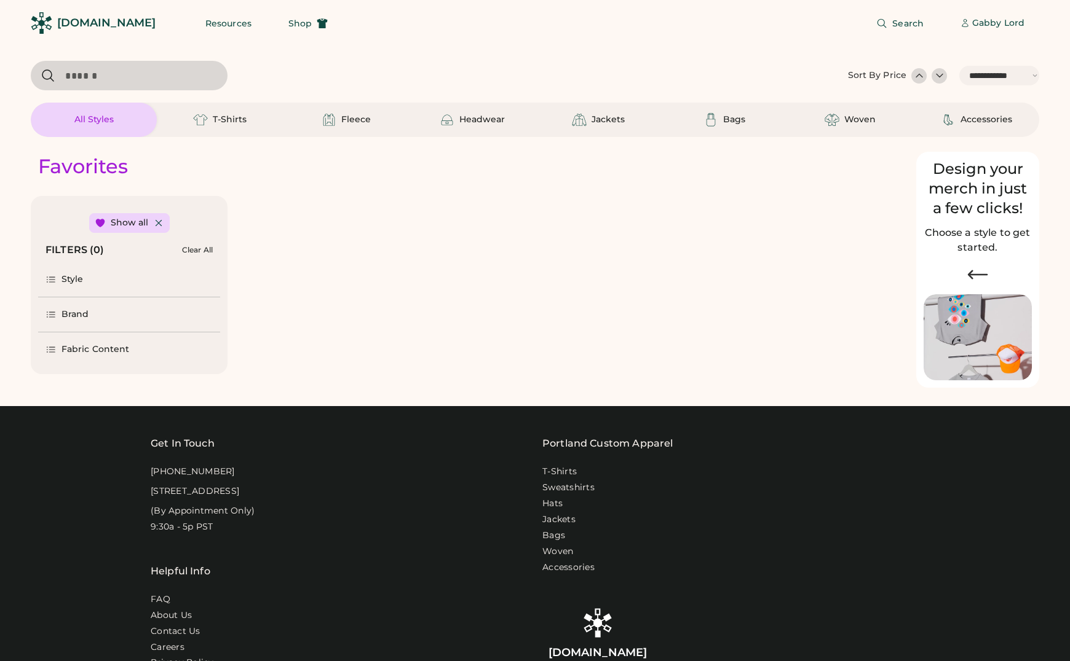
select select "*****"
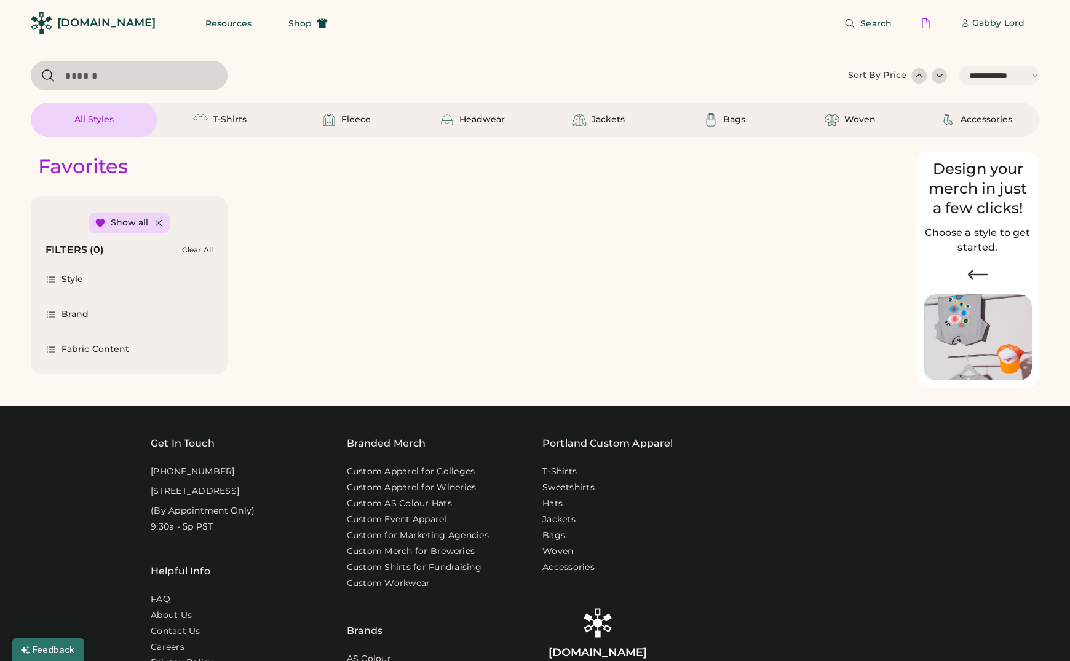
select select "*"
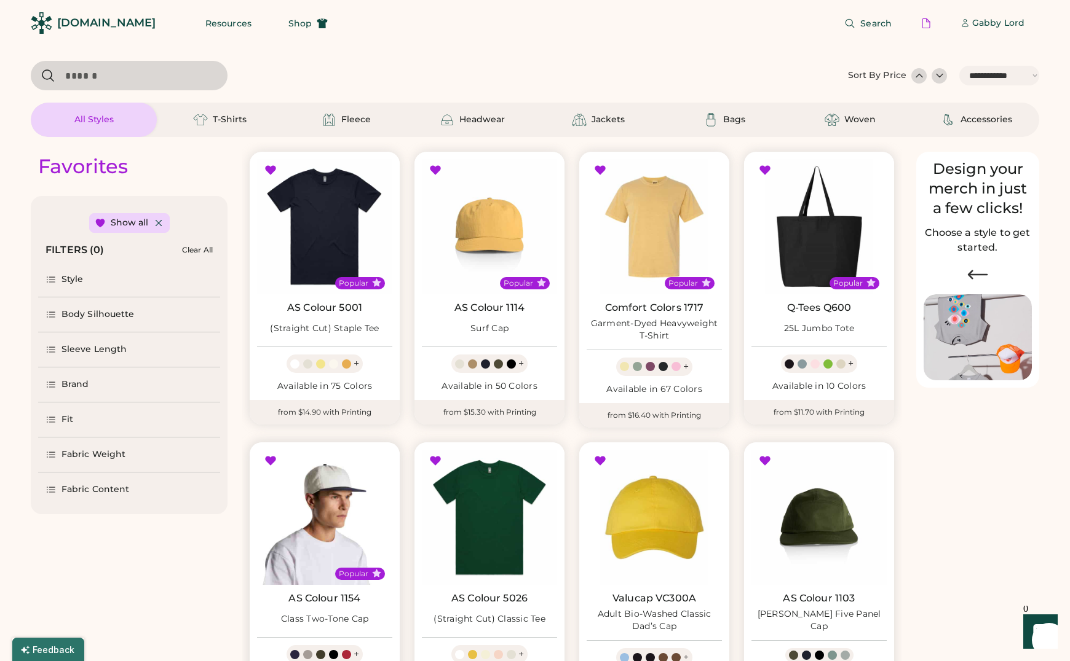
scroll to position [82, 0]
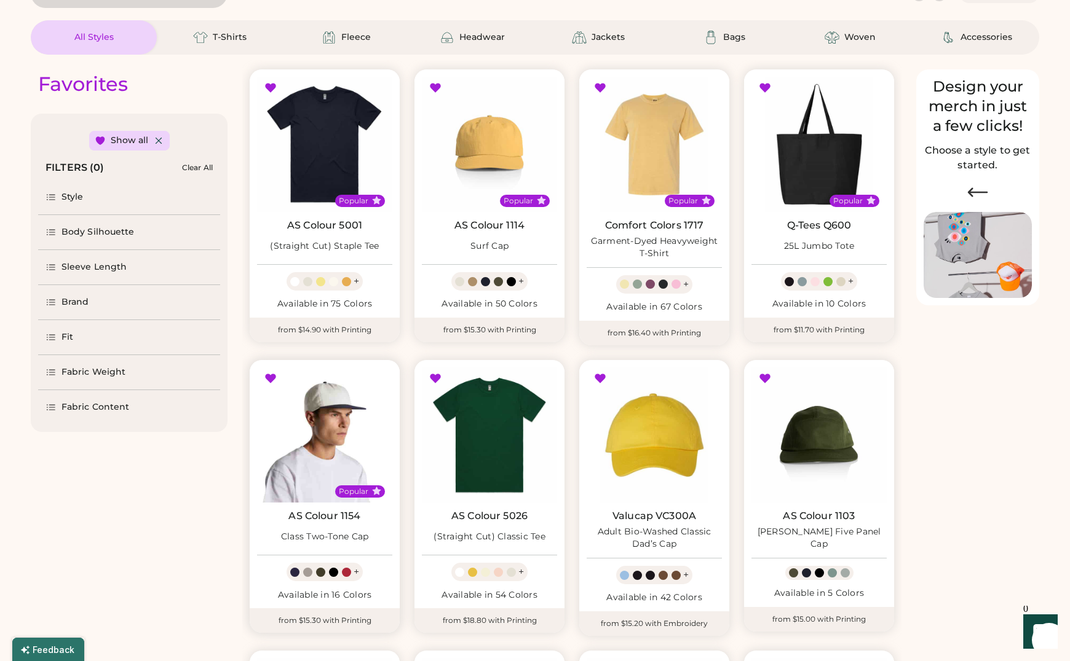
select select "*****"
select select "*"
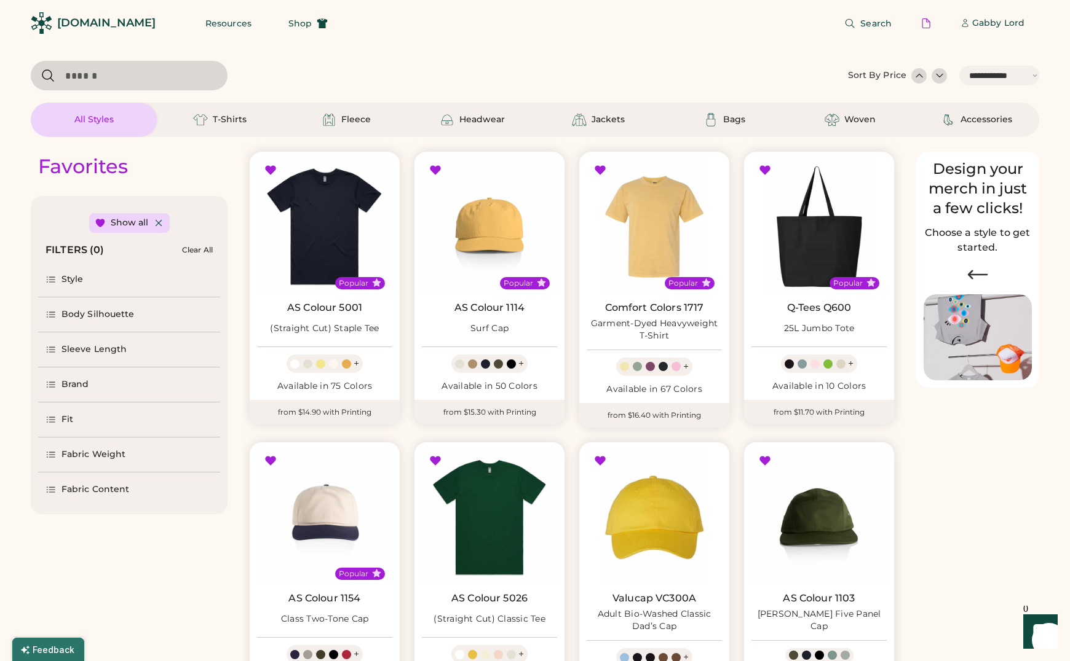
scroll to position [60, 0]
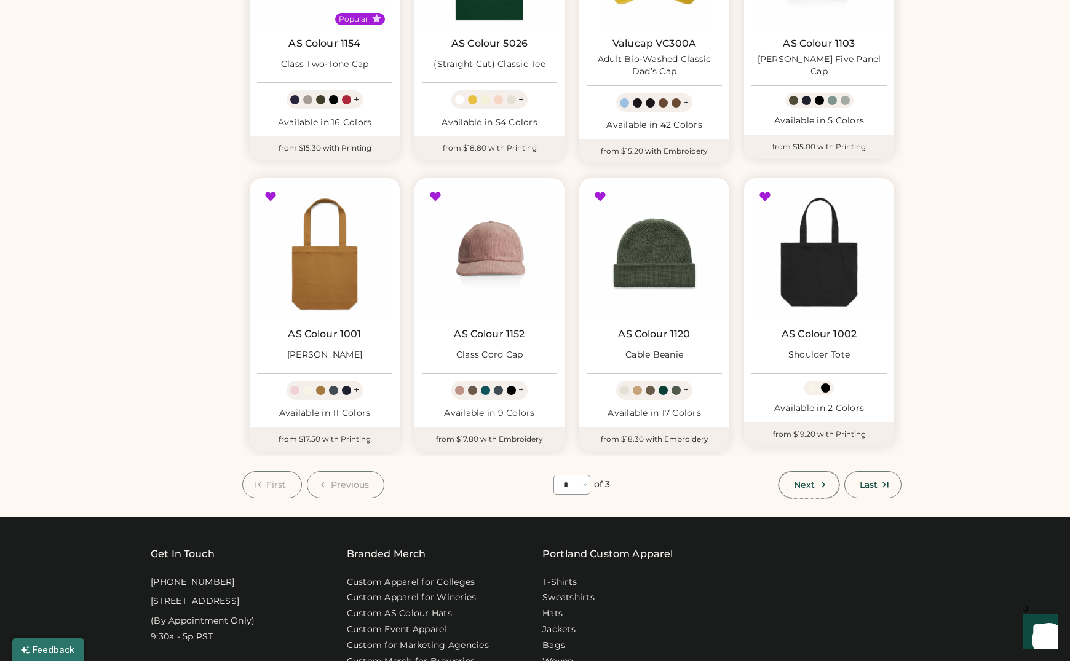
click at [825, 484] on icon at bounding box center [823, 484] width 11 height 11
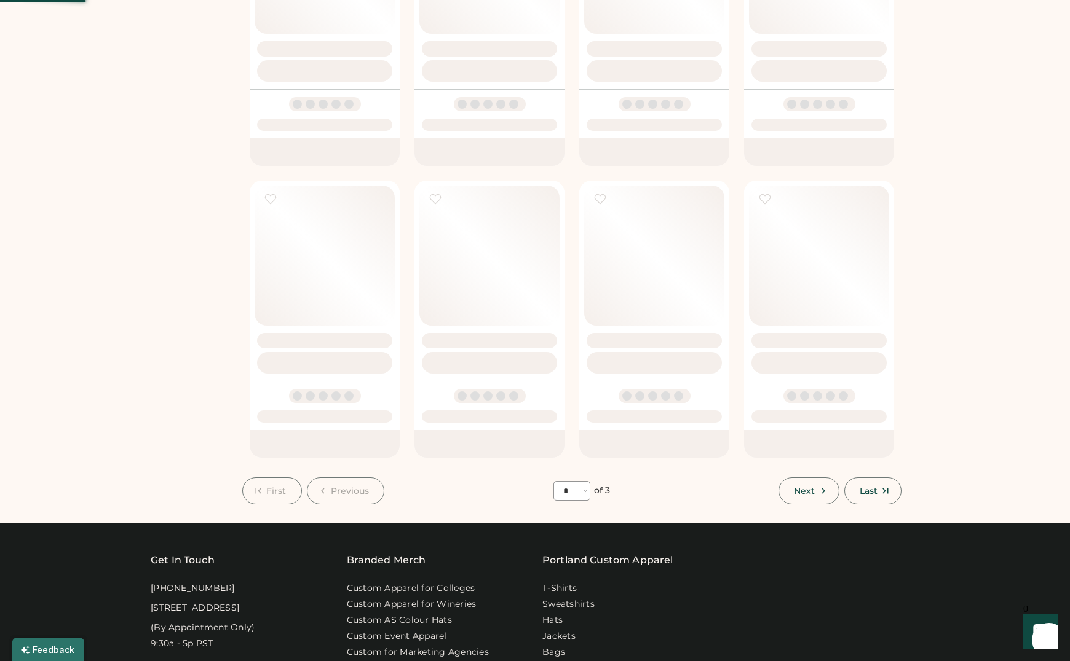
select select "*"
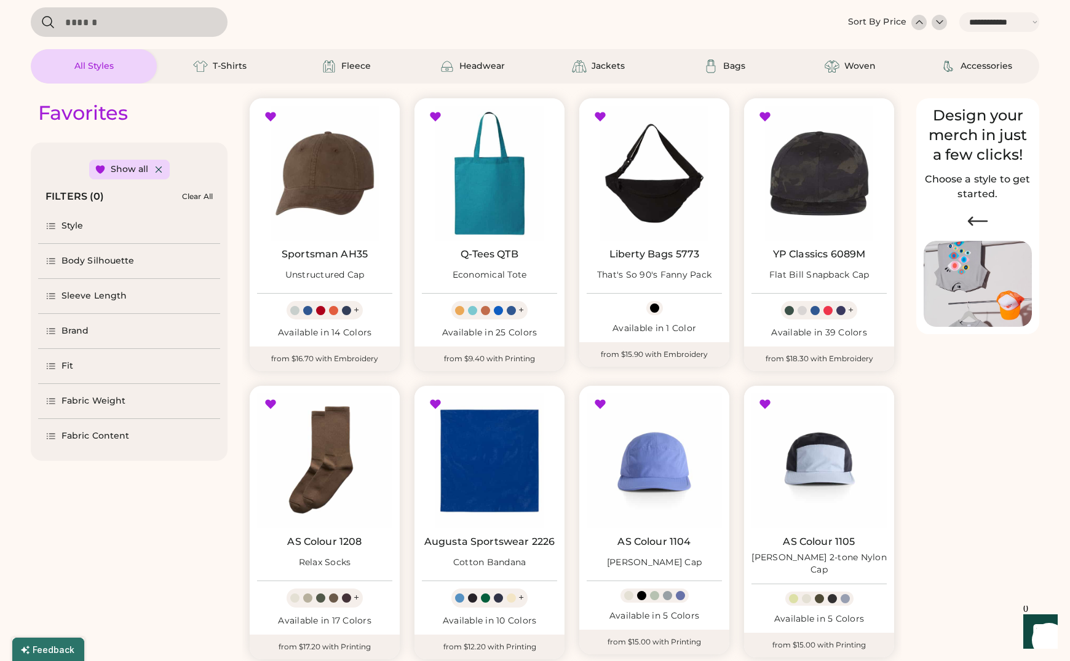
click at [930, 424] on div "Favorites Show all FILTERS (0) Clear All Style Body Silhouette Sleeve Length Br…" at bounding box center [535, 540] width 1008 height 913
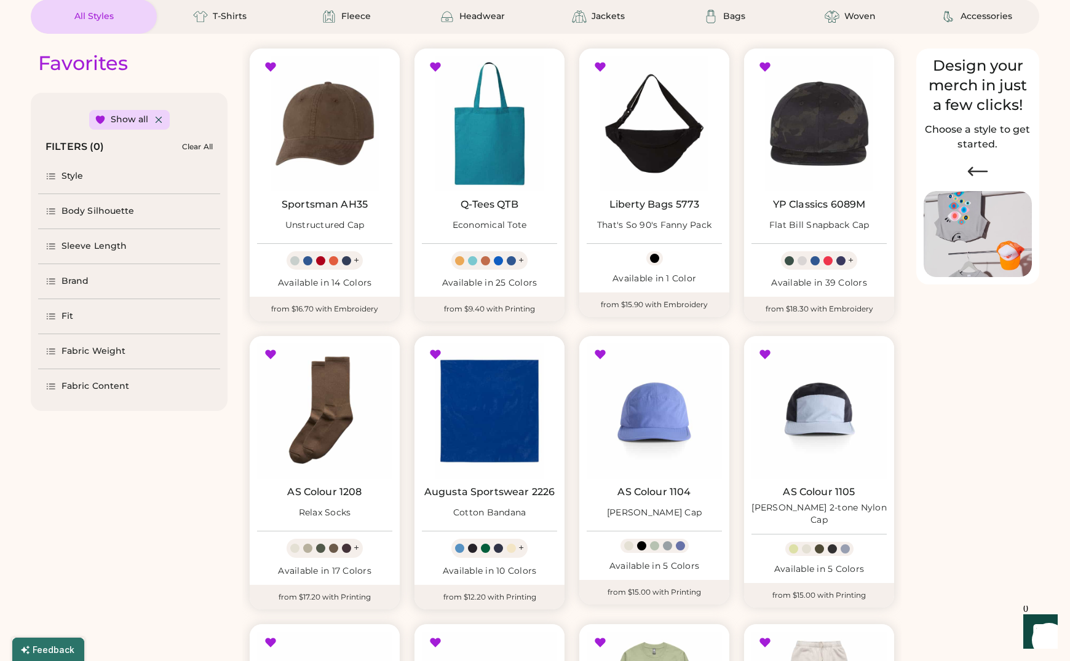
scroll to position [124, 0]
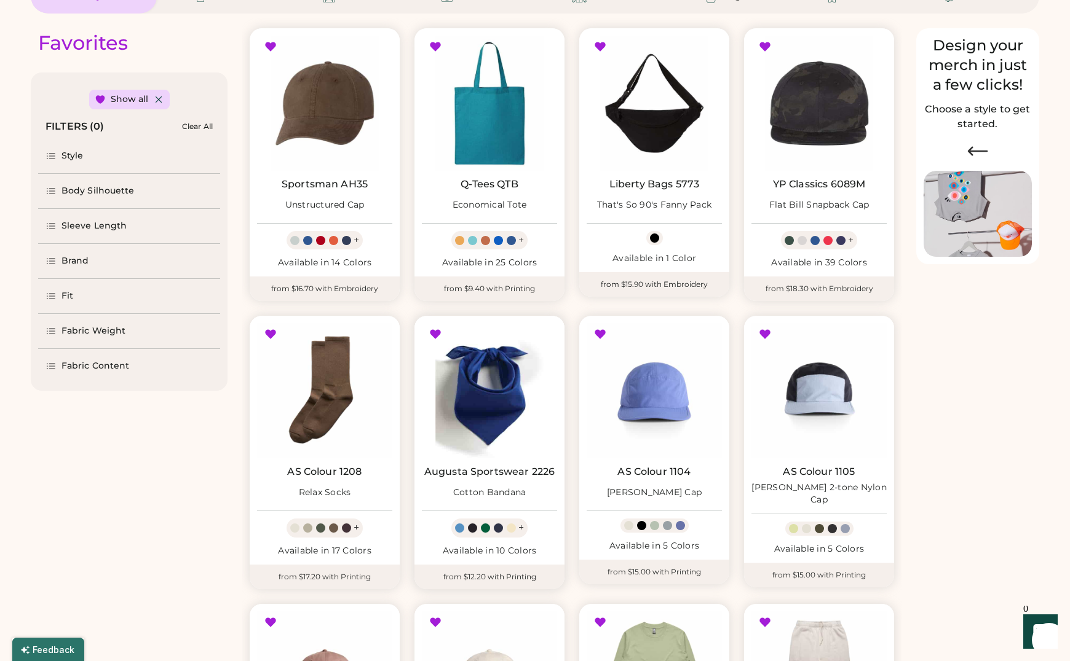
click at [494, 392] on img at bounding box center [489, 390] width 135 height 135
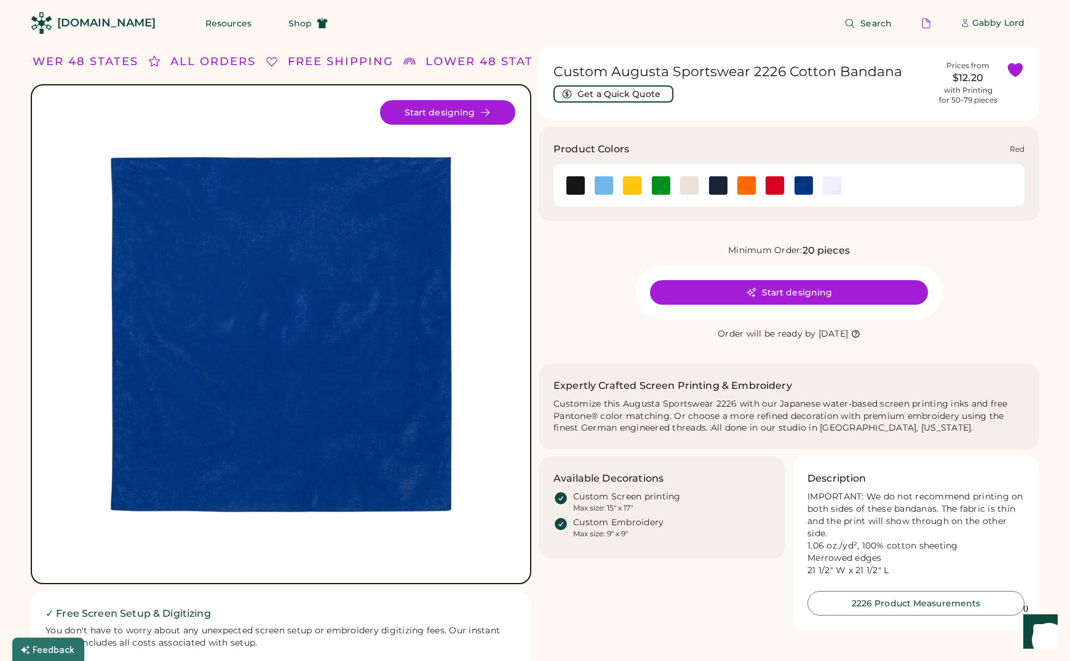
click at [773, 187] on img at bounding box center [774, 185] width 18 height 18
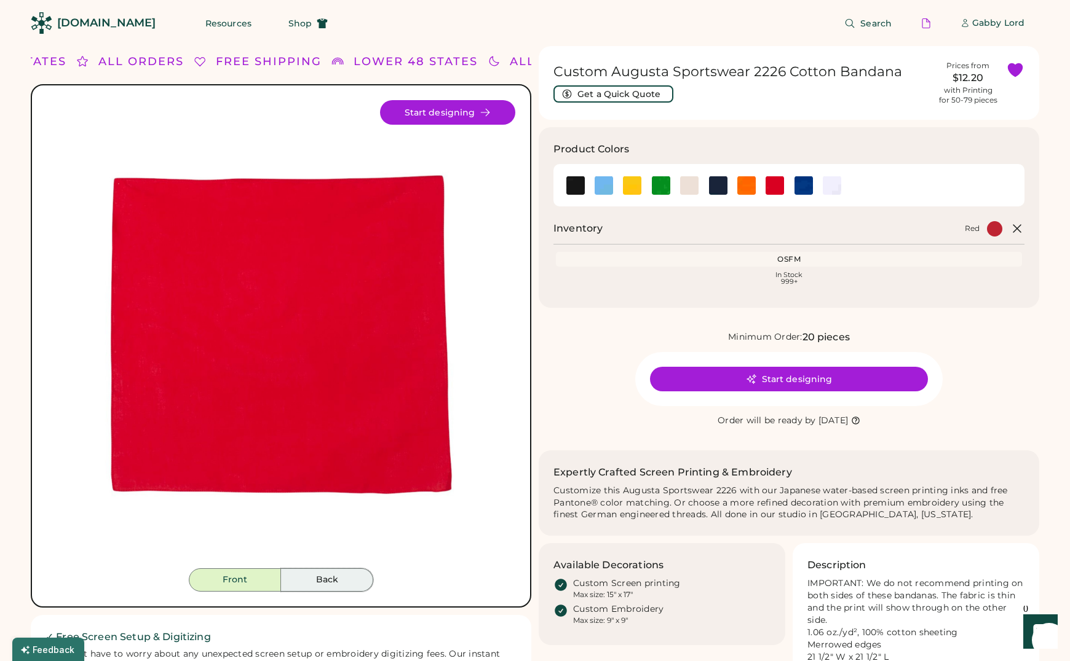
click at [329, 577] on button "Back" at bounding box center [327, 580] width 92 height 23
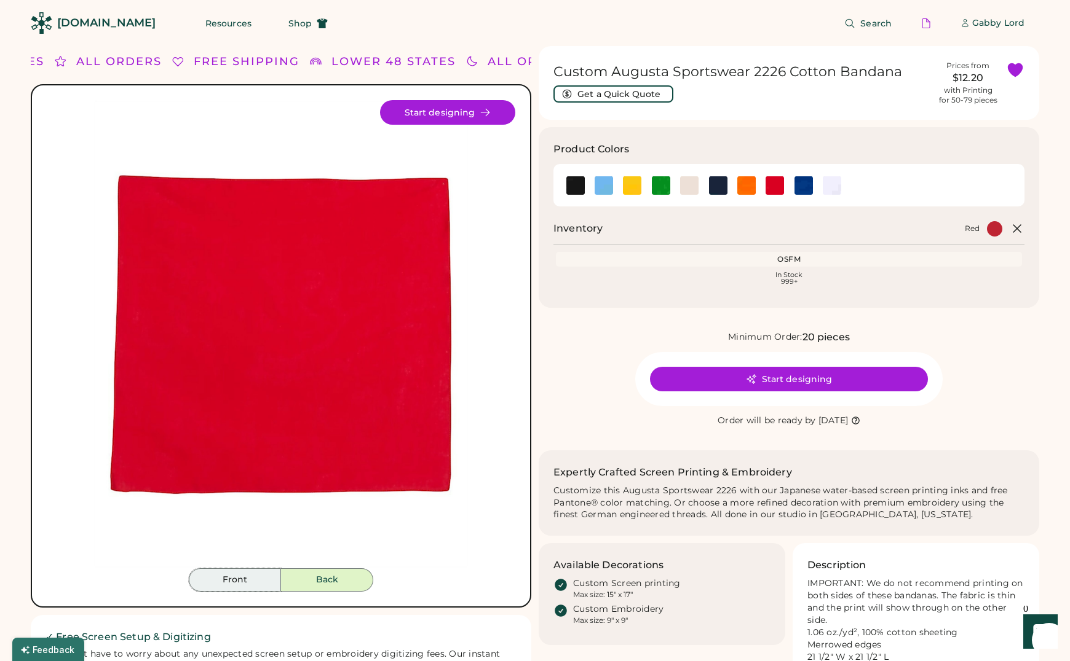
drag, startPoint x: 240, startPoint y: 573, endPoint x: 443, endPoint y: 527, distance: 207.9
click at [241, 573] on button "Front" at bounding box center [235, 580] width 92 height 23
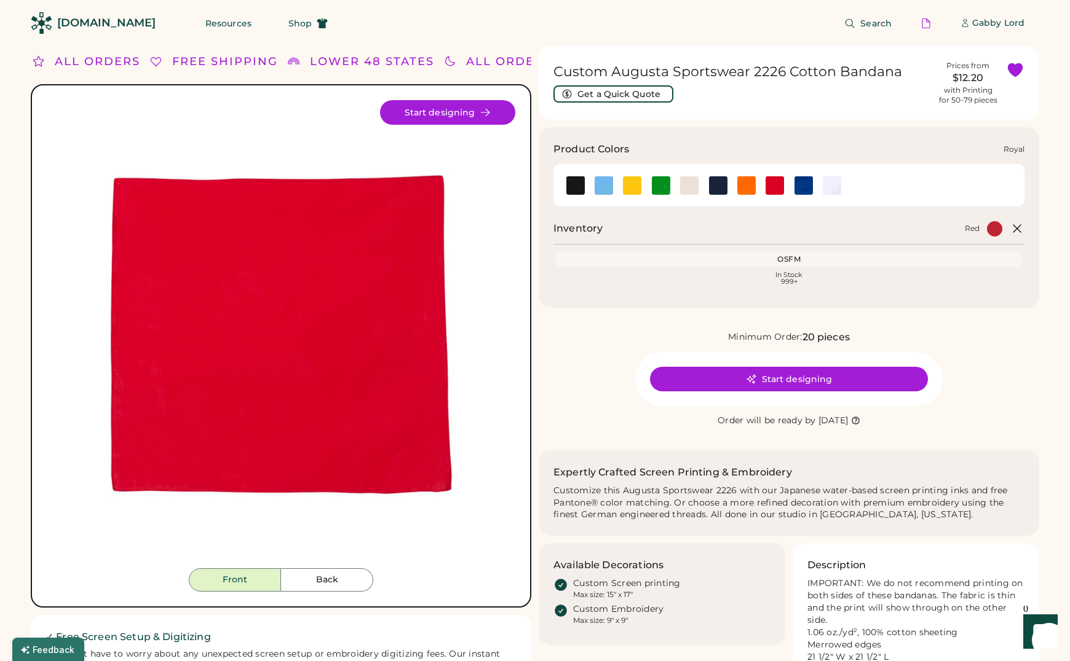
drag, startPoint x: 799, startPoint y: 189, endPoint x: 747, endPoint y: 201, distance: 52.3
click at [798, 189] on img at bounding box center [803, 185] width 18 height 18
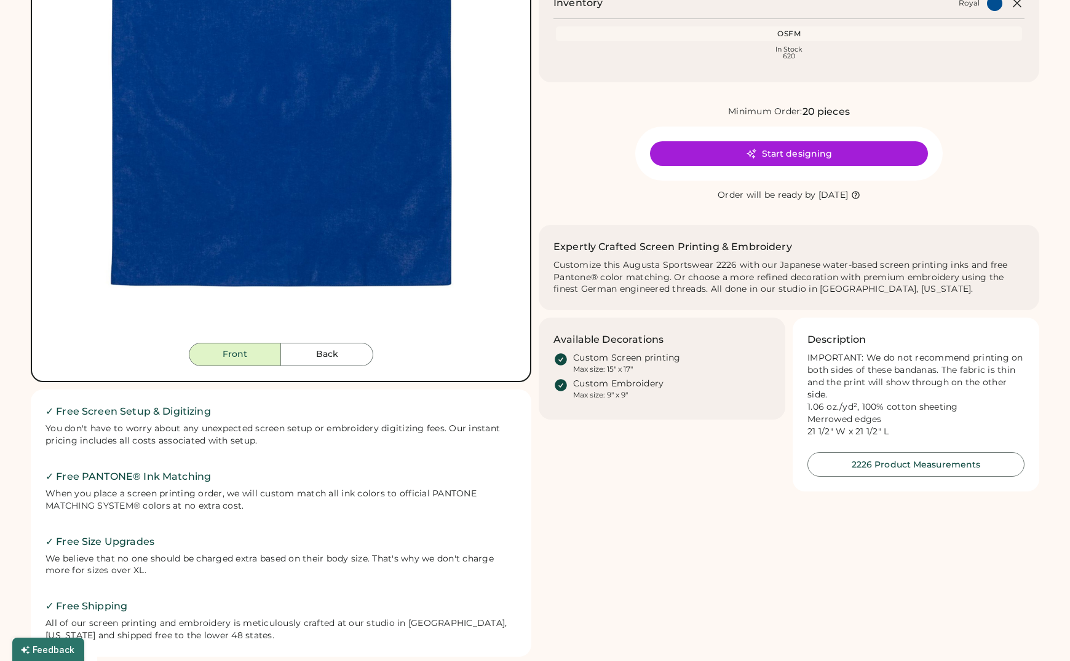
scroll to position [166, 0]
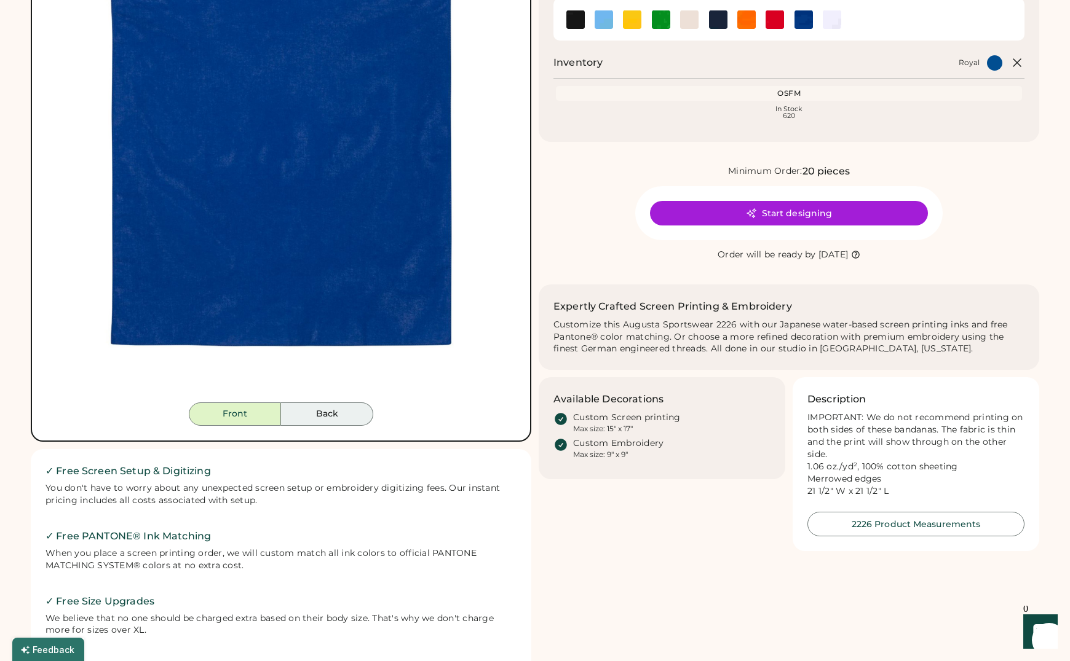
click at [335, 416] on button "Back" at bounding box center [327, 414] width 92 height 23
click at [238, 417] on button "Front" at bounding box center [235, 414] width 92 height 23
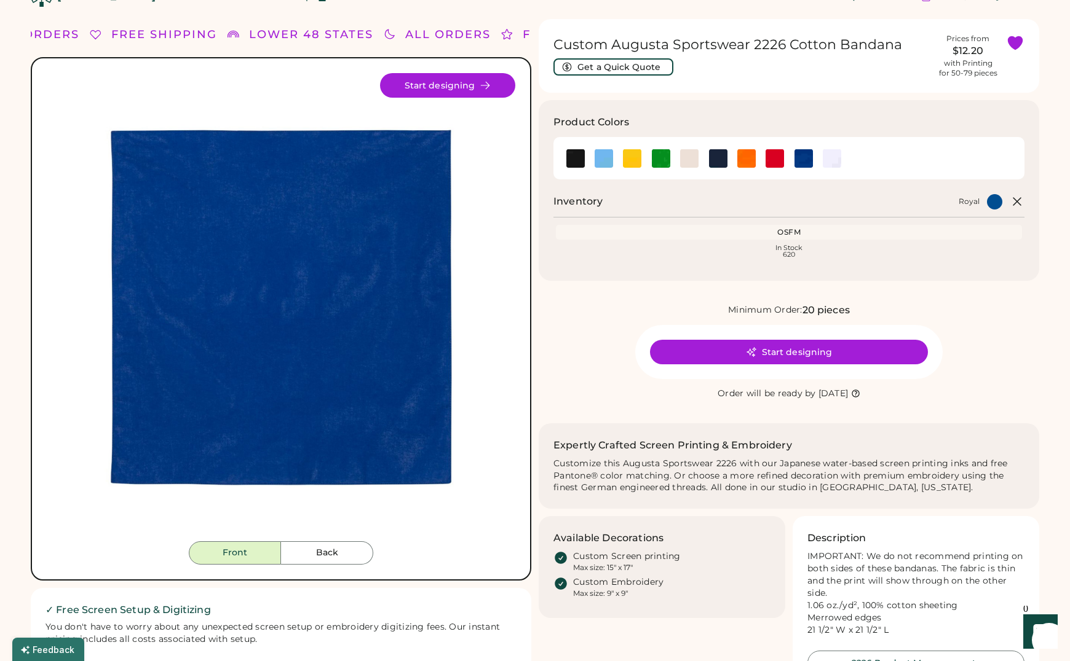
scroll to position [0, 0]
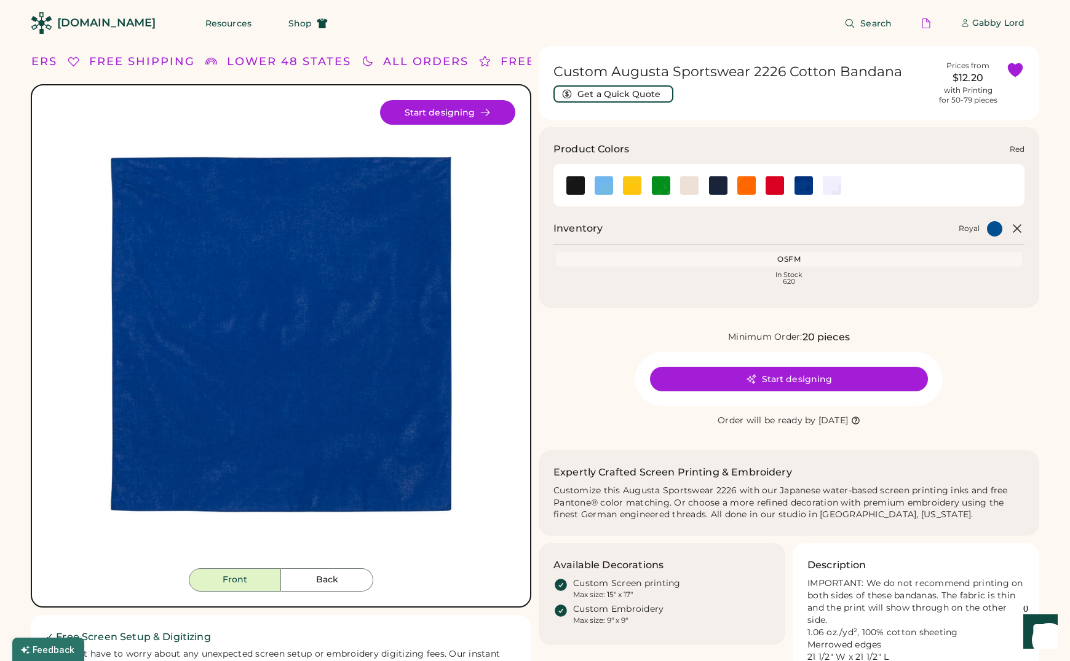
click at [774, 184] on img at bounding box center [774, 185] width 18 height 18
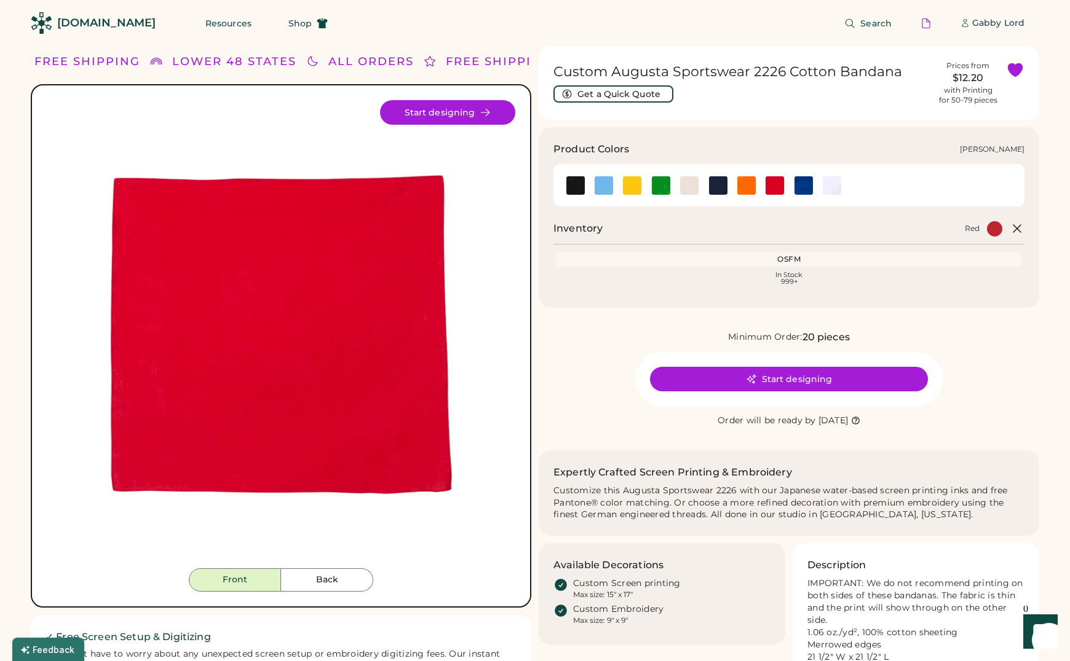
click at [658, 182] on img at bounding box center [661, 185] width 18 height 18
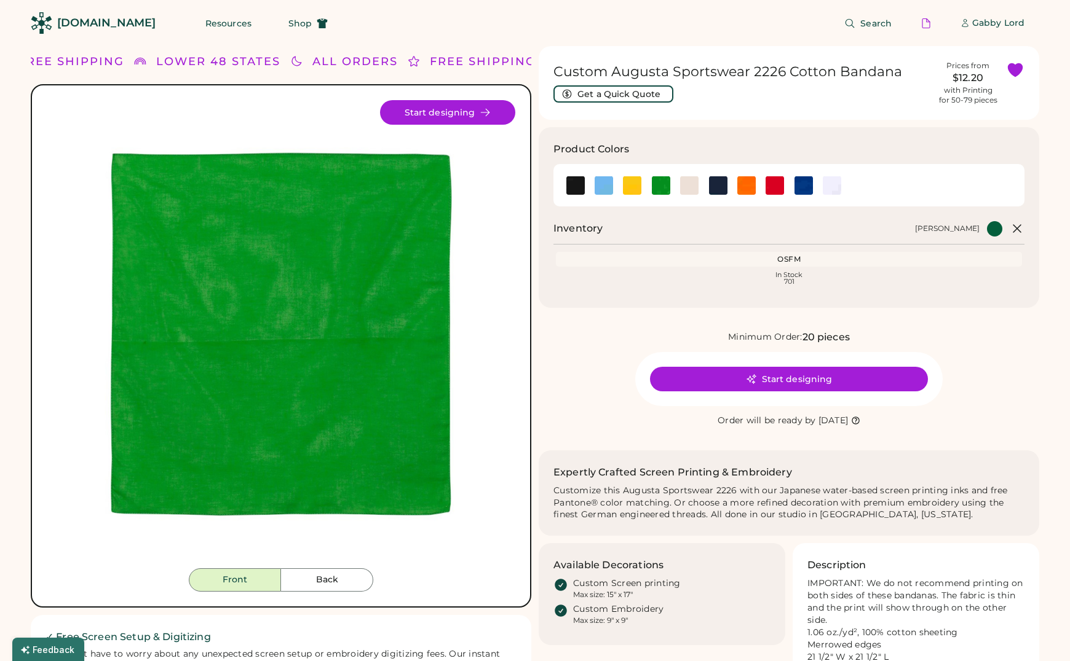
scroll to position [4, 0]
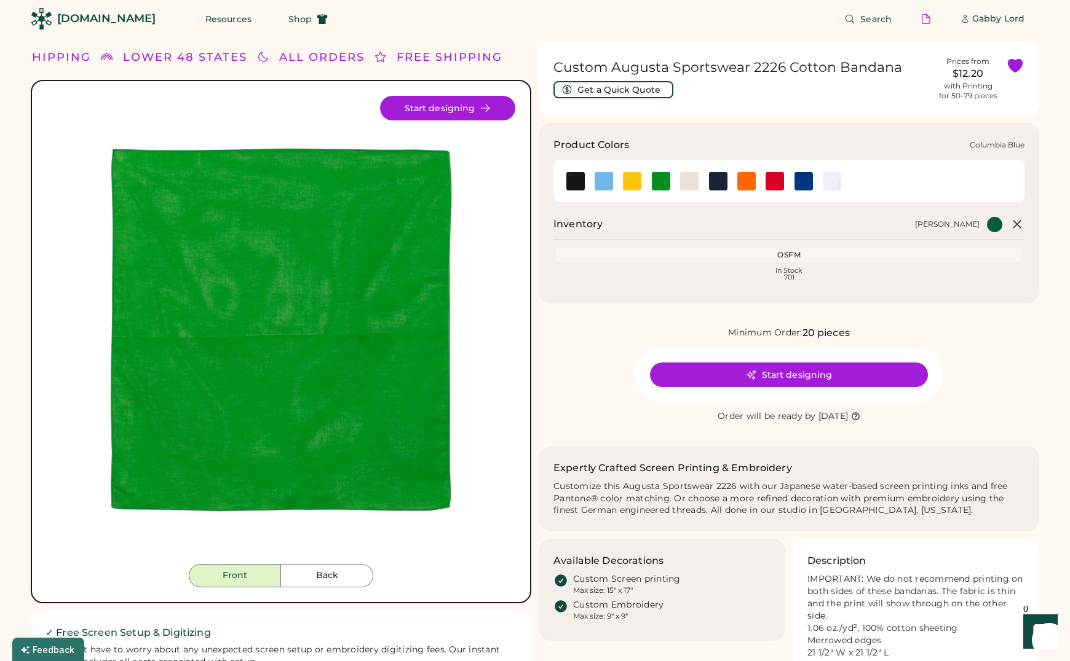
click at [606, 179] on img at bounding box center [603, 181] width 18 height 18
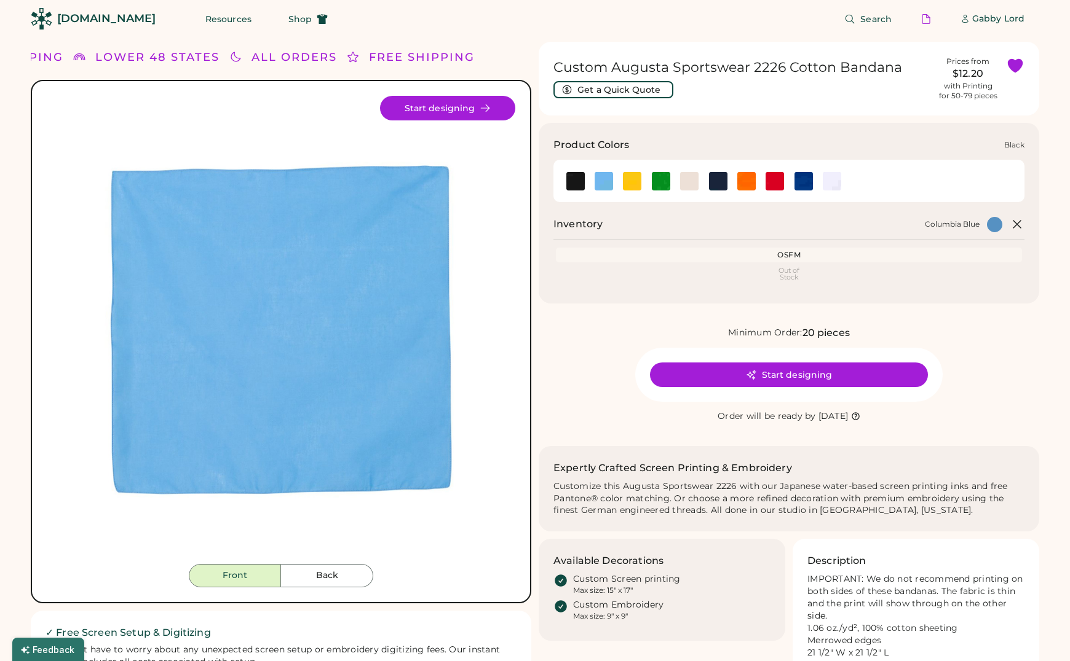
click at [576, 184] on img at bounding box center [575, 181] width 18 height 18
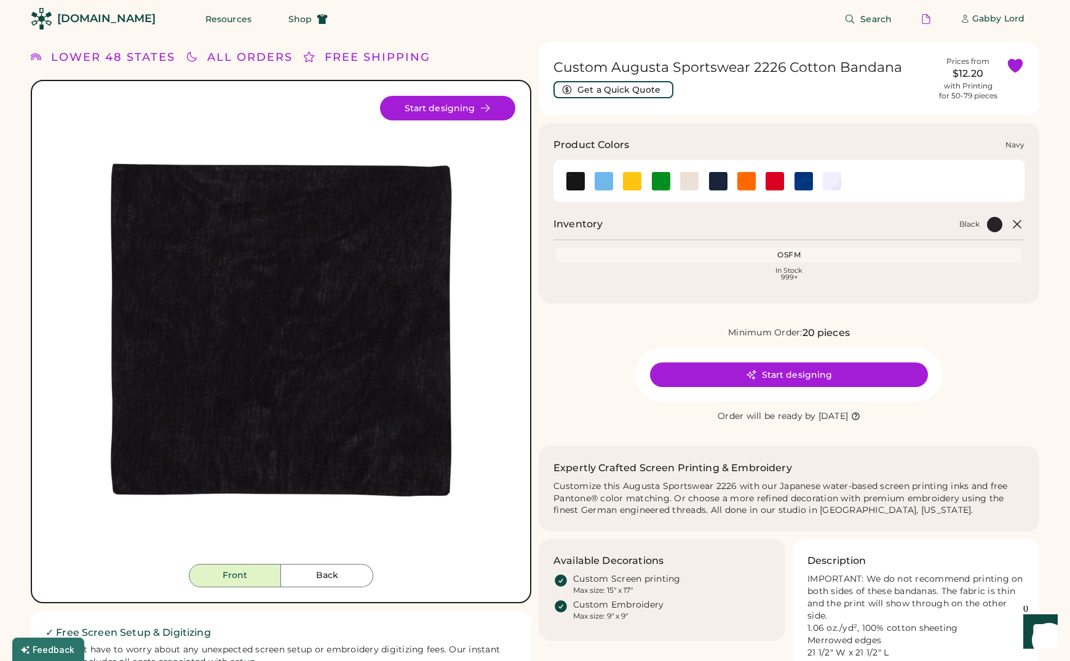
click at [716, 181] on img at bounding box center [718, 181] width 18 height 18
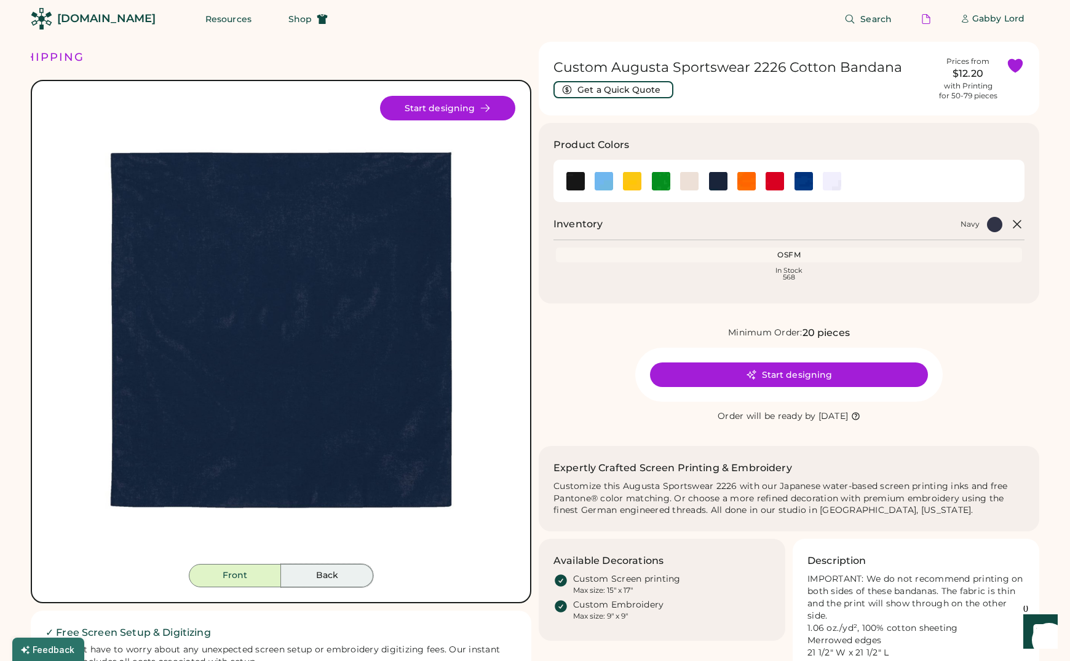
click at [337, 574] on button "Back" at bounding box center [327, 575] width 92 height 23
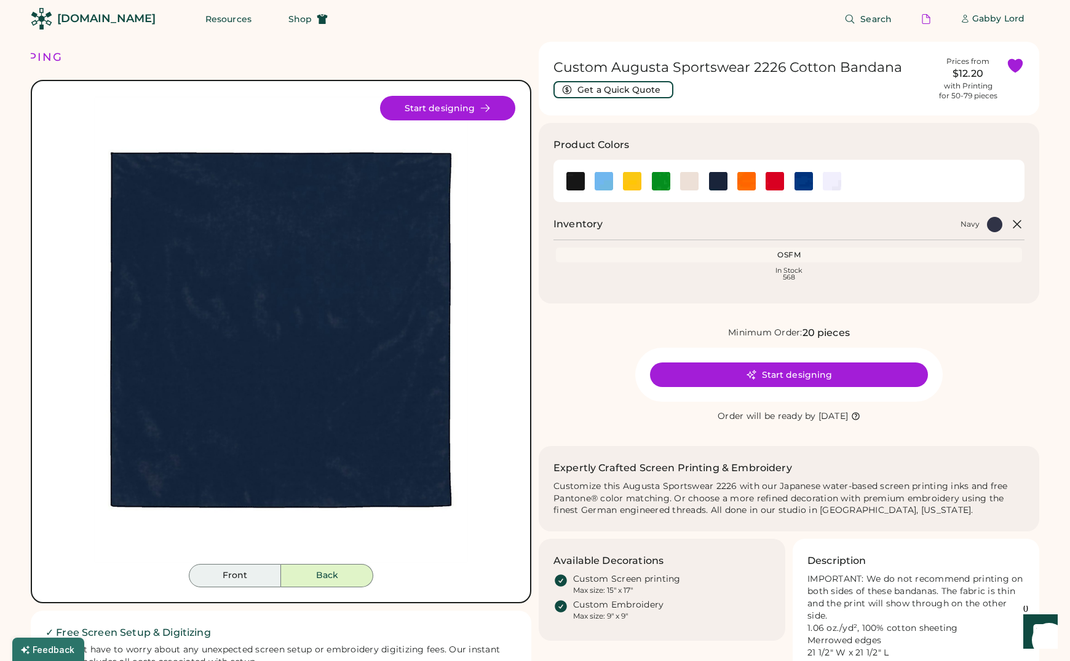
click at [234, 567] on button "Front" at bounding box center [235, 575] width 92 height 23
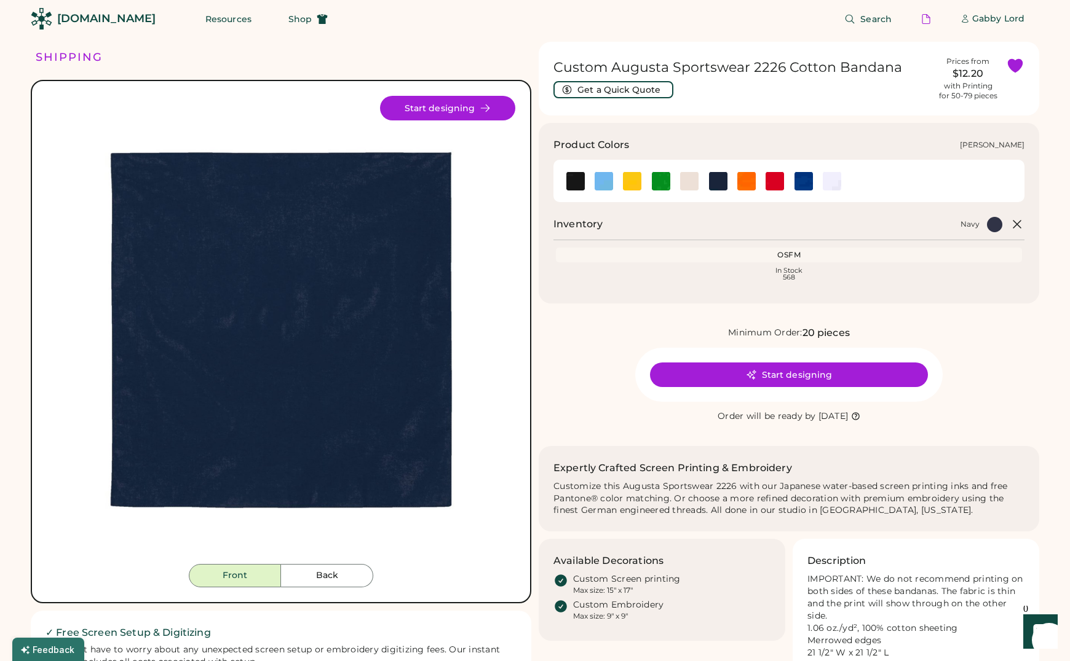
click at [656, 183] on img at bounding box center [661, 181] width 18 height 18
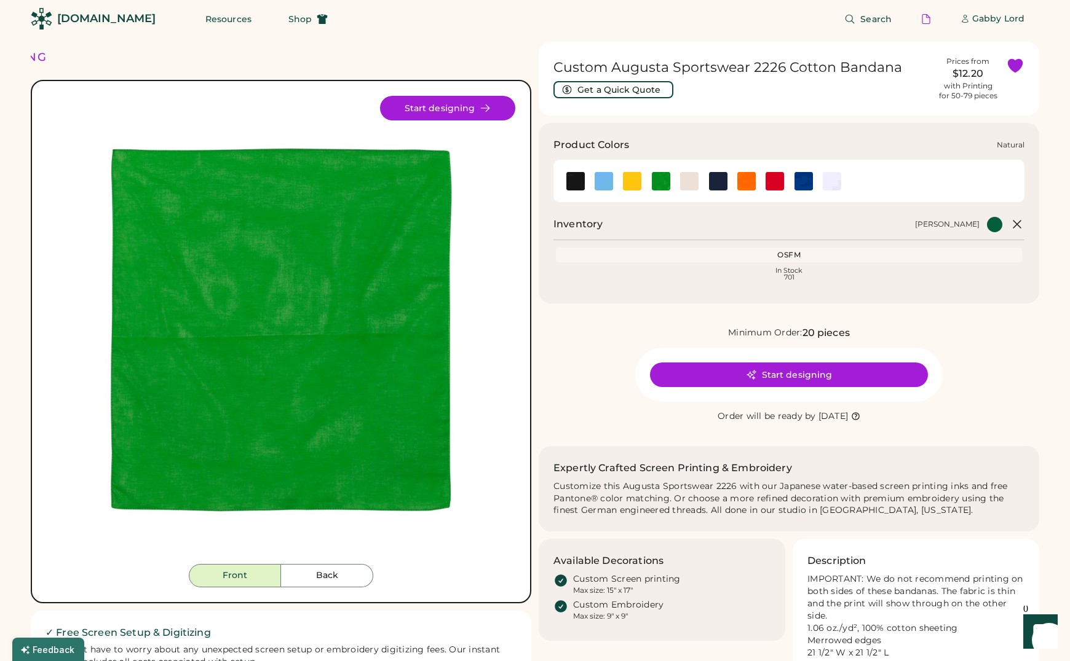
click at [690, 179] on img at bounding box center [689, 181] width 18 height 18
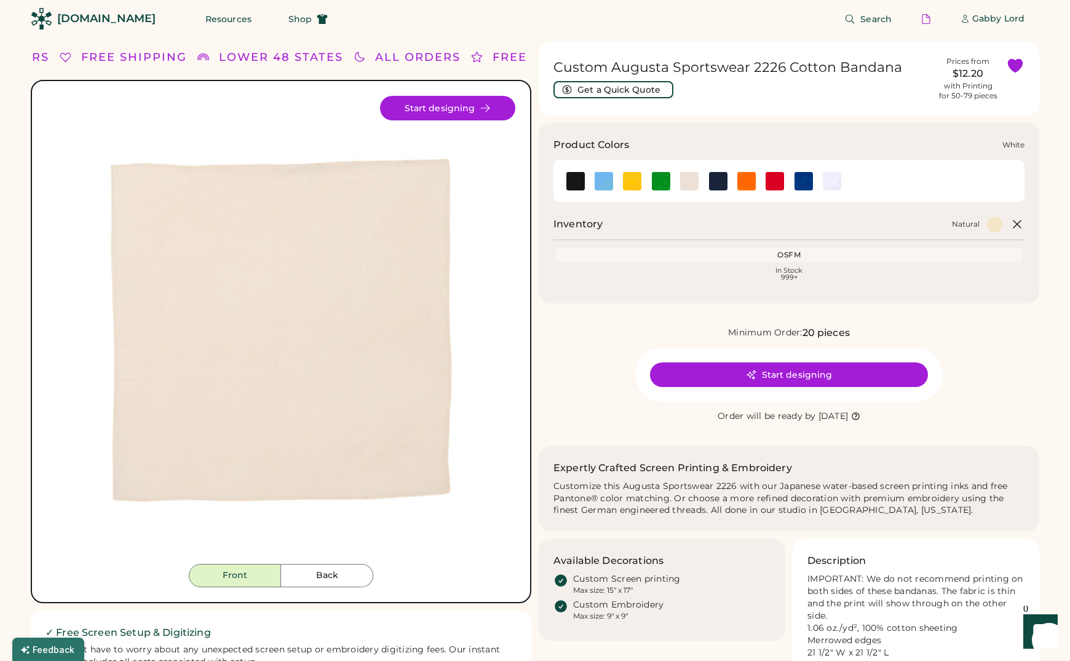
click at [826, 177] on img at bounding box center [831, 181] width 18 height 18
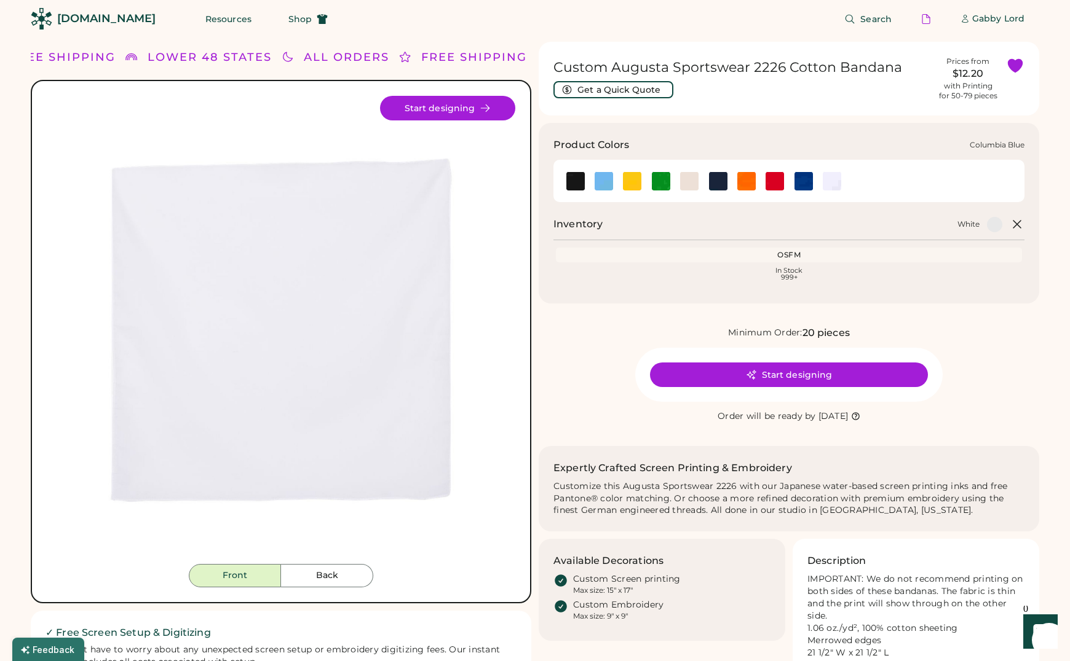
click at [606, 183] on img at bounding box center [603, 181] width 18 height 18
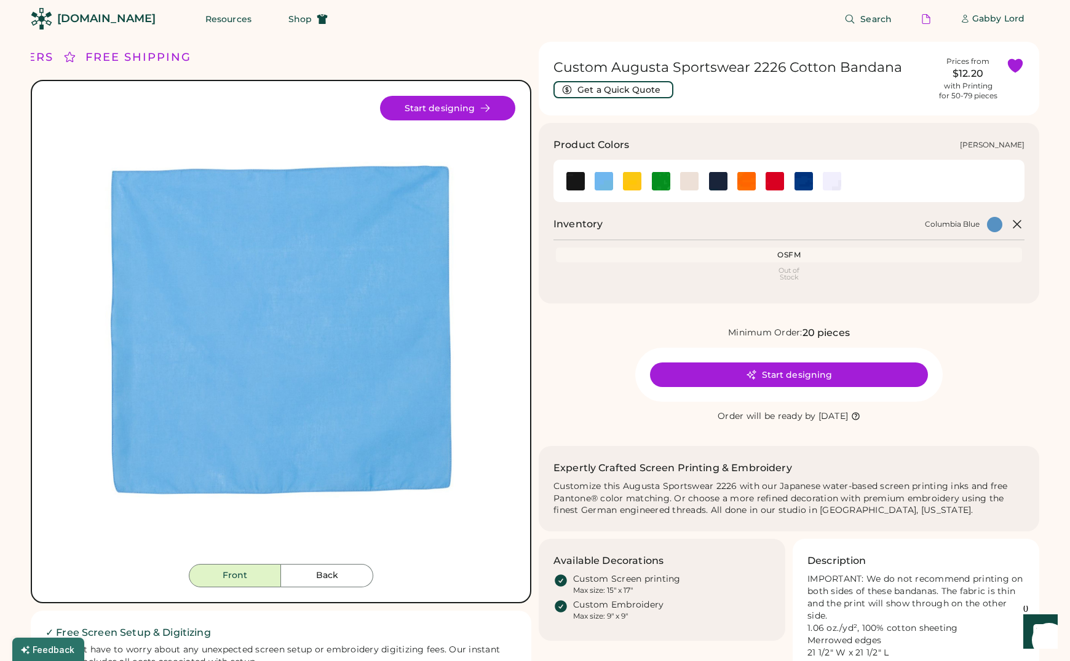
click at [660, 184] on img at bounding box center [661, 181] width 18 height 18
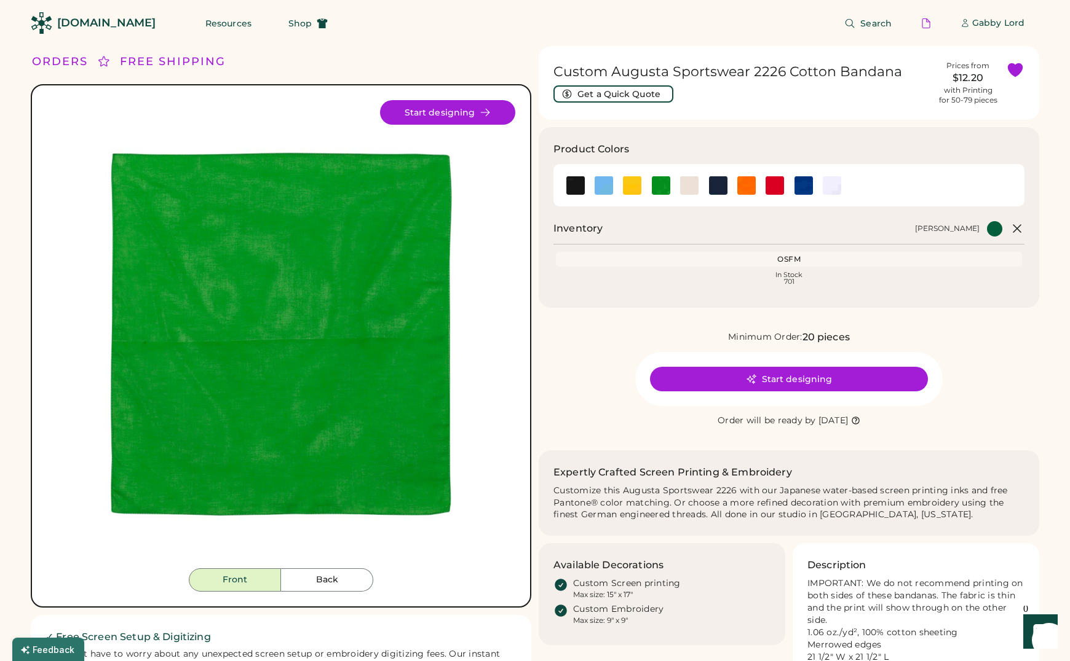
scroll to position [36, 0]
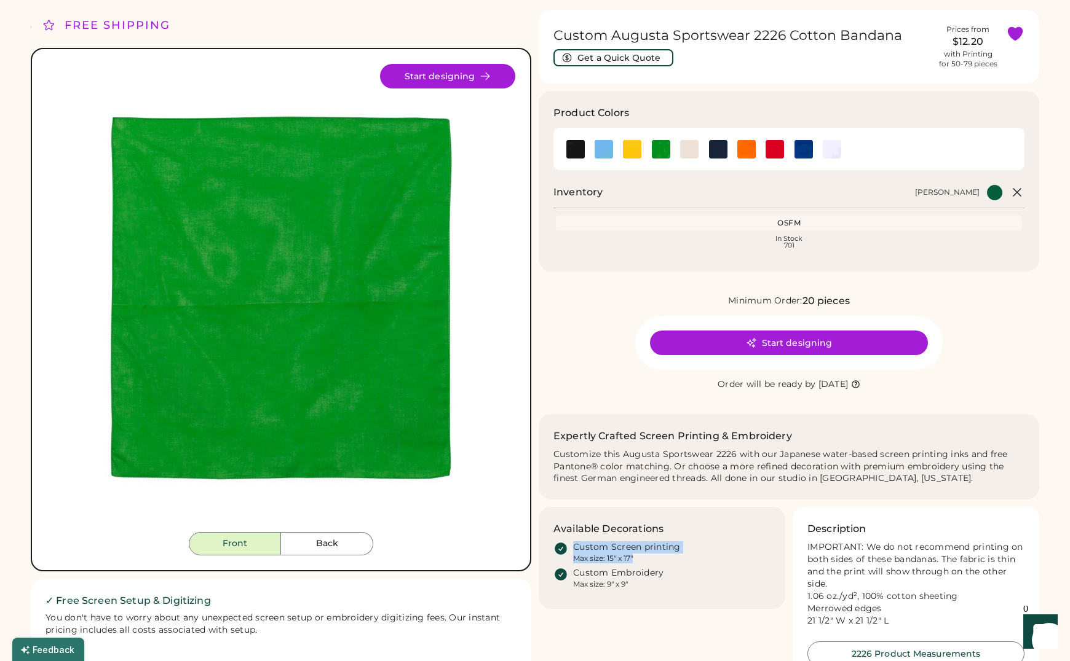
drag, startPoint x: 639, startPoint y: 561, endPoint x: 658, endPoint y: 549, distance: 22.9
click at [561, 546] on div "Custom Screen printing Max size: 15" x 17"" at bounding box center [661, 553] width 217 height 22
